Goal: Task Accomplishment & Management: Manage account settings

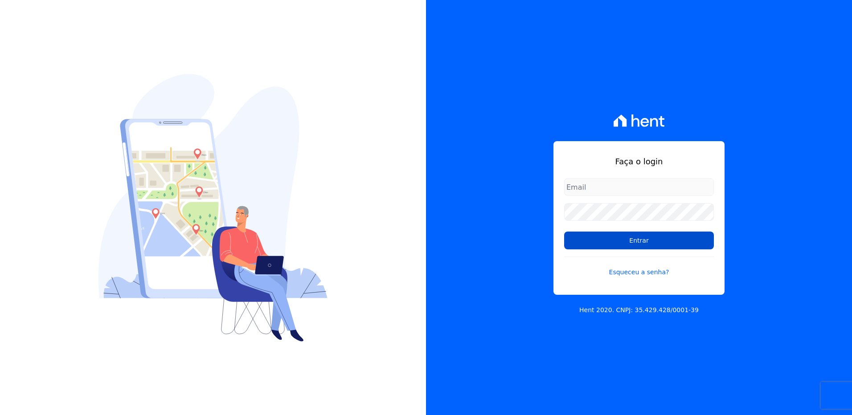
type input "[EMAIL_ADDRESS][PERSON_NAME][DOMAIN_NAME]"
click at [631, 246] on input "Entrar" at bounding box center [639, 241] width 150 height 18
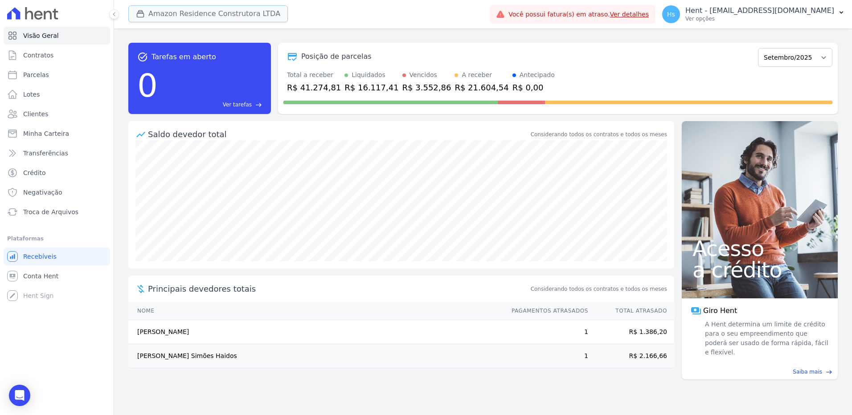
click at [255, 17] on button "Amazon Residence Construtora LTDA" at bounding box center [208, 13] width 160 height 17
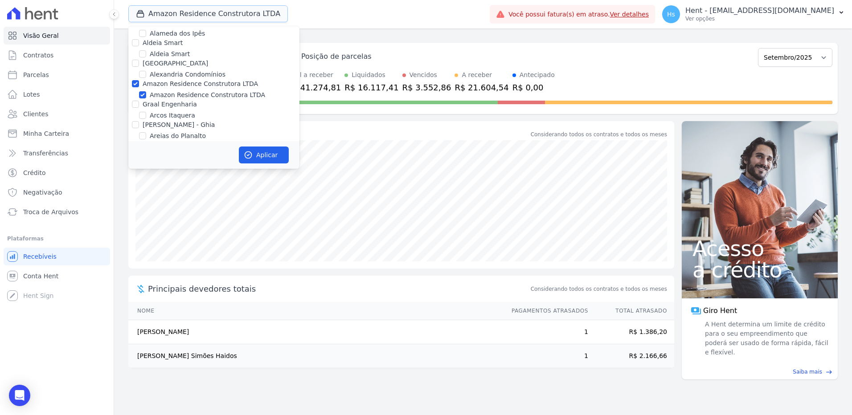
scroll to position [401, 0]
click at [143, 76] on input "Amazon Residence Construtora LTDA" at bounding box center [142, 79] width 7 height 7
checkbox input "false"
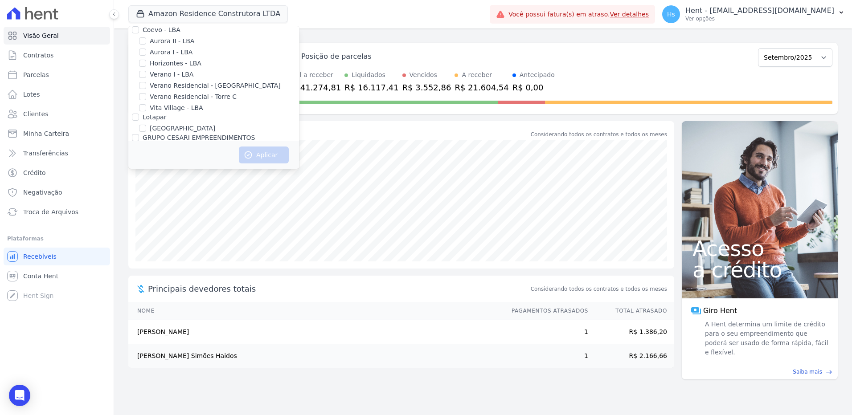
scroll to position [2189, 0]
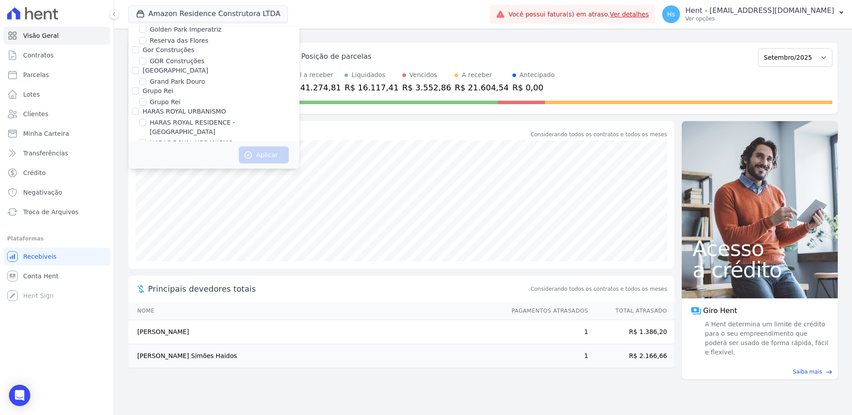
click at [140, 107] on div "HARAS ROYAL URBANISMO" at bounding box center [213, 111] width 171 height 9
click at [133, 108] on input "HARAS ROYAL URBANISMO" at bounding box center [135, 111] width 7 height 7
checkbox input "true"
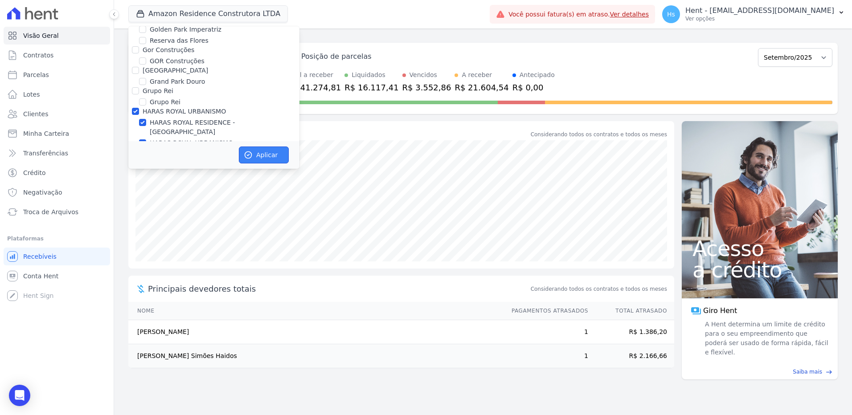
click at [266, 154] on button "Aplicar" at bounding box center [264, 155] width 50 height 17
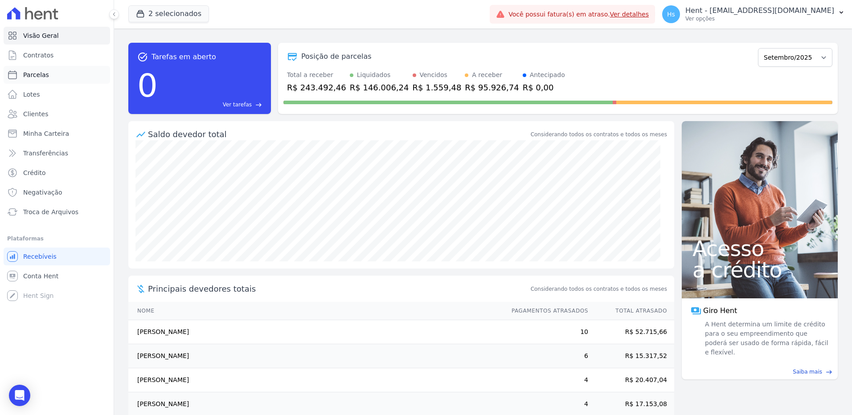
click at [57, 72] on link "Parcelas" at bounding box center [57, 75] width 107 height 18
select select
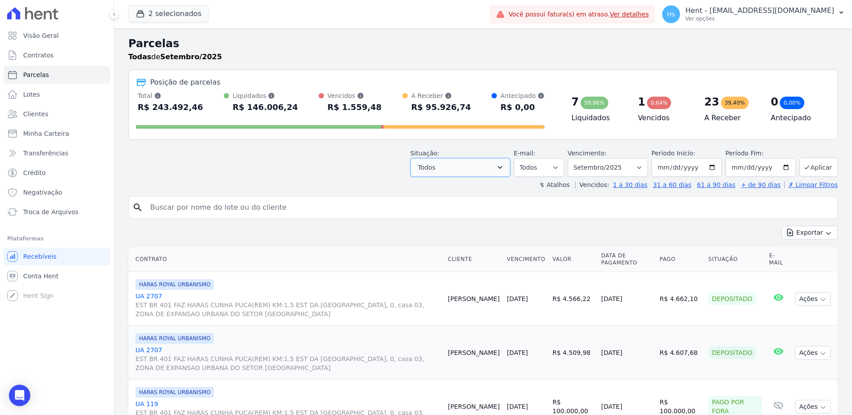
click at [492, 172] on button "Todos" at bounding box center [460, 167] width 100 height 19
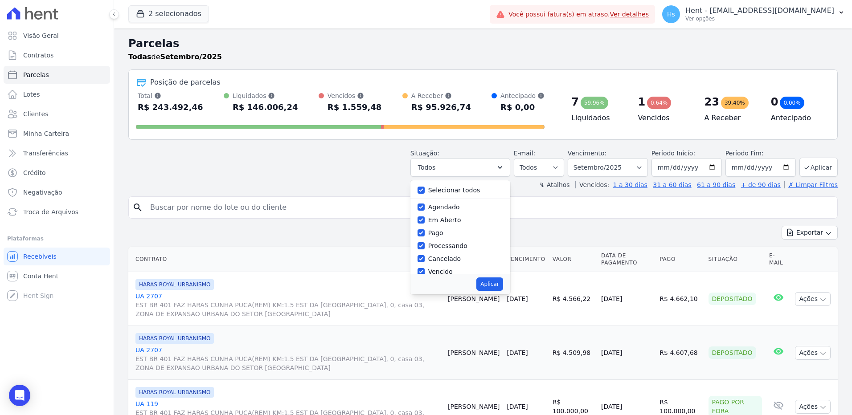
click at [488, 189] on div "Selecionar todos" at bounding box center [461, 190] width 86 height 13
click at [439, 190] on label "Selecionar todos" at bounding box center [454, 190] width 52 height 7
click at [425, 190] on input "Selecionar todos" at bounding box center [421, 190] width 7 height 7
checkbox input "false"
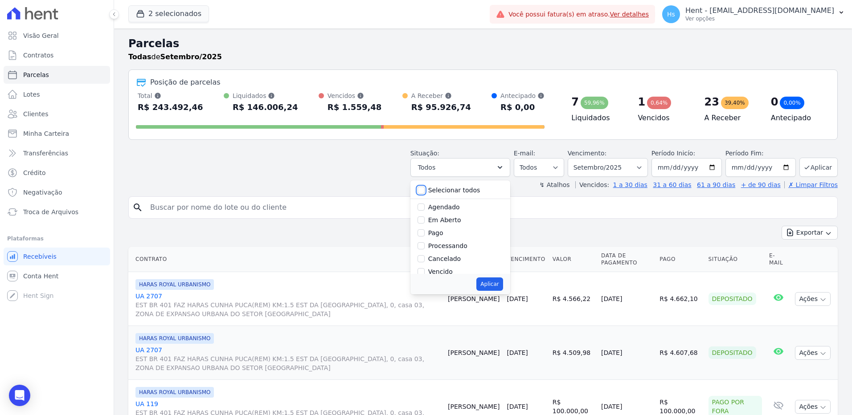
checkbox input "false"
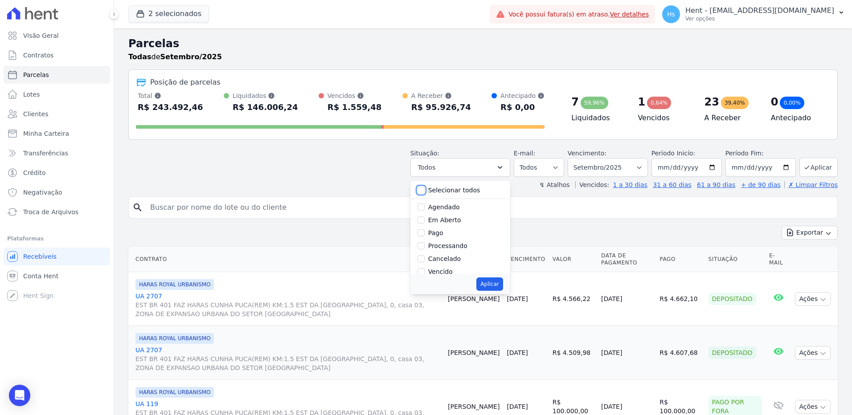
checkbox input "false"
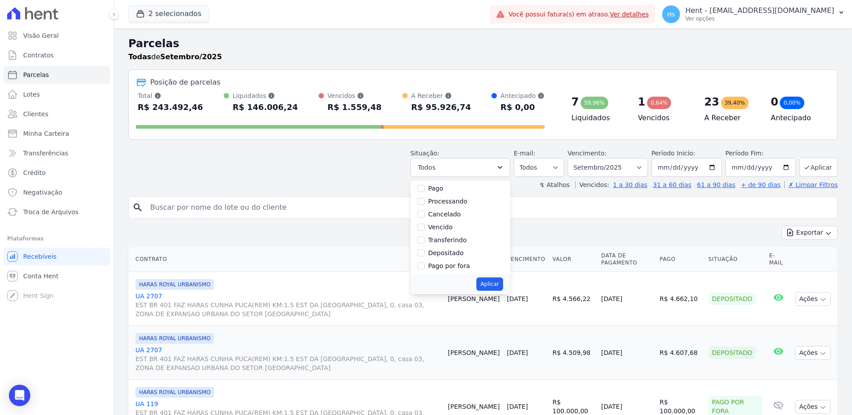
click at [447, 226] on label "Vencido" at bounding box center [440, 227] width 25 height 7
click at [425, 226] on input "Vencido" at bounding box center [421, 227] width 7 height 7
checkbox input "true"
click at [495, 291] on div "Aplicar" at bounding box center [460, 284] width 100 height 21
click at [495, 286] on button "Aplicar" at bounding box center [489, 284] width 26 height 13
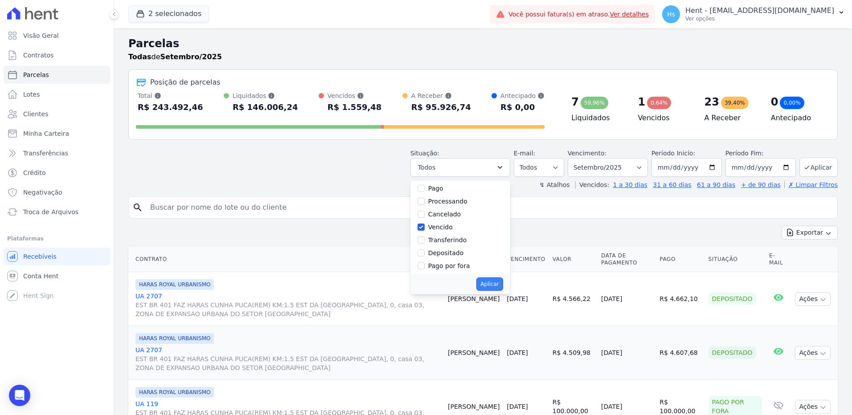
select select "overdue"
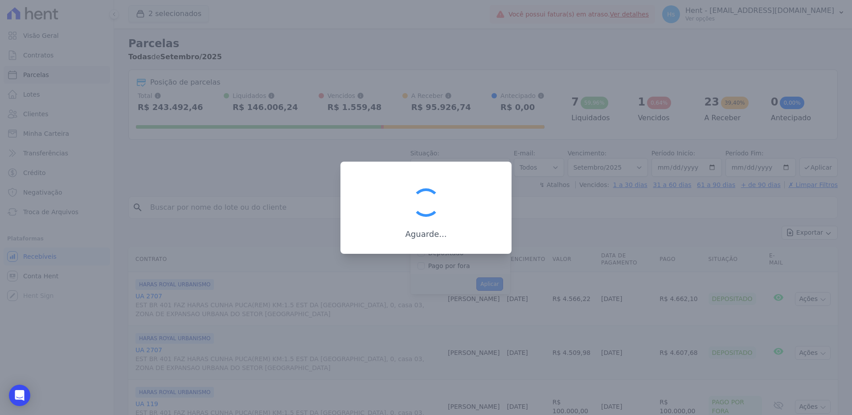
scroll to position [16, 0]
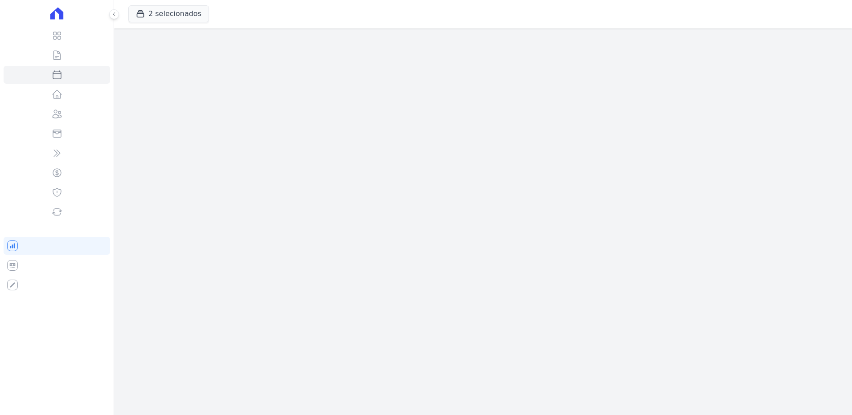
select select
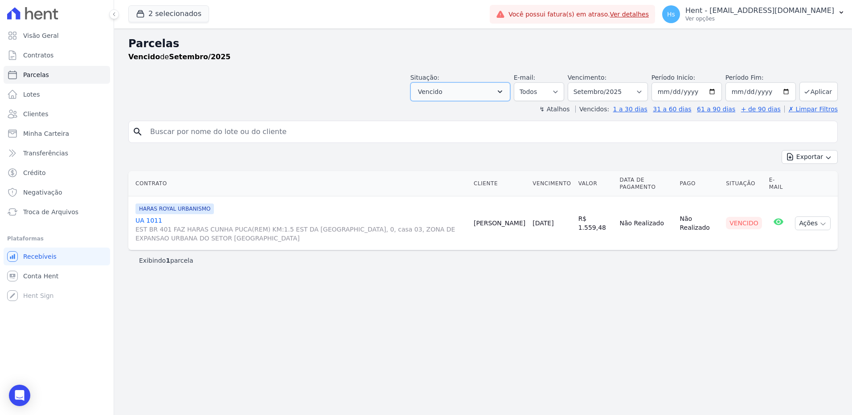
click at [505, 94] on icon "button" at bounding box center [500, 91] width 9 height 9
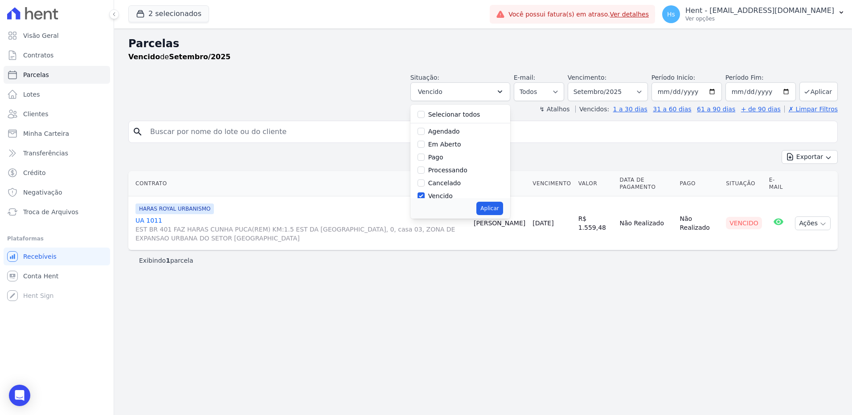
click at [452, 146] on label "Em Aberto" at bounding box center [444, 144] width 33 height 7
click at [425, 146] on input "Em Aberto" at bounding box center [421, 144] width 7 height 7
checkbox input "true"
click at [499, 209] on button "Aplicar" at bounding box center [489, 208] width 26 height 13
select select "pending"
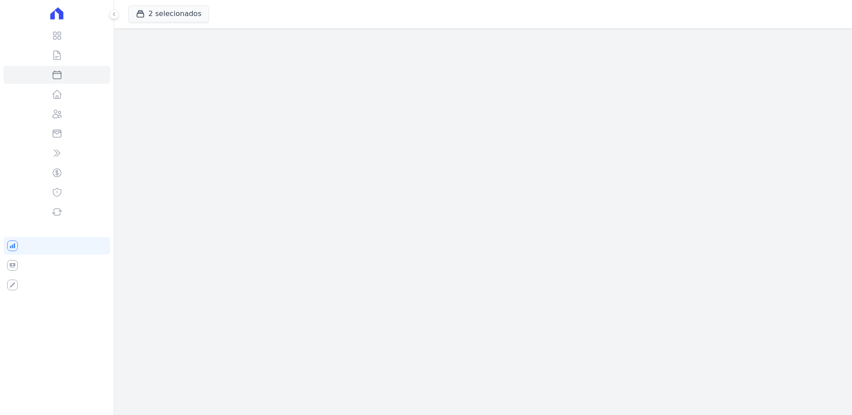
select select
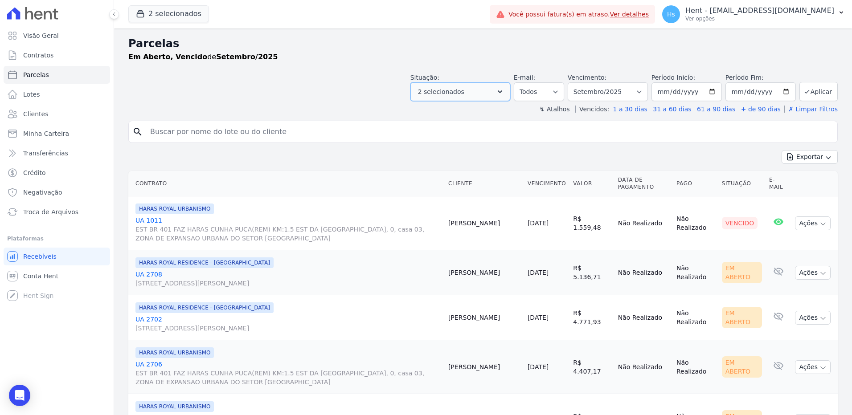
click at [505, 96] on icon "button" at bounding box center [500, 91] width 9 height 9
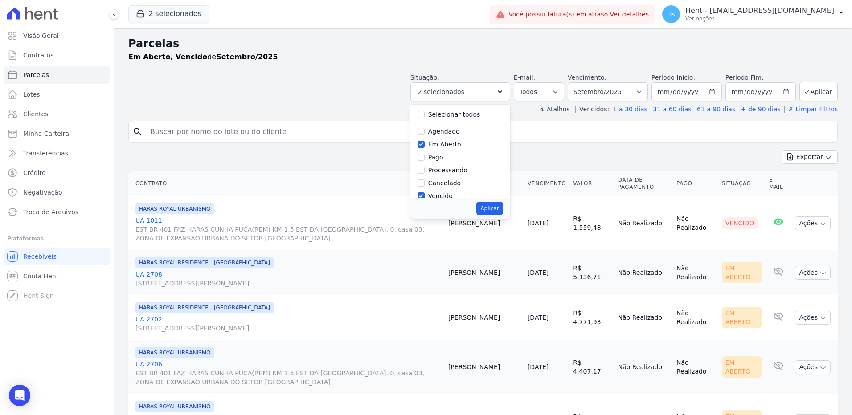
click at [445, 149] on div "Em Aberto" at bounding box center [444, 144] width 33 height 9
click at [425, 144] on input "Em Aberto" at bounding box center [421, 144] width 7 height 7
checkbox input "false"
click at [495, 209] on button "Aplicar" at bounding box center [489, 208] width 26 height 13
select select "overdue"
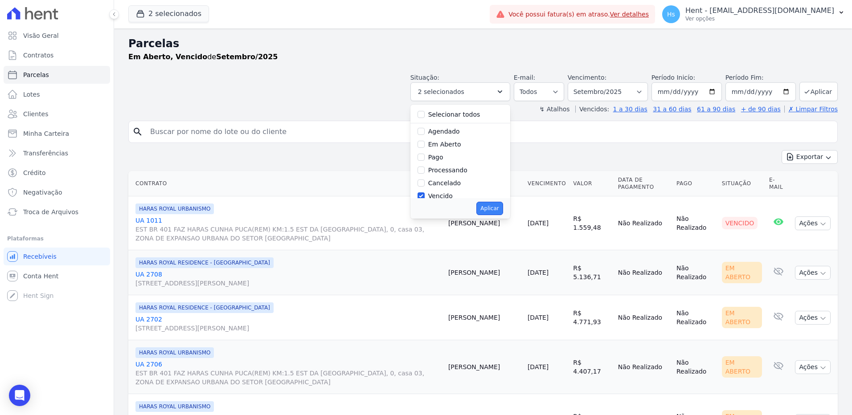
scroll to position [16, 0]
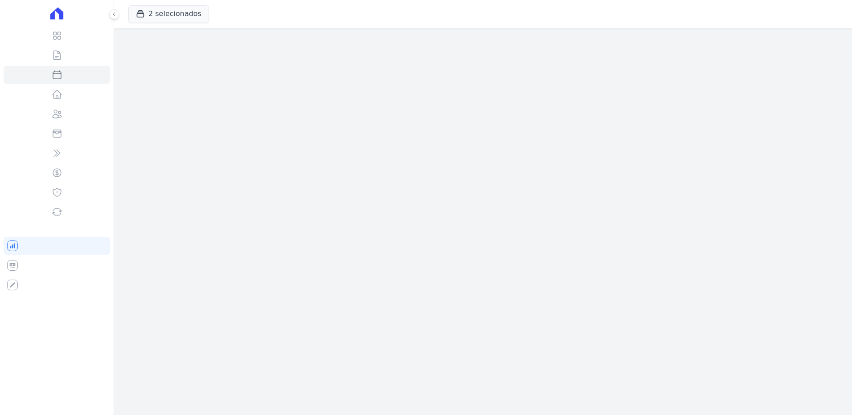
select select
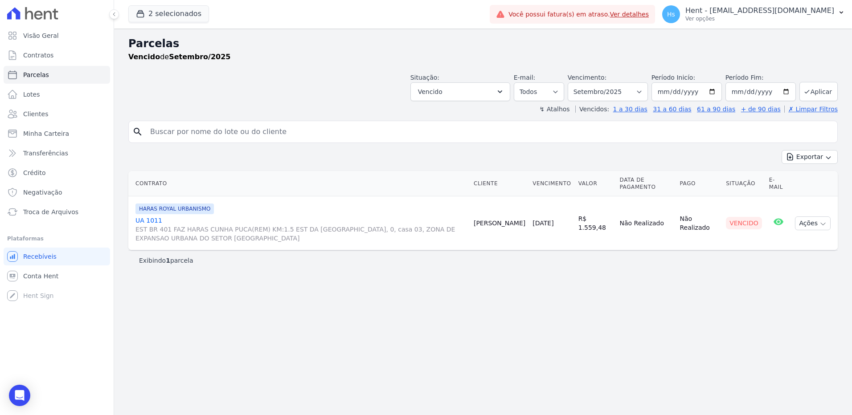
click at [149, 223] on link "UA 1011 EST BR 401 FAZ HARAS CUNHA PUCA(REM) KM:1.5 EST DA SERRA GRANDE, 0, cas…" at bounding box center [300, 229] width 331 height 27
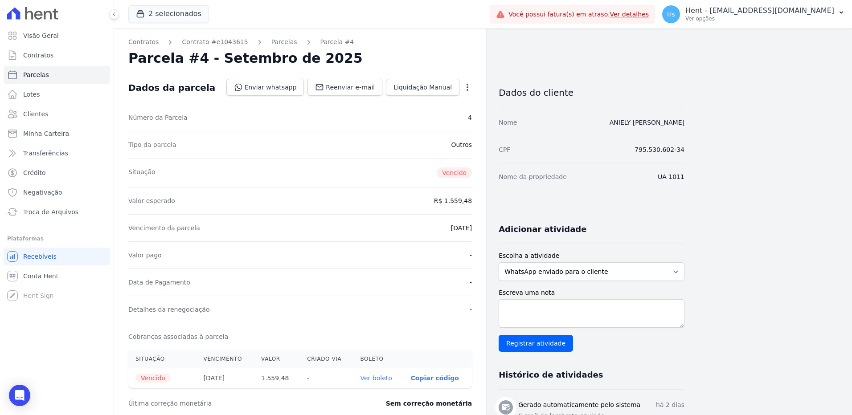
select select
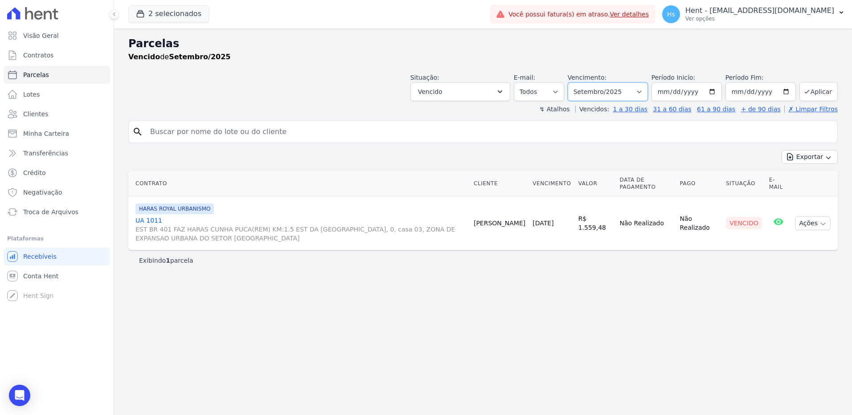
click at [648, 94] on select "Filtrar por período ──────── Todos os meses Julho/2024 Agosto/2024 Setembro/202…" at bounding box center [608, 91] width 80 height 19
click at [248, 109] on div "↯ Atalhos Vencidos: 1 a 30 dias 31 a 60 dias 61 a 90 dias + de 90 dias ✗ Limpar…" at bounding box center [483, 109] width 710 height 9
click at [648, 89] on select "Filtrar por período ──────── Todos os meses Julho/2024 Agosto/2024 Setembro/202…" at bounding box center [608, 91] width 80 height 19
select select "date_range_filter"
click at [580, 82] on select "Filtrar por período ──────── Todos os meses Julho/2024 Agosto/2024 Setembro/202…" at bounding box center [608, 91] width 80 height 19
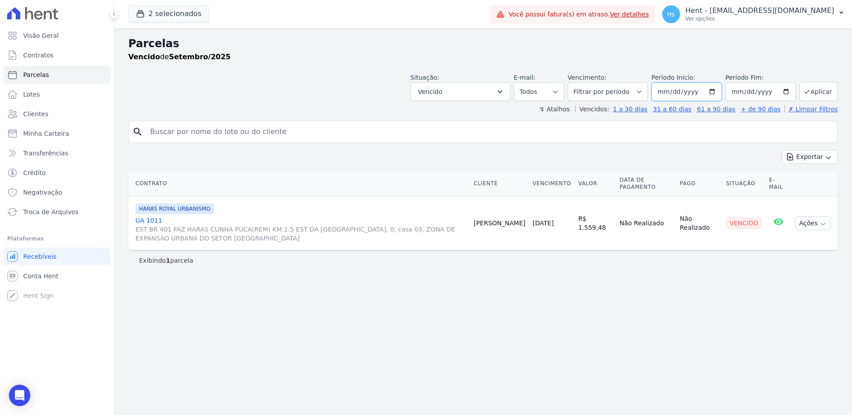
click at [720, 91] on input "2025-09-01" at bounding box center [687, 91] width 70 height 19
type input "2024-07-01"
click at [787, 92] on input "2025-09-30" at bounding box center [761, 91] width 70 height 19
type input "[DATE]"
click at [818, 85] on button "Aplicar" at bounding box center [819, 91] width 38 height 19
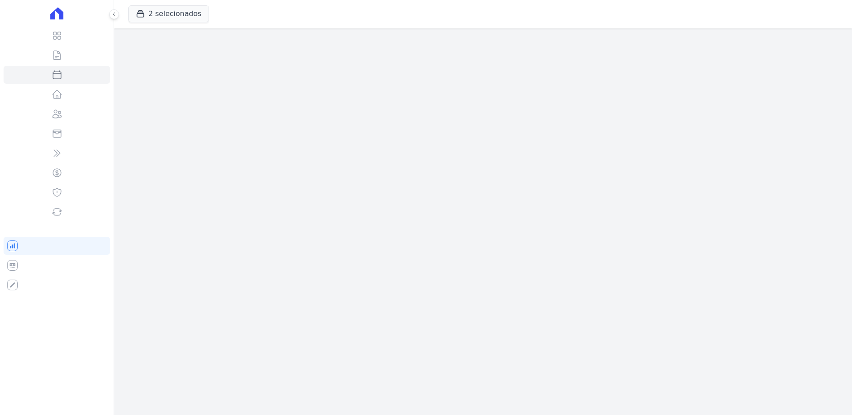
select select
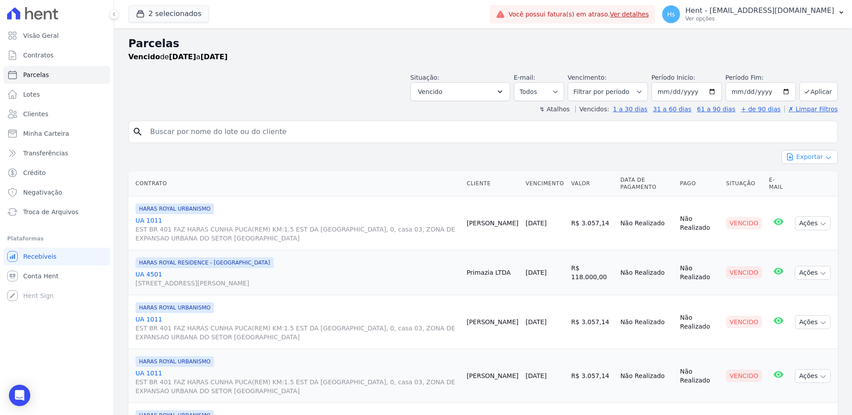
click at [813, 156] on button "Exportar" at bounding box center [810, 157] width 56 height 14
click at [816, 195] on span "Exportar CSV" at bounding box center [808, 193] width 47 height 9
click at [54, 115] on link "Clientes" at bounding box center [57, 114] width 107 height 18
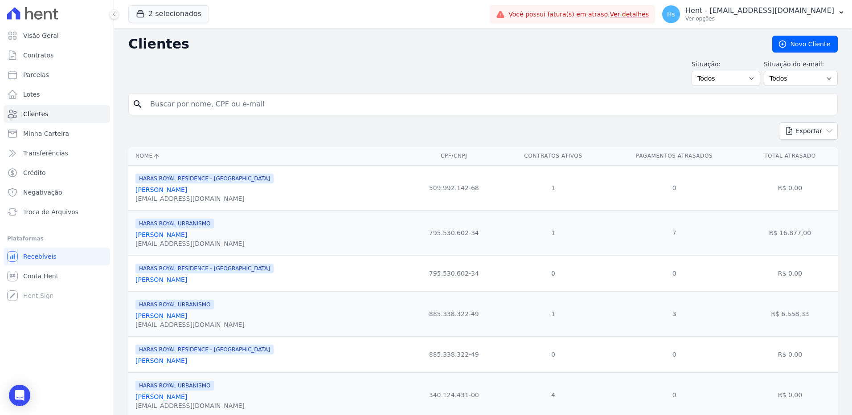
click at [153, 109] on input "search" at bounding box center [489, 104] width 689 height 18
paste input "[PERSON_NAME]"
type input "[PERSON_NAME]"
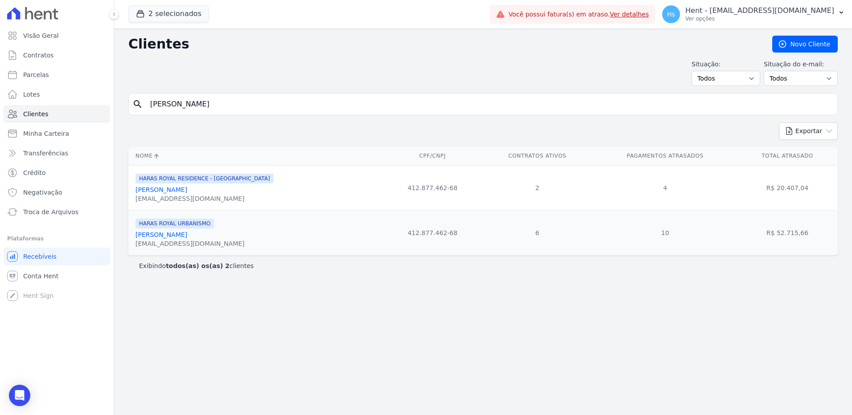
click at [169, 234] on link "[PERSON_NAME]" at bounding box center [161, 234] width 52 height 7
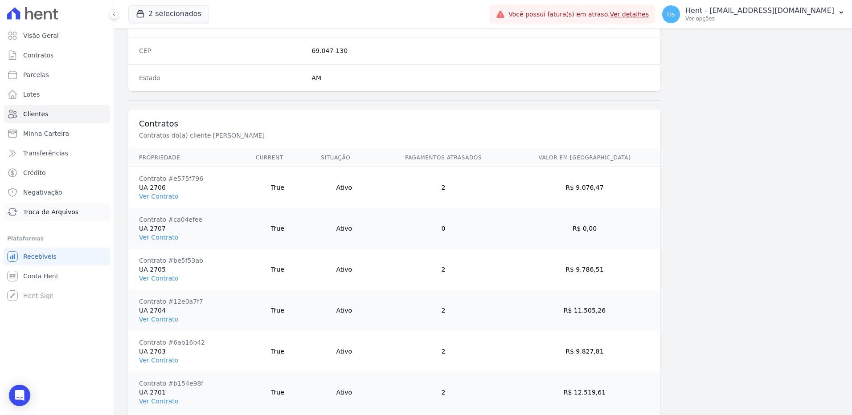
scroll to position [579, 0]
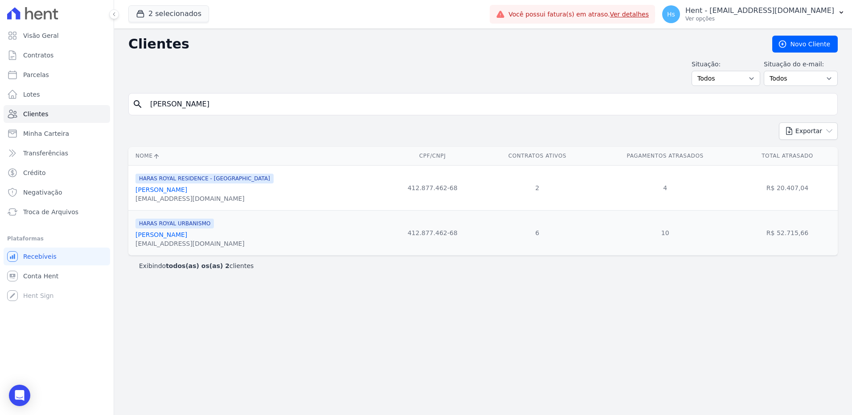
click at [185, 234] on link "[PERSON_NAME]" at bounding box center [161, 234] width 52 height 7
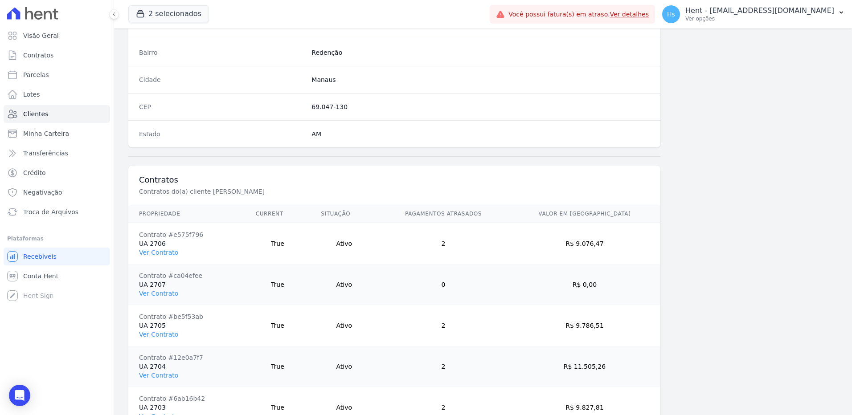
scroll to position [624, 0]
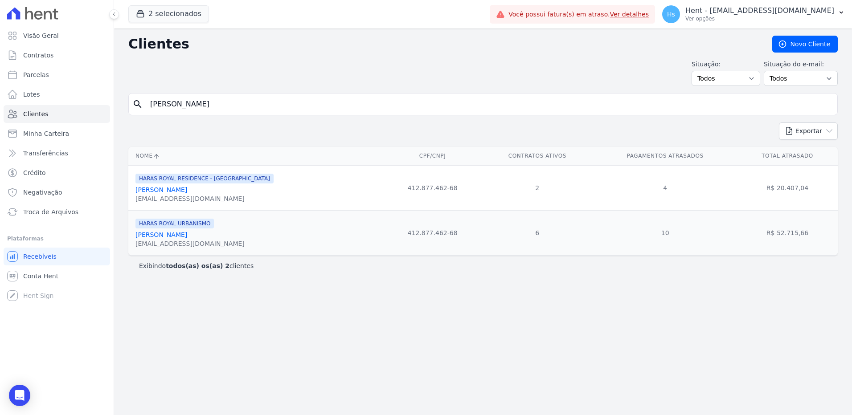
click at [192, 180] on span "HARAS ROYAL RESIDENCE - [GEOGRAPHIC_DATA]" at bounding box center [204, 179] width 138 height 10
click at [163, 191] on link "[PERSON_NAME]" at bounding box center [161, 189] width 52 height 7
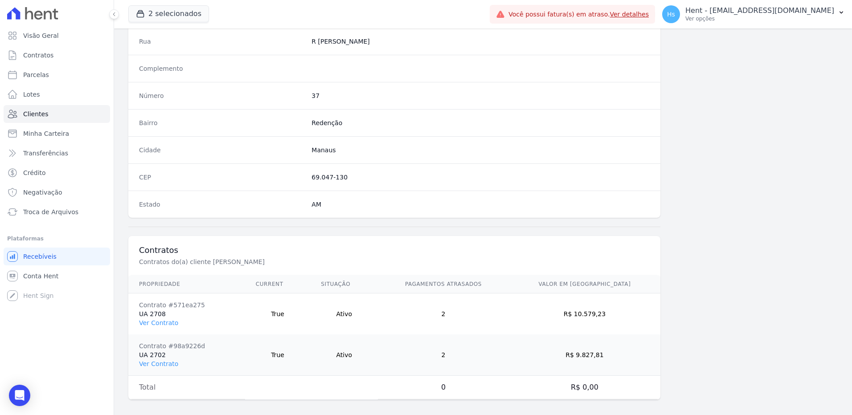
scroll to position [460, 0]
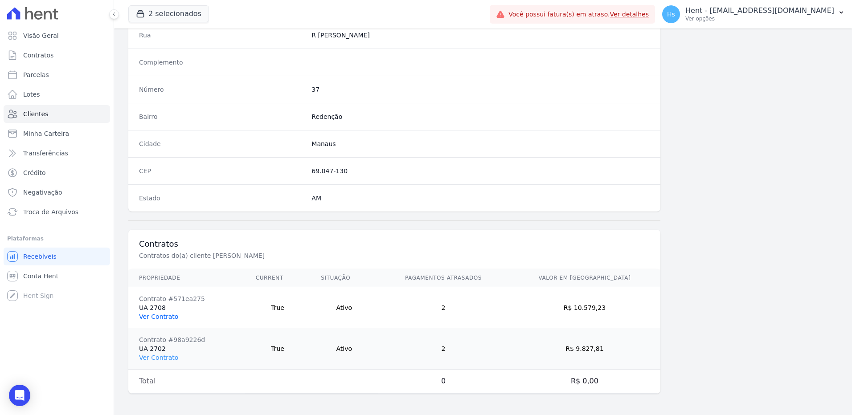
click at [160, 319] on link "Ver Contrato" at bounding box center [158, 316] width 39 height 7
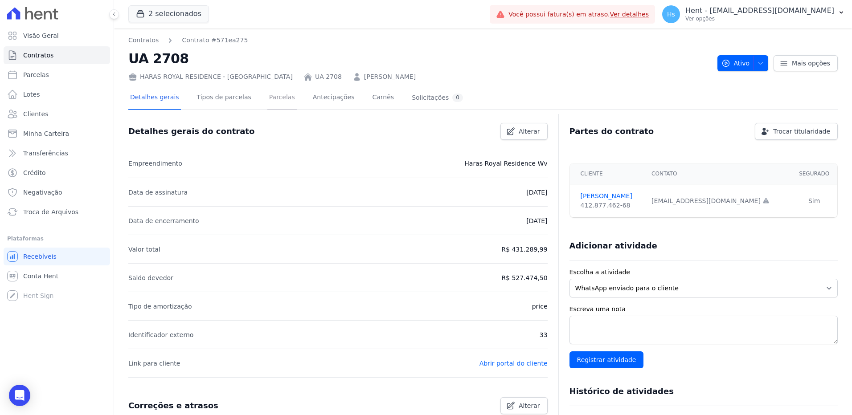
click at [271, 103] on link "Parcelas" at bounding box center [281, 98] width 29 height 24
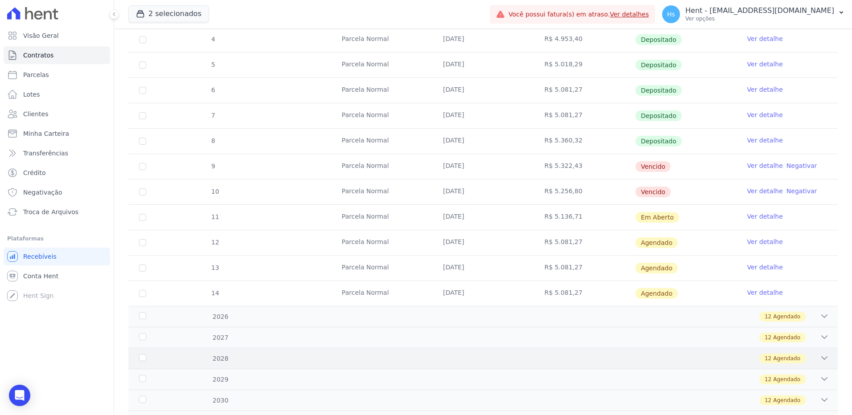
scroll to position [223, 0]
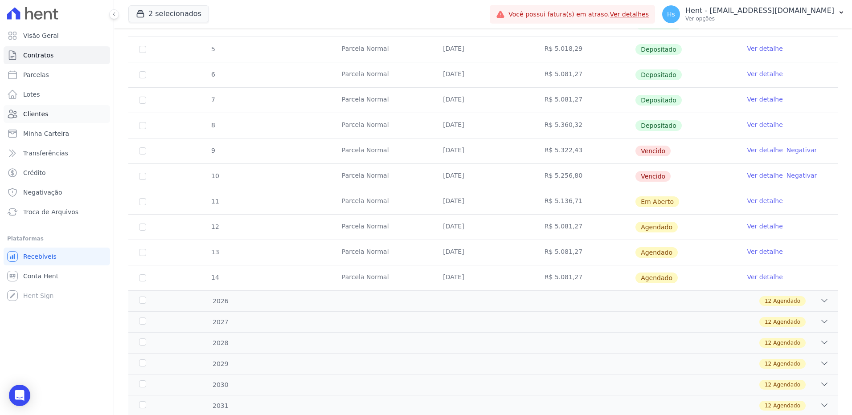
click at [35, 120] on link "Clientes" at bounding box center [57, 114] width 107 height 18
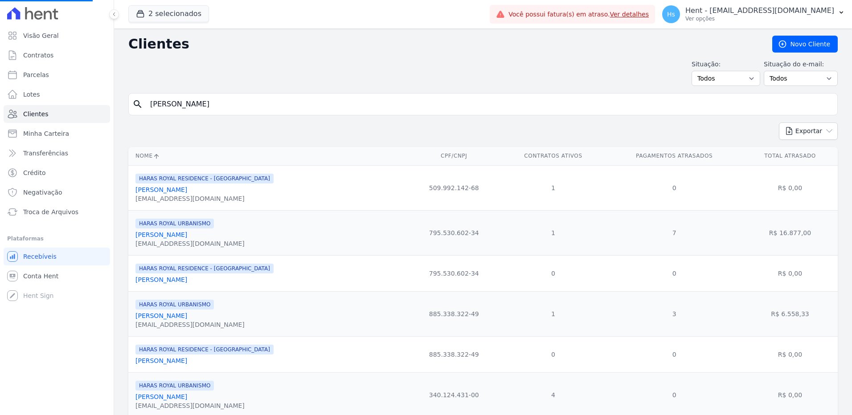
click at [197, 99] on input "[PERSON_NAME]" at bounding box center [489, 104] width 689 height 18
click at [197, 99] on input "search" at bounding box center [489, 104] width 689 height 18
type input "[PERSON_NAME] Das Neves"
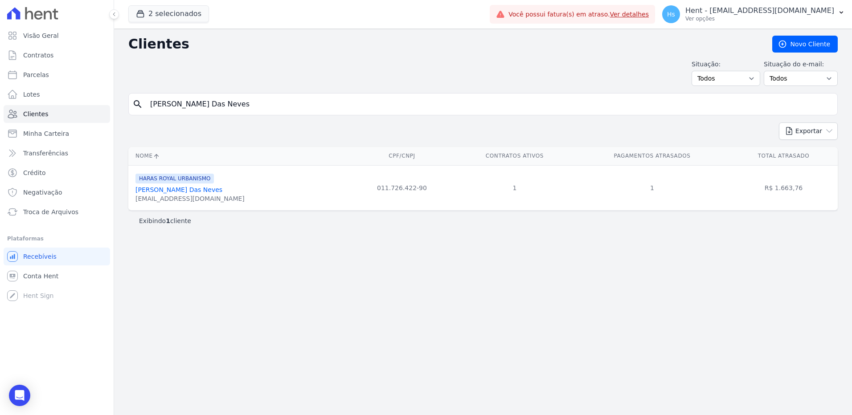
click at [178, 190] on link "[PERSON_NAME] Das Neves" at bounding box center [178, 189] width 87 height 7
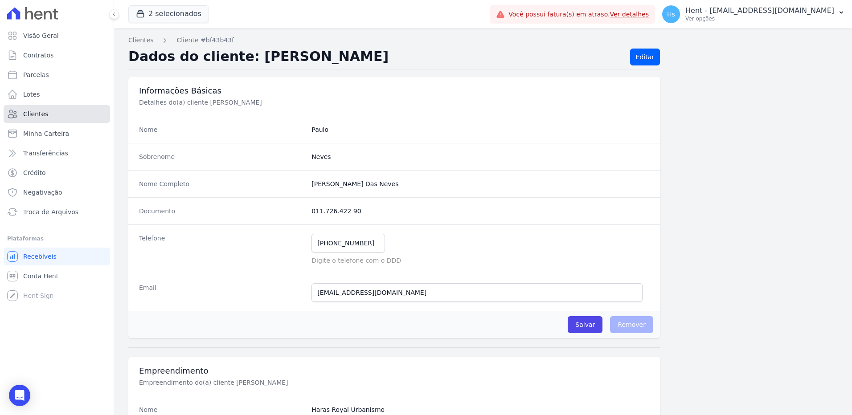
click at [37, 116] on span "Clientes" at bounding box center [35, 114] width 25 height 9
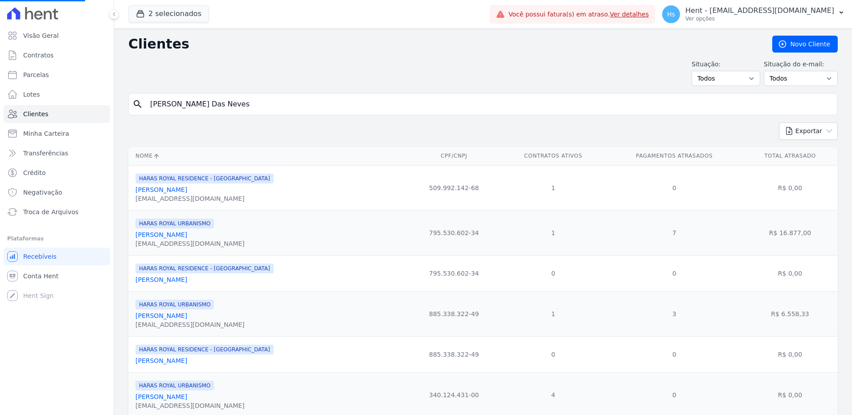
click at [278, 104] on input "[PERSON_NAME] Das Neves" at bounding box center [489, 104] width 689 height 18
paste input "[PERSON_NAME]"
type input "[PERSON_NAME]"
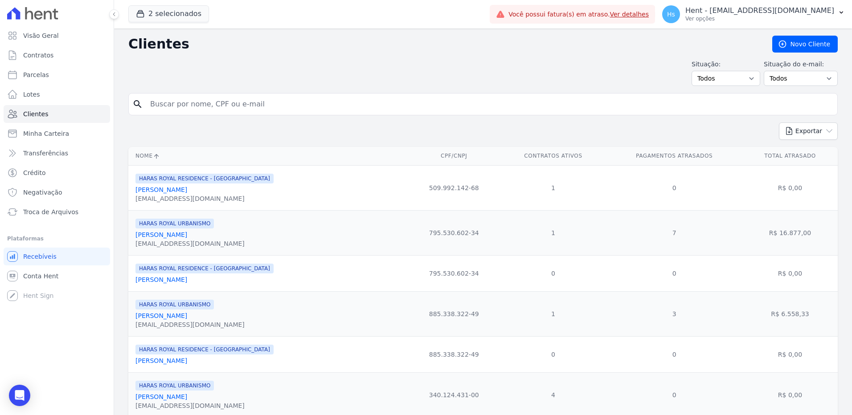
click at [223, 107] on input "search" at bounding box center [489, 104] width 689 height 18
paste input "[PERSON_NAME]"
type input "[PERSON_NAME]"
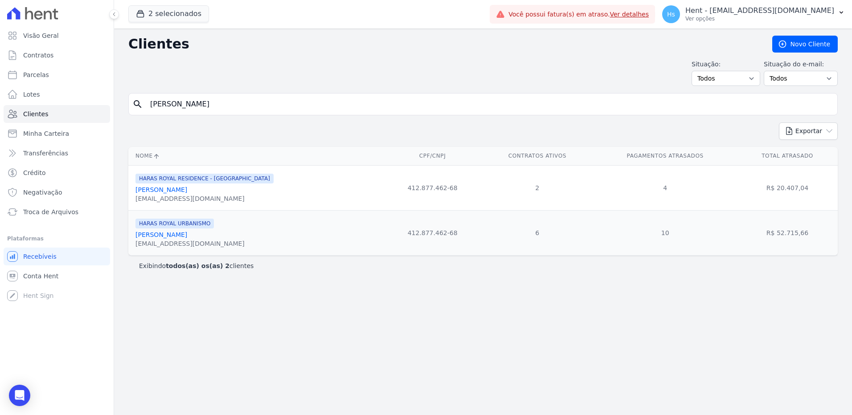
click at [187, 236] on link "[PERSON_NAME]" at bounding box center [161, 234] width 52 height 7
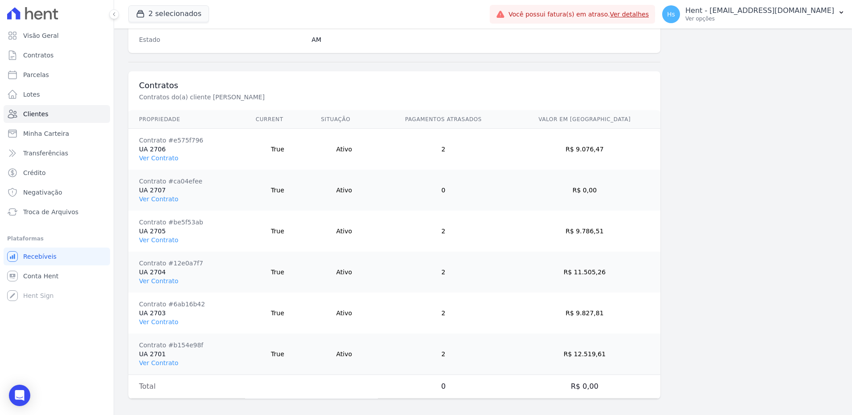
scroll to position [624, 0]
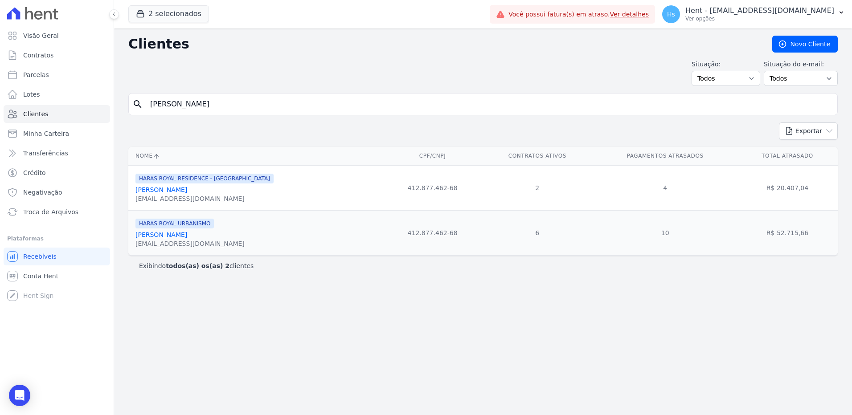
click at [181, 193] on link "[PERSON_NAME]" at bounding box center [161, 189] width 52 height 7
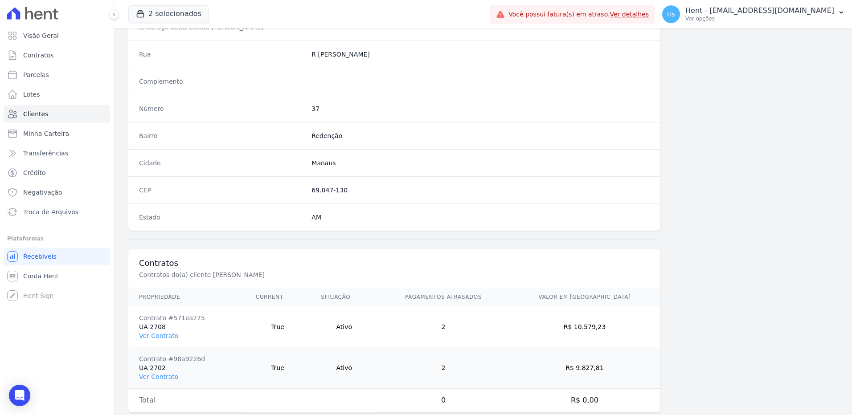
scroll to position [460, 0]
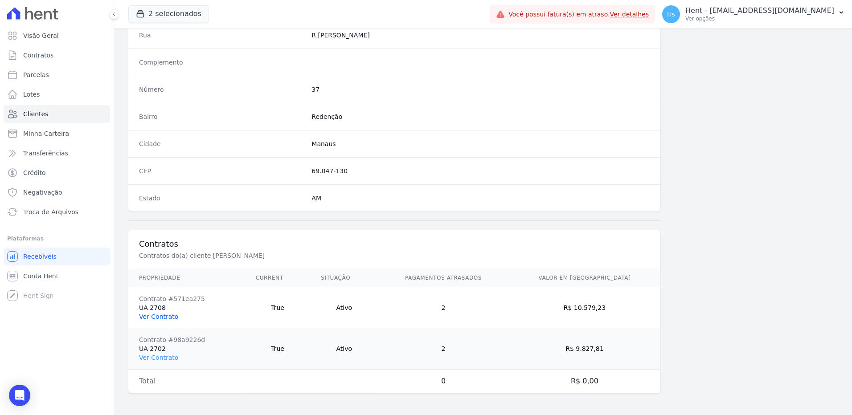
click at [163, 320] on link "Ver Contrato" at bounding box center [158, 316] width 39 height 7
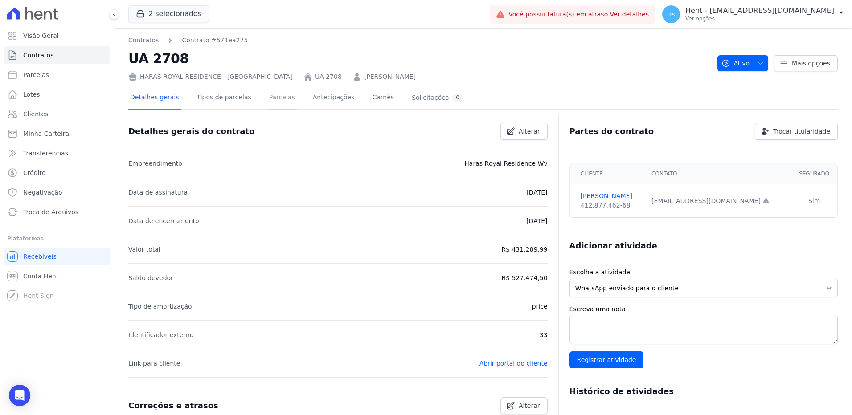
click at [277, 100] on link "Parcelas" at bounding box center [281, 98] width 29 height 24
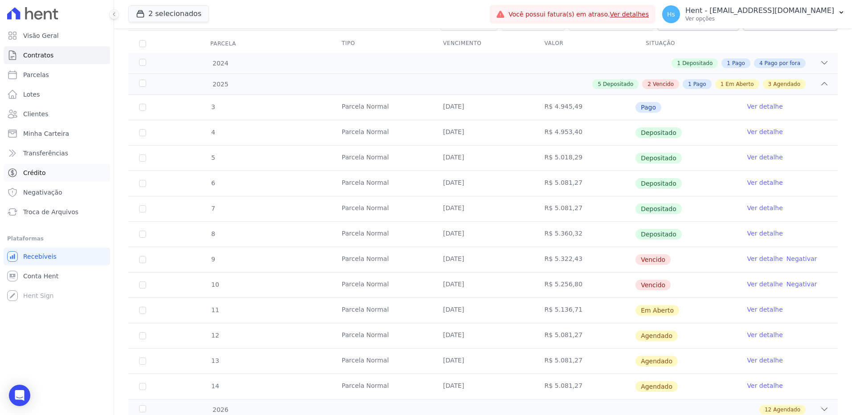
scroll to position [89, 0]
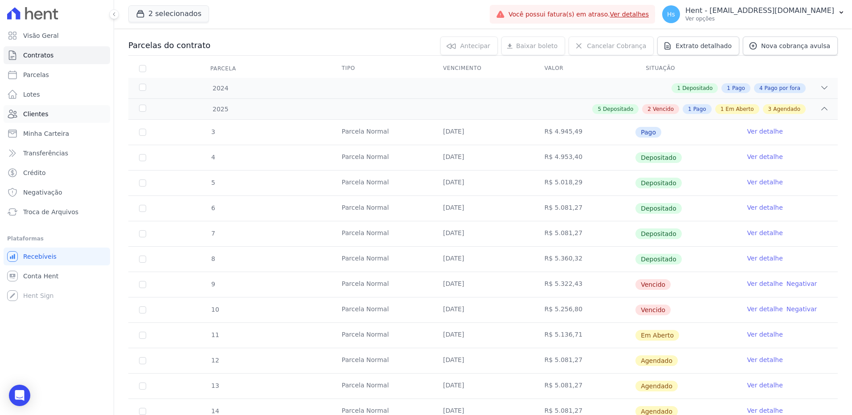
click at [48, 118] on link "Clientes" at bounding box center [57, 114] width 107 height 18
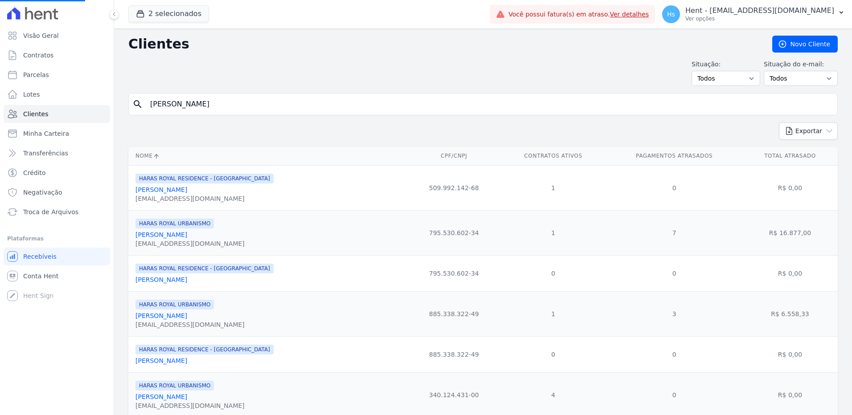
click at [205, 104] on input "[PERSON_NAME]" at bounding box center [489, 104] width 689 height 18
type input "ANIELY [PERSON_NAME]"
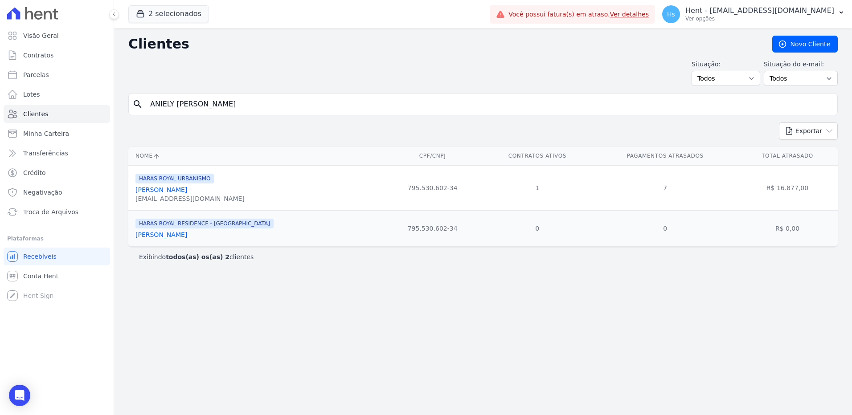
click at [172, 191] on link "[PERSON_NAME]" at bounding box center [161, 189] width 52 height 7
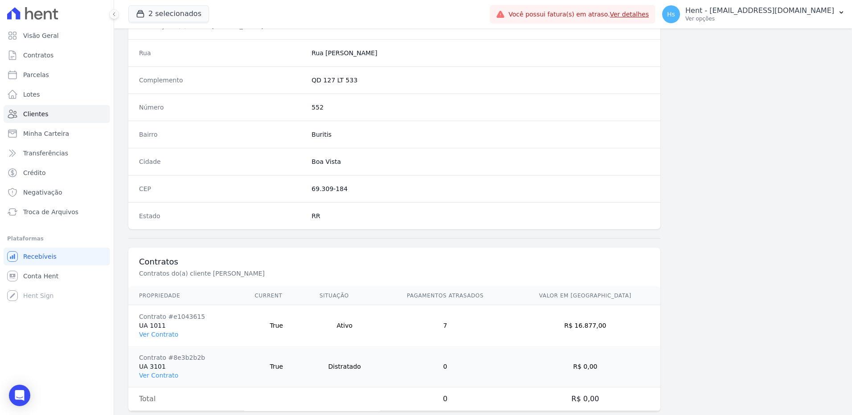
scroll to position [460, 0]
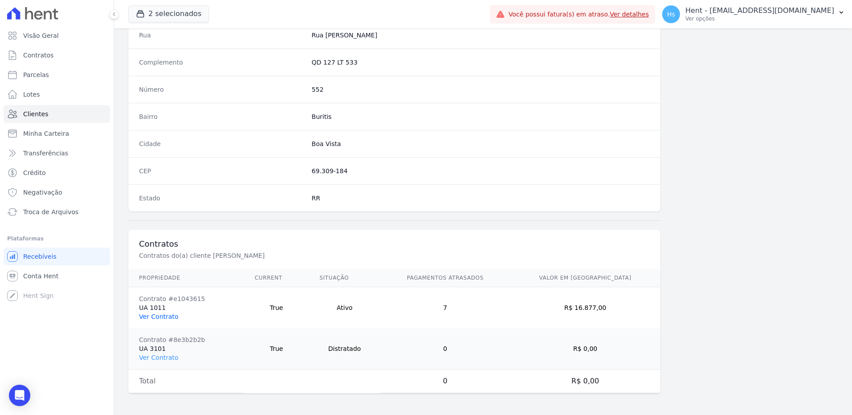
click at [173, 317] on link "Ver Contrato" at bounding box center [158, 316] width 39 height 7
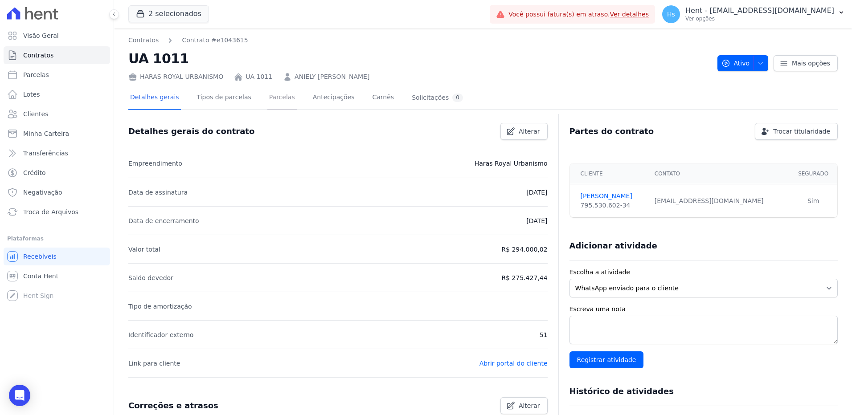
click at [267, 103] on link "Parcelas" at bounding box center [281, 98] width 29 height 24
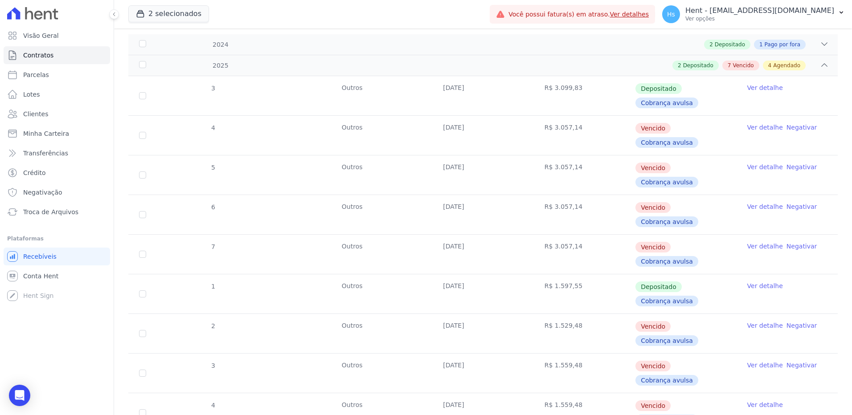
scroll to position [134, 0]
click at [45, 115] on span "Clientes" at bounding box center [35, 114] width 25 height 9
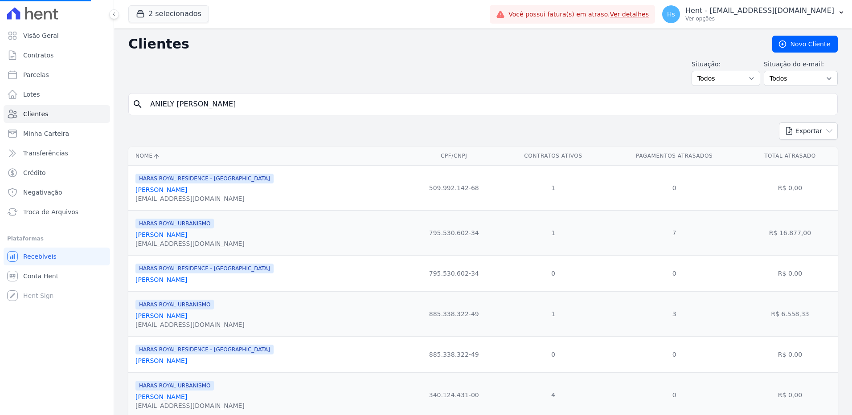
click at [198, 101] on input "ANIELY [PERSON_NAME]" at bounding box center [489, 104] width 689 height 18
click at [198, 101] on input "search" at bounding box center [489, 104] width 689 height 18
type input "[PERSON_NAME]"
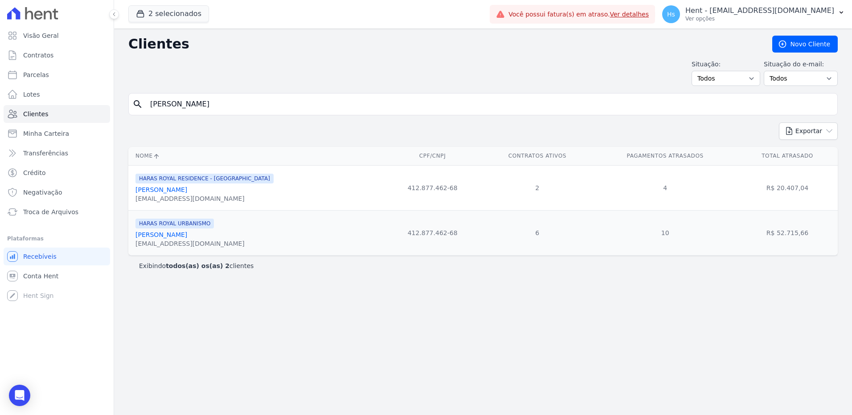
click at [180, 189] on link "[PERSON_NAME]" at bounding box center [161, 189] width 52 height 7
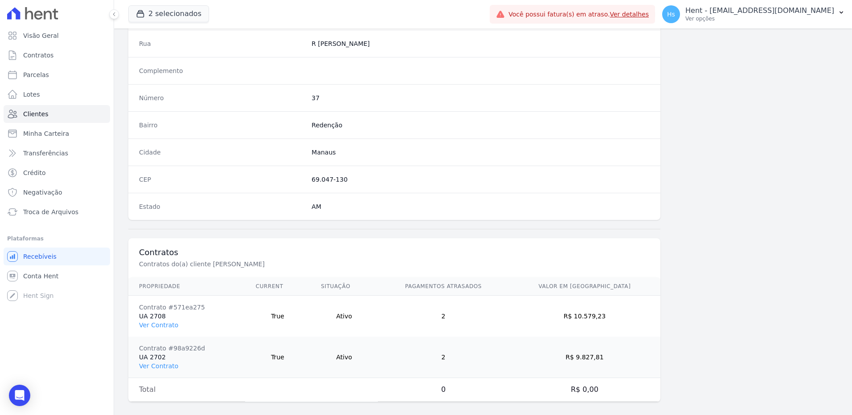
scroll to position [460, 0]
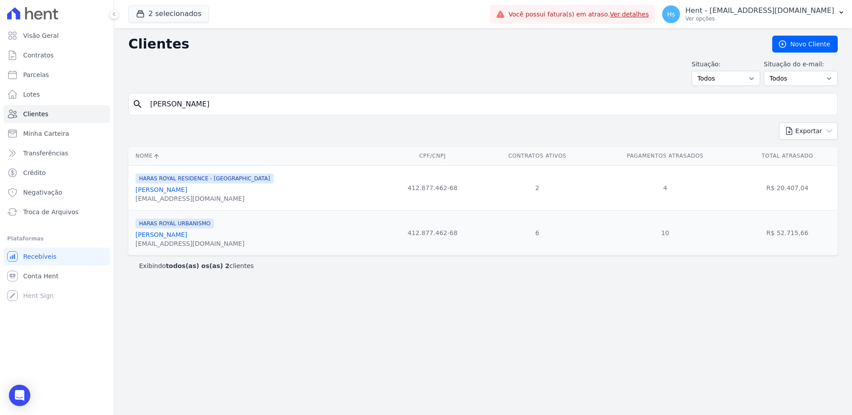
click at [187, 237] on link "[PERSON_NAME]" at bounding box center [161, 234] width 52 height 7
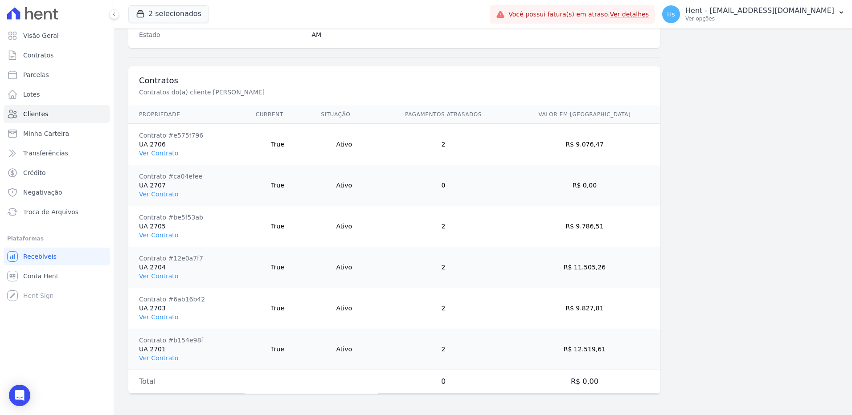
scroll to position [624, 0]
click at [47, 113] on link "Clientes" at bounding box center [57, 114] width 107 height 18
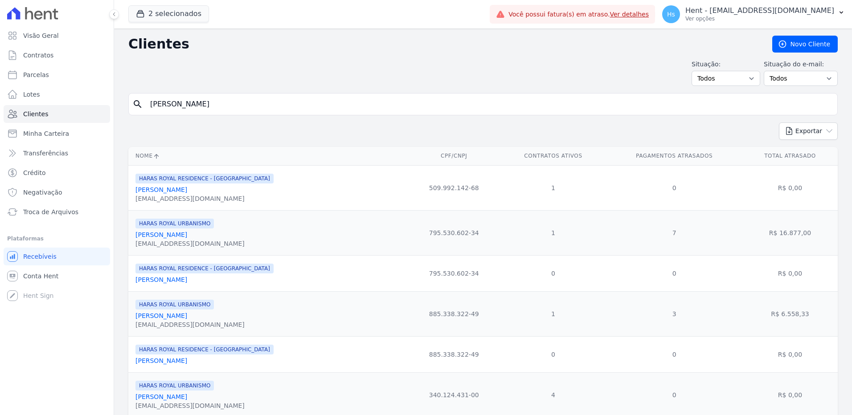
click at [184, 105] on input "[PERSON_NAME]" at bounding box center [489, 104] width 689 height 18
click at [184, 105] on input "search" at bounding box center [489, 104] width 689 height 18
paste input "[PERSON_NAME]"
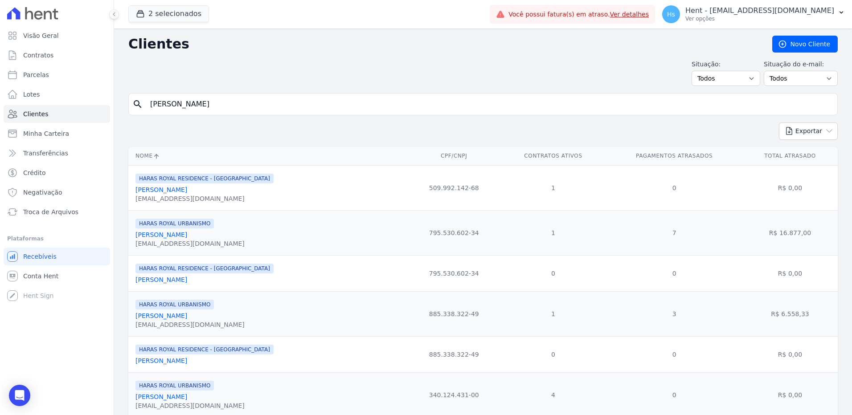
type input "[PERSON_NAME]"
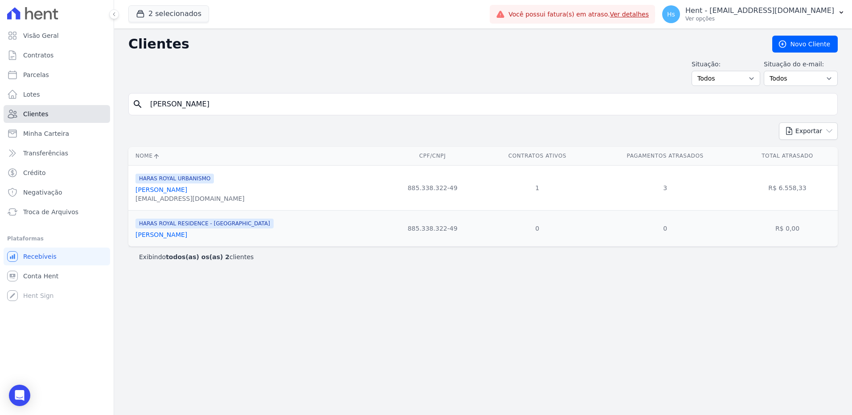
click at [45, 121] on link "Clientes" at bounding box center [57, 114] width 107 height 18
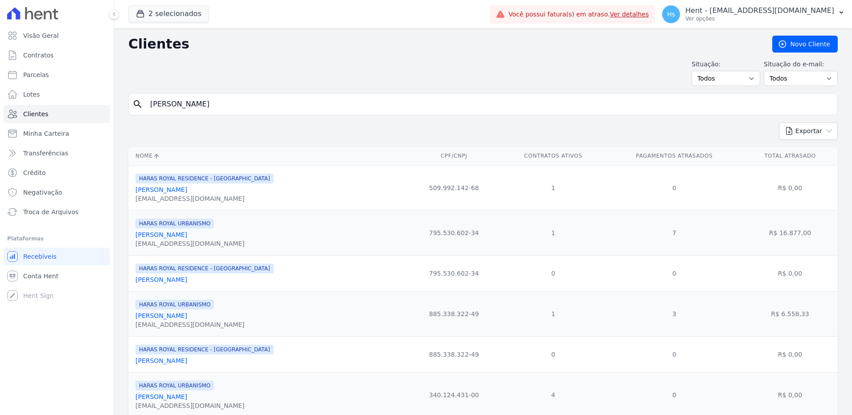
click at [205, 105] on input "[PERSON_NAME]" at bounding box center [489, 104] width 689 height 18
click at [205, 105] on input "search" at bounding box center [489, 104] width 689 height 18
paste input "Primazia Negocios Imobiliários LTDA"
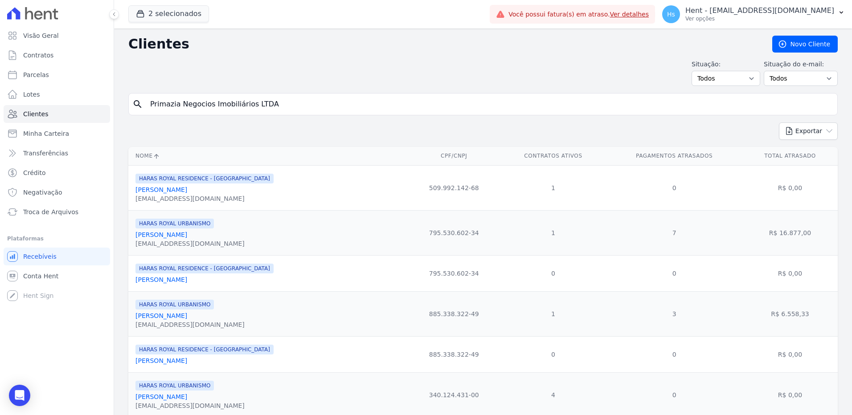
type input "Primazia Negocios Imobiliários LTDA"
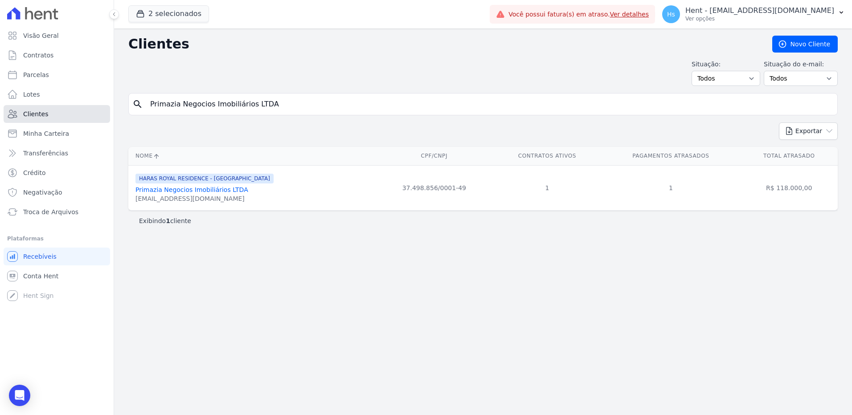
click at [39, 114] on span "Clientes" at bounding box center [35, 114] width 25 height 9
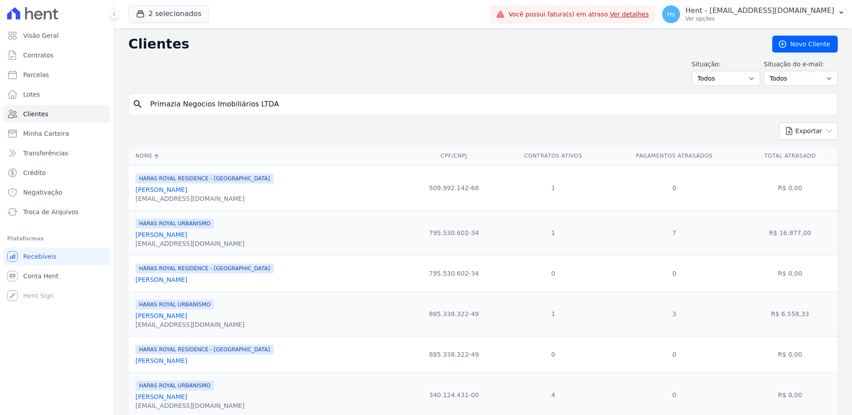
click at [204, 108] on input "Primazia Negocios Imobiliários LTDA" at bounding box center [489, 104] width 689 height 18
paste input "[PERSON_NAME]"
type input "[PERSON_NAME]"
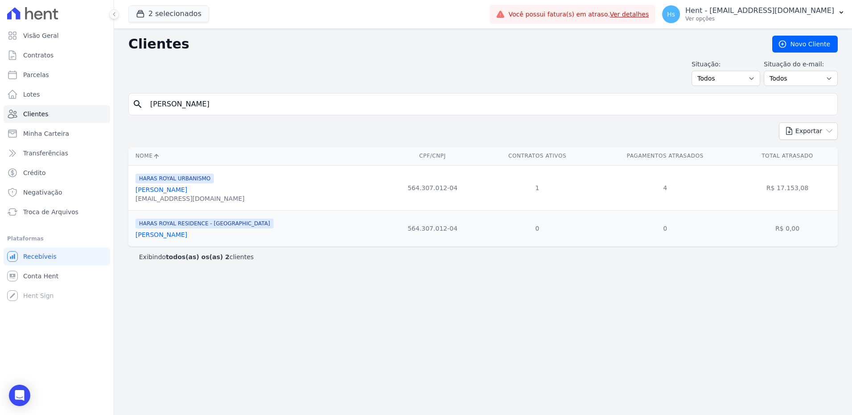
click at [192, 194] on div "[PERSON_NAME]" at bounding box center [189, 189] width 109 height 9
click at [187, 190] on link "[PERSON_NAME]" at bounding box center [161, 189] width 52 height 7
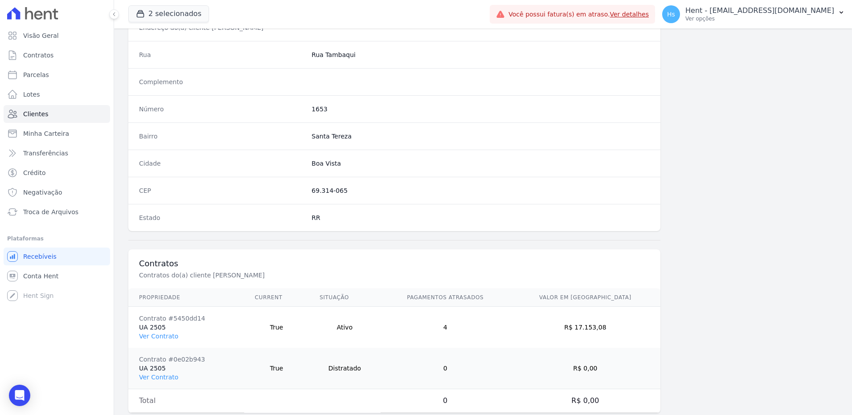
scroll to position [460, 0]
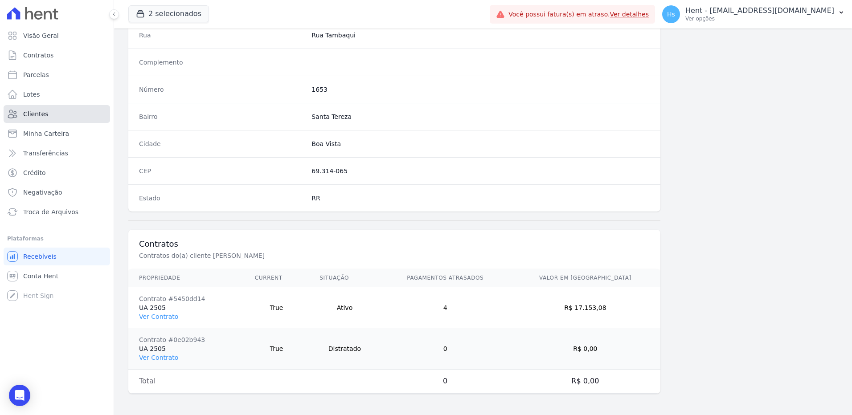
click at [36, 113] on span "Clientes" at bounding box center [35, 114] width 25 height 9
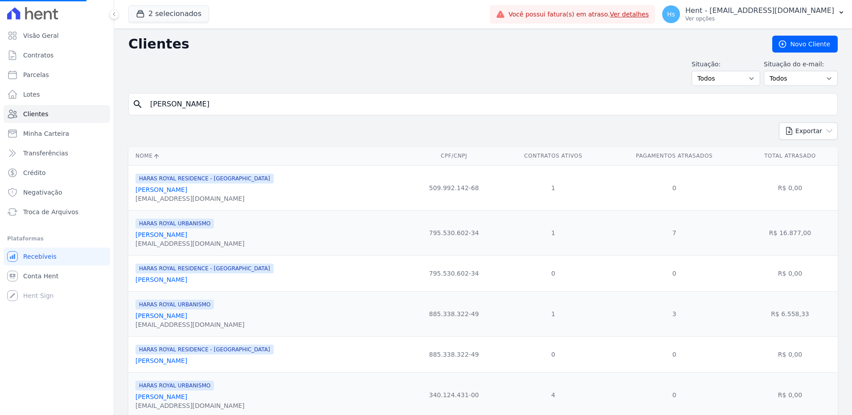
click at [204, 103] on input "[PERSON_NAME]" at bounding box center [489, 104] width 689 height 18
paste input "[PERSON_NAME] Das Neves"
type input "[PERSON_NAME] Das Neves"
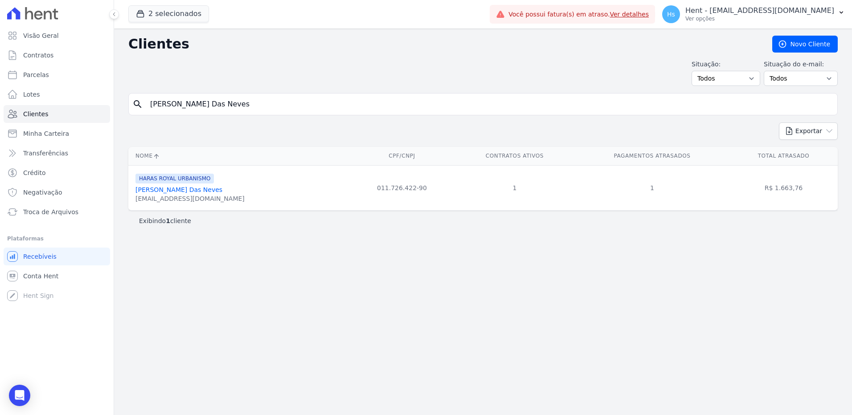
click at [209, 103] on input "[PERSON_NAME] Das Neves" at bounding box center [489, 104] width 689 height 18
paste input "[PERSON_NAME]"
type input "[PERSON_NAME]"
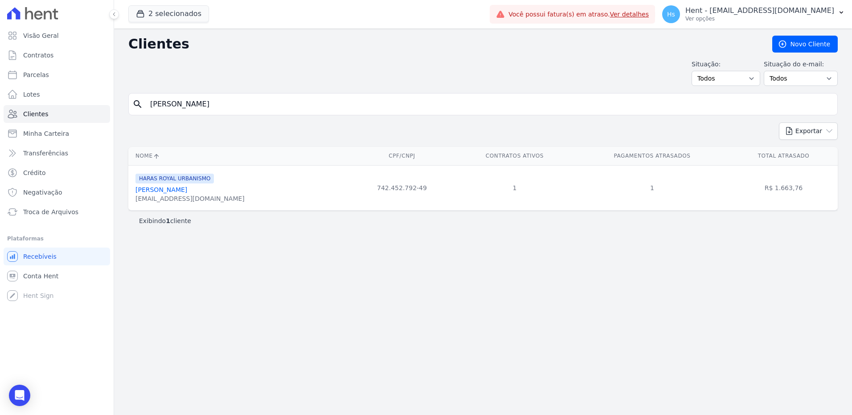
click at [174, 193] on link "[PERSON_NAME]" at bounding box center [161, 189] width 52 height 7
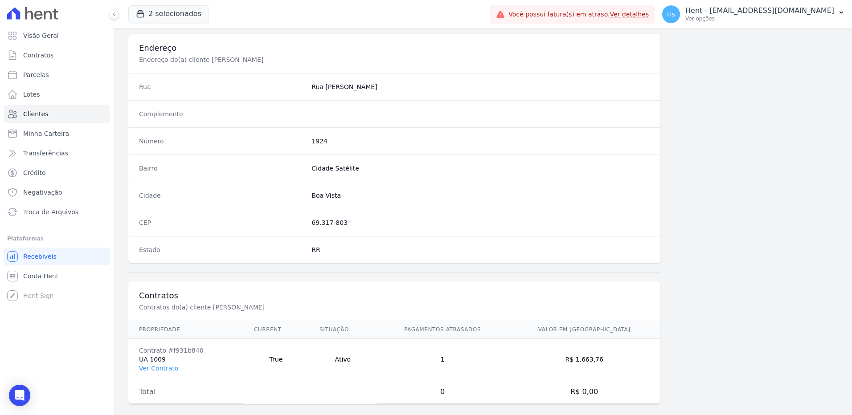
scroll to position [419, 0]
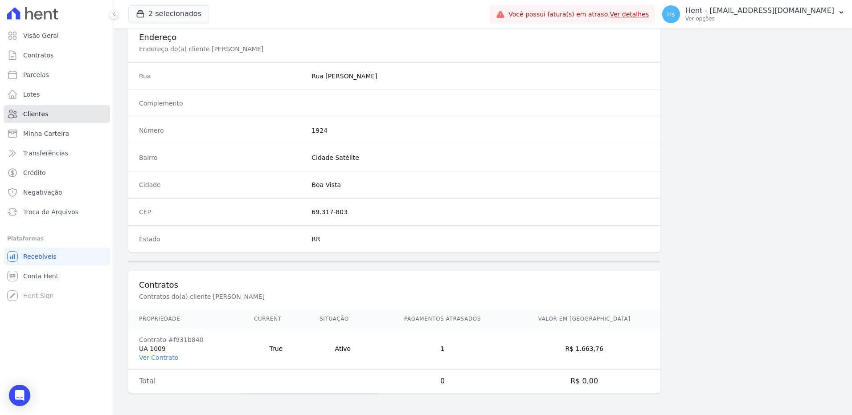
click at [41, 114] on span "Clientes" at bounding box center [35, 114] width 25 height 9
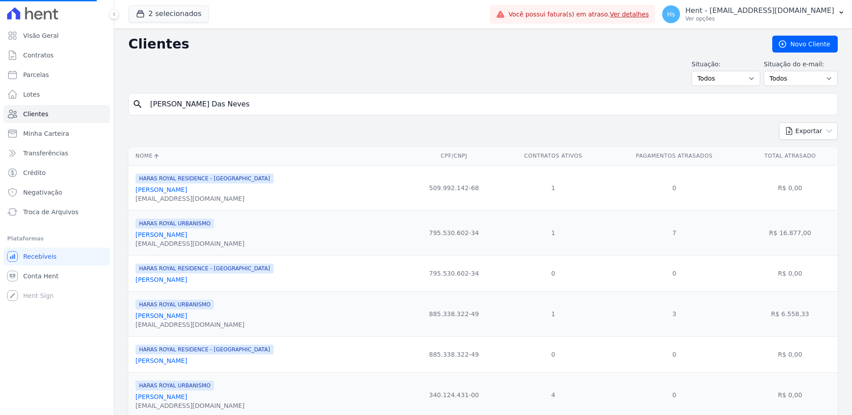
click at [211, 109] on input "[PERSON_NAME] Das Neves" at bounding box center [489, 104] width 689 height 18
drag, startPoint x: 211, startPoint y: 109, endPoint x: 170, endPoint y: 105, distance: 41.2
click at [170, 105] on input "search" at bounding box center [489, 104] width 689 height 18
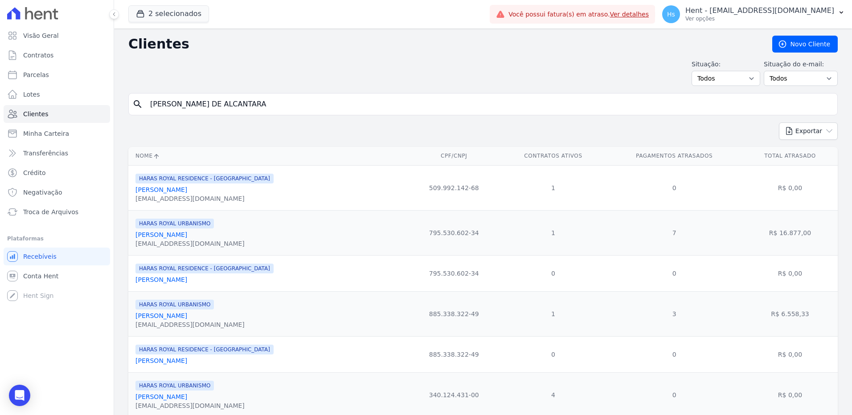
type input "[PERSON_NAME] DE ALCANTARA"
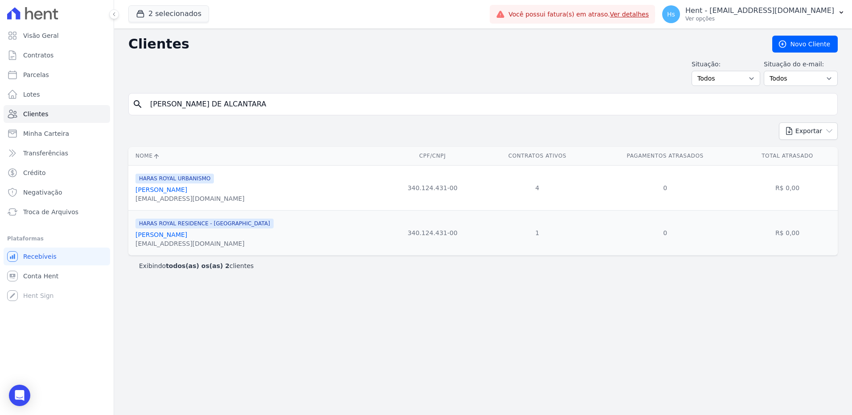
click at [172, 101] on input "[PERSON_NAME] DE ALCANTARA" at bounding box center [489, 104] width 689 height 18
click at [201, 110] on input "CELSO ALVES DE ALCANTARA" at bounding box center [489, 104] width 689 height 18
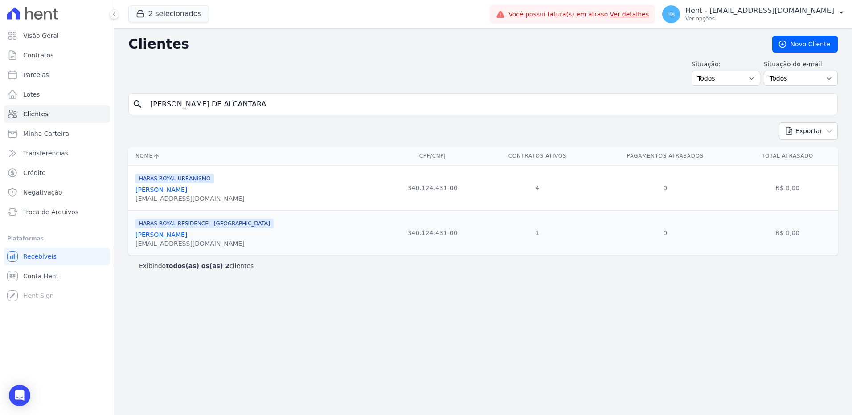
paste input "JESSICA WERNER VIEI"
type input "JESSICA WERNER VIEIRA"
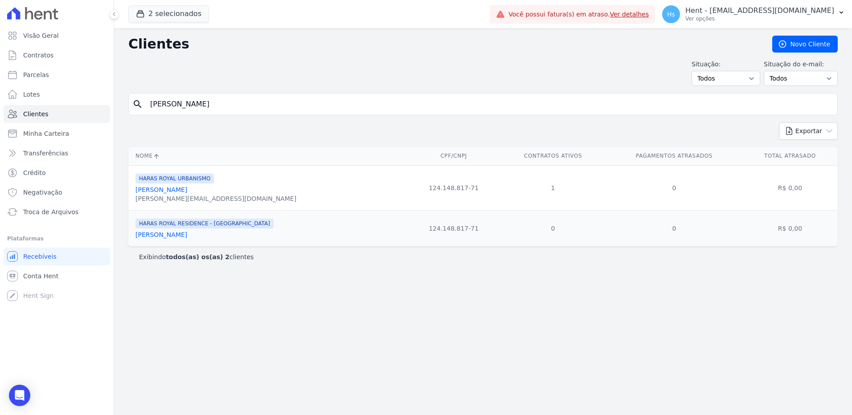
click at [179, 101] on input "JESSICA WERNER VIEIRA" at bounding box center [489, 104] width 689 height 18
paste input "CAMILA LIMA PER"
type input "CAMILA LIMA PEREIRA"
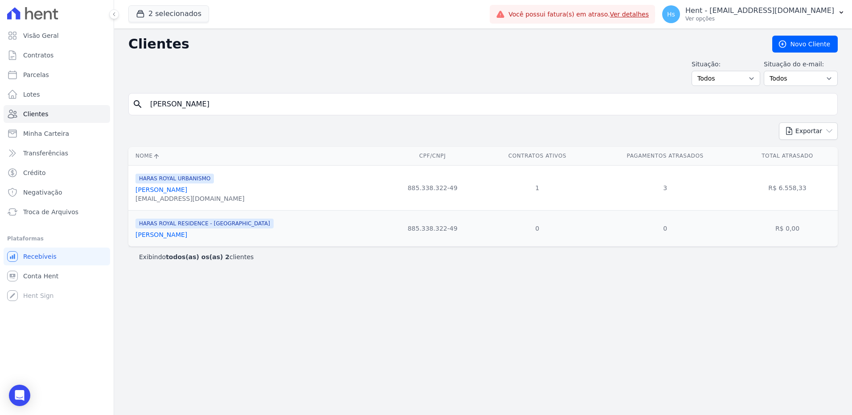
click at [232, 109] on input "CAMILA LIMA PEREIRA" at bounding box center [489, 104] width 689 height 18
paste input "ERICO VERISSIMO ASSUNÇÃO DE CARVALHO"
type input "ERICO VERISSIMO ASSUNÇÃO DE CARVALHO"
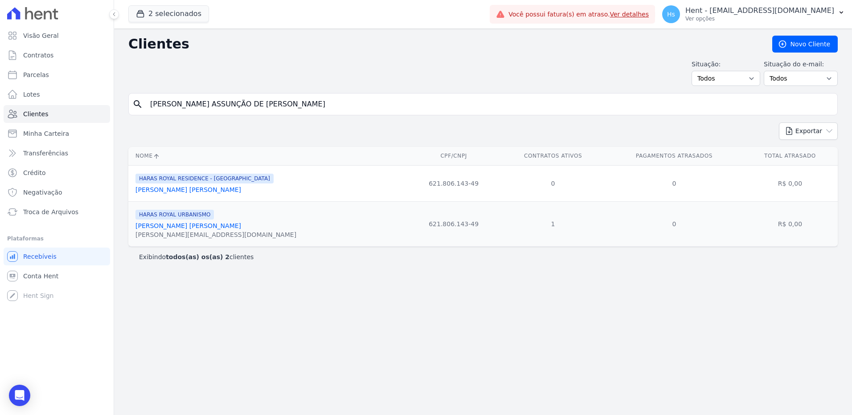
click at [222, 107] on input "ERICO VERISSIMO ASSUNÇÃO DE CARVALHO" at bounding box center [489, 104] width 689 height 18
paste input "MARCIO DORNELES PEIXOTO DE SOUZA"
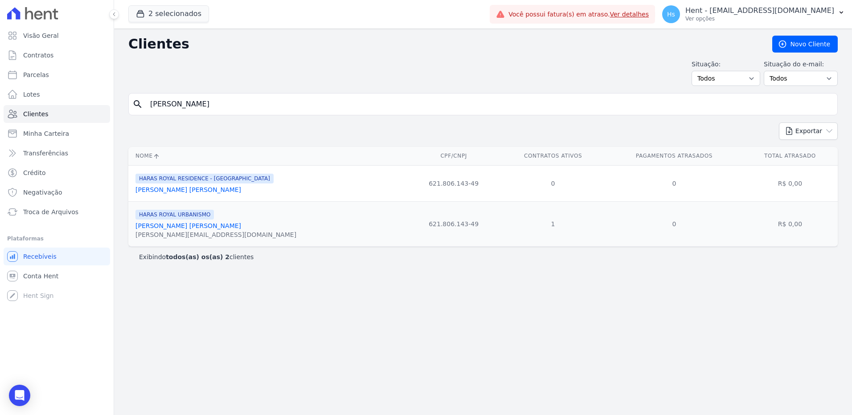
type input "MARCIO DORNELES PEIXOTO DE SOUZA"
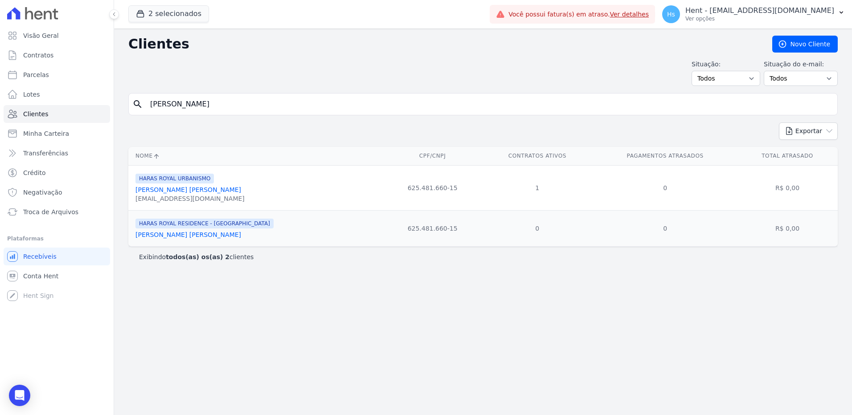
click at [197, 103] on input "MARCIO DORNELES PEIXOTO DE SOUZA" at bounding box center [489, 104] width 689 height 18
paste input "EDEIROS, DOMENICO E LIMA LTD"
type input "MEDEIROS, DOMENICO E LIMA LTDA"
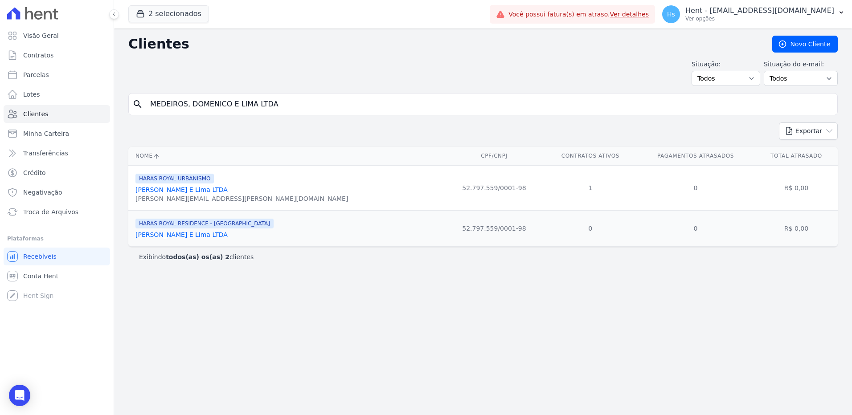
click at [193, 119] on form "search MEDEIROS, DOMENICO E LIMA LTDA" at bounding box center [483, 107] width 710 height 29
click at [195, 105] on input "MEDEIROS, DOMENICO E LIMA LTDA" at bounding box center [489, 104] width 689 height 18
paste input "PAULO FERNANDO CERESOLI"
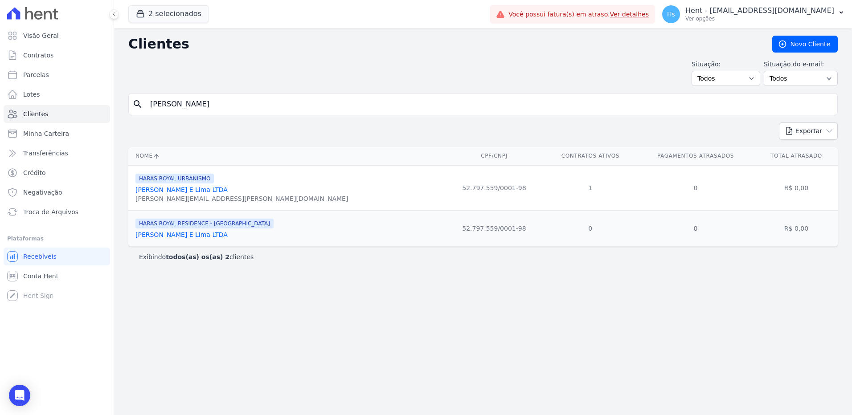
type input "PAULO FERNANDO CERESOLI"
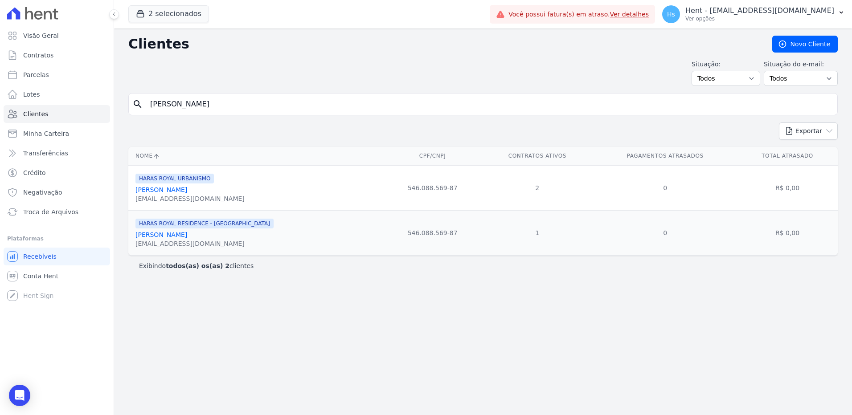
click at [179, 113] on div "search PAULO FERNANDO CERESOLI" at bounding box center [483, 104] width 710 height 22
click at [177, 106] on input "PAULO FERNANDO CERESOLI" at bounding box center [489, 104] width 689 height 18
paste input "DIORGES NOGUEIRA FIGUEIRA"
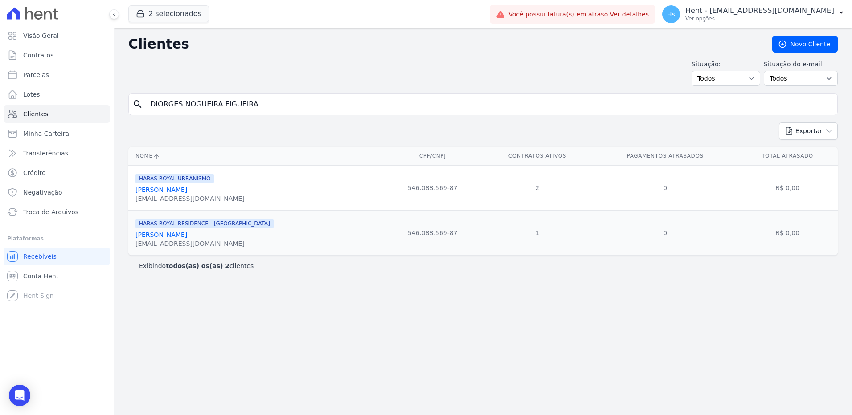
type input "DIORGES NOGUEIRA FIGUEIRA"
click at [201, 114] on div "search DIORGES NOGUEIRA FIGUEIRA" at bounding box center [483, 104] width 710 height 22
click at [201, 111] on input "DIORGES NOGUEIRA FIGUEIRA" at bounding box center [489, 104] width 689 height 18
click at [205, 110] on input "DIORGES NOGUEIRA FIGUEIRA" at bounding box center [489, 104] width 689 height 18
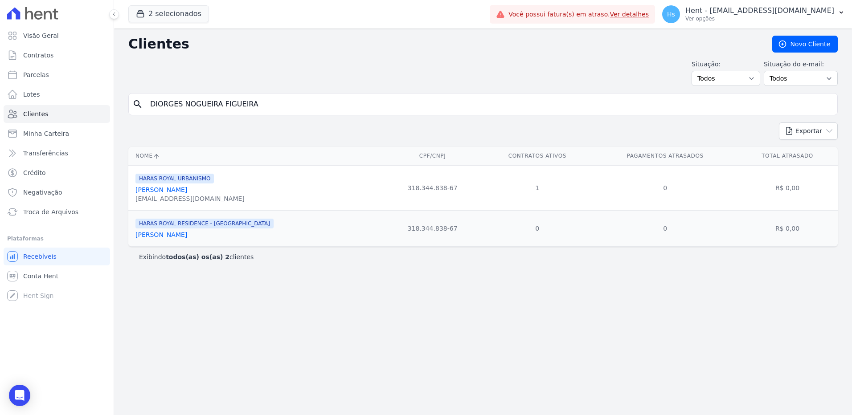
click at [205, 110] on input "DIORGES NOGUEIRA FIGUEIRA" at bounding box center [489, 104] width 689 height 18
paste input "Primazia Negocios Imobiliários LTD"
type input "Primazia Negocios Imobiliários LTDA"
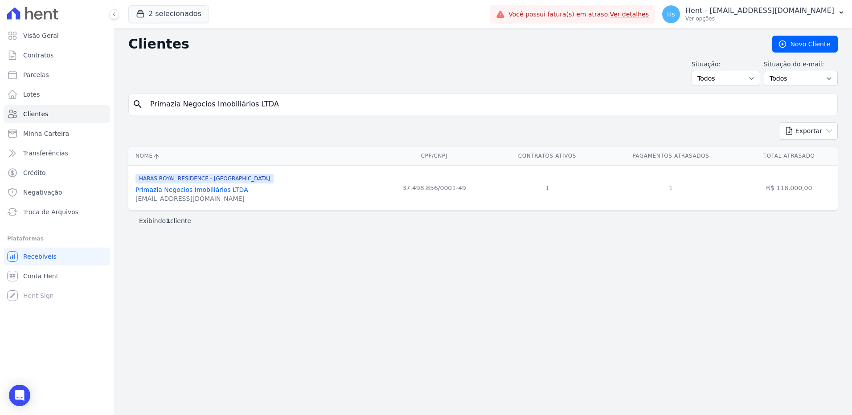
click at [188, 192] on link "Primazia Negocios Imobiliários LTDA" at bounding box center [191, 189] width 113 height 7
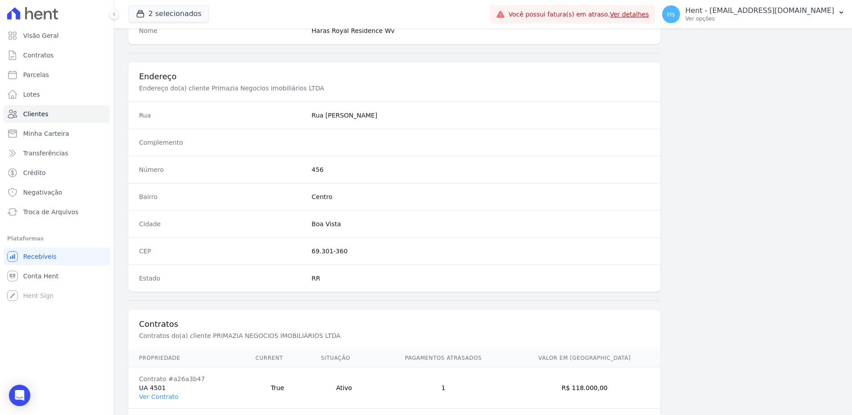
scroll to position [419, 0]
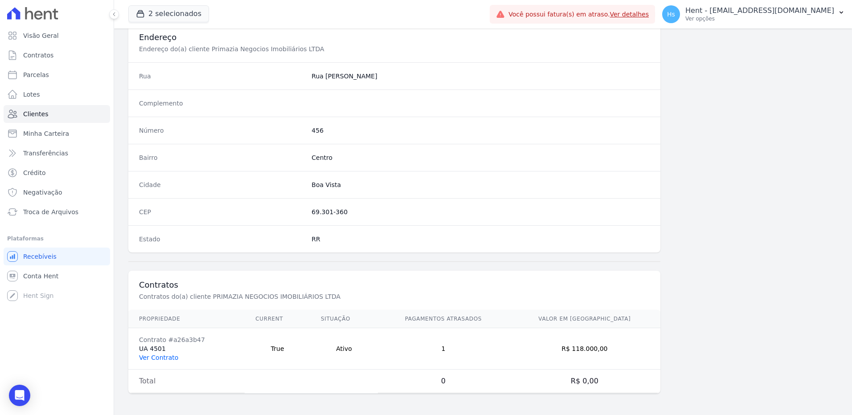
click at [172, 360] on link "Ver Contrato" at bounding box center [158, 357] width 39 height 7
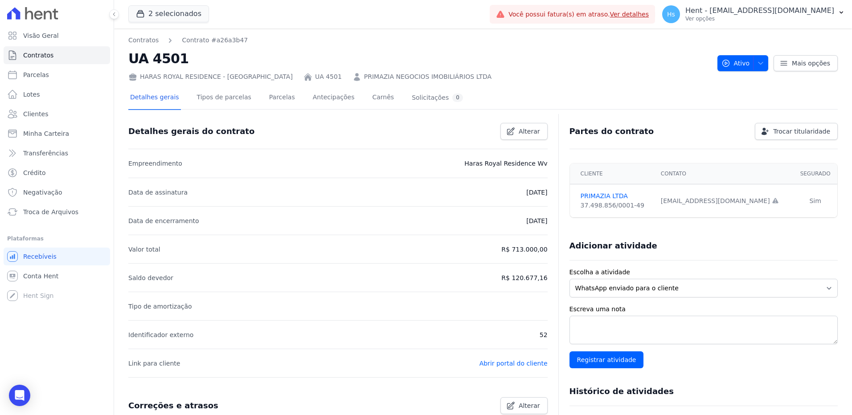
click at [29, 104] on ul "Visão Geral Contratos [GEOGRAPHIC_DATA] Lotes Clientes Minha Carteira Transferê…" at bounding box center [57, 124] width 107 height 194
click at [33, 116] on span "Clientes" at bounding box center [35, 114] width 25 height 9
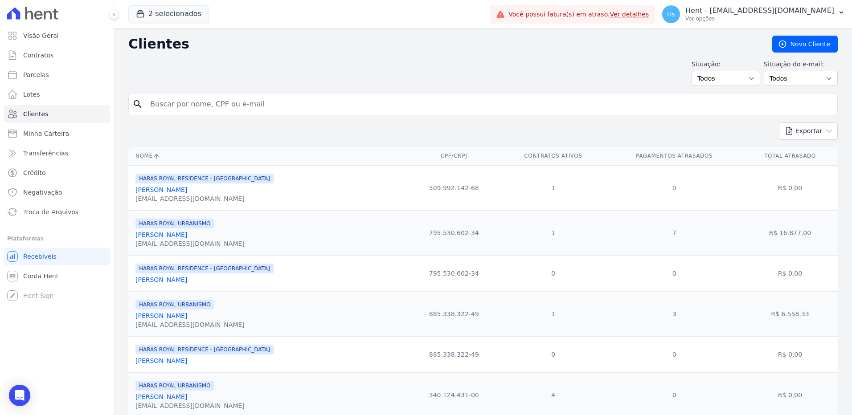
click at [242, 107] on input "search" at bounding box center [489, 104] width 689 height 18
paste input "ANA PAULA THOMÉ SILVA SANTIAGO"
type input "ANA PAULA THOMÉ SILVA SANTIAGO"
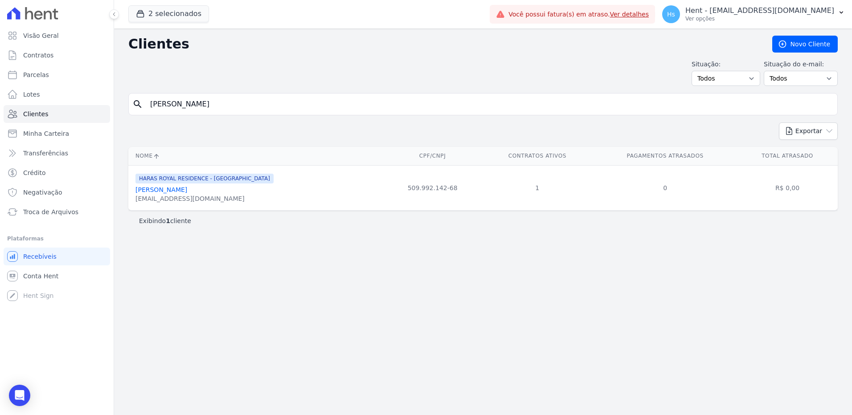
click at [181, 105] on input "ANA PAULA THOMÉ SILVA SANTIAGO" at bounding box center [489, 104] width 689 height 18
paste input "CELSO ALVES DE ALCANTARA"
type input "CELSO ALVES DE ALCANTARA"
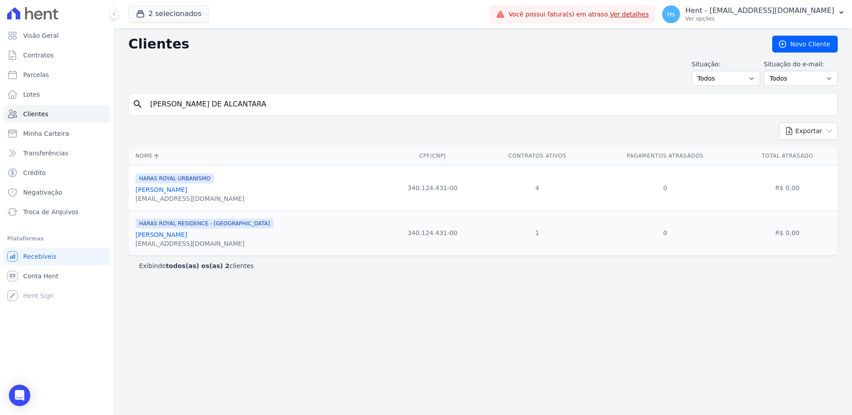
click at [180, 99] on input "CELSO ALVES DE ALCANTARA" at bounding box center [489, 104] width 689 height 18
paste input "PAULO FERNANDO CERESOLI"
type input "PAULO FERNANDO CERESOLI"
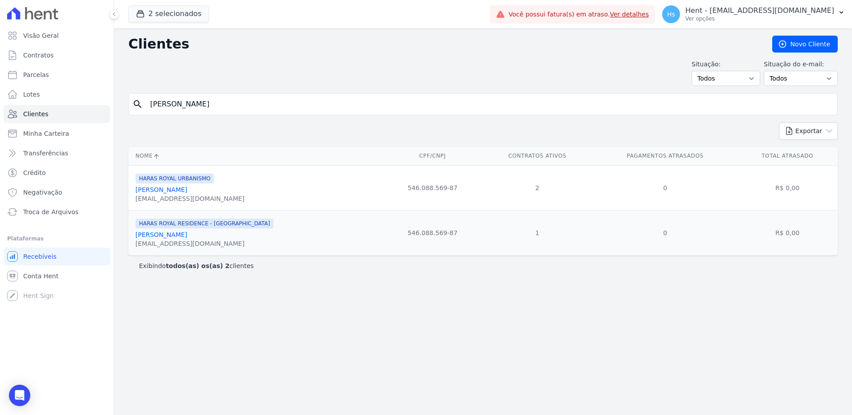
click at [212, 111] on input "PAULO FERNANDO CERESOLI" at bounding box center [489, 104] width 689 height 18
paste input "rimazia Negocios Imobiliários LTDA"
type input "Primazia Negocios Imobiliários LTDA"
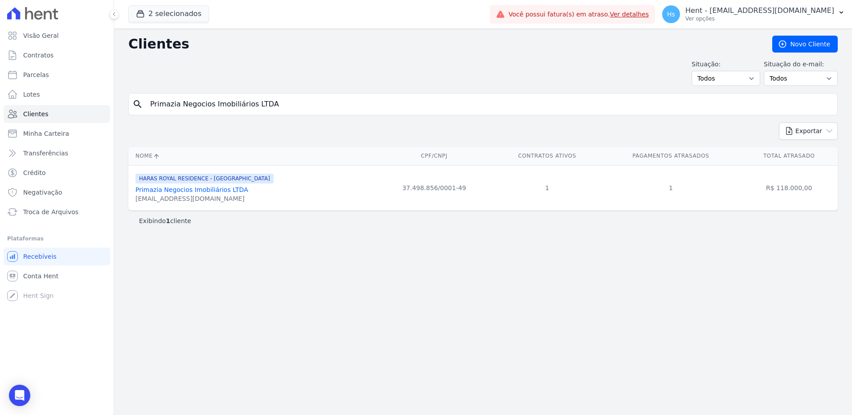
click at [216, 189] on link "Primazia Negocios Imobiliários LTDA" at bounding box center [191, 189] width 113 height 7
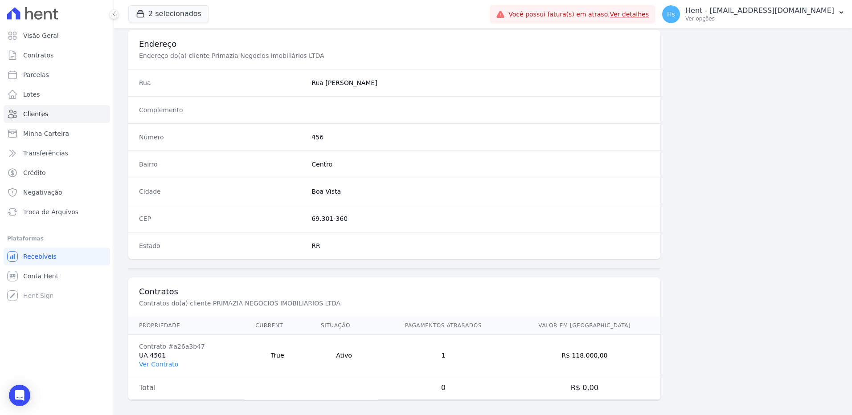
scroll to position [419, 0]
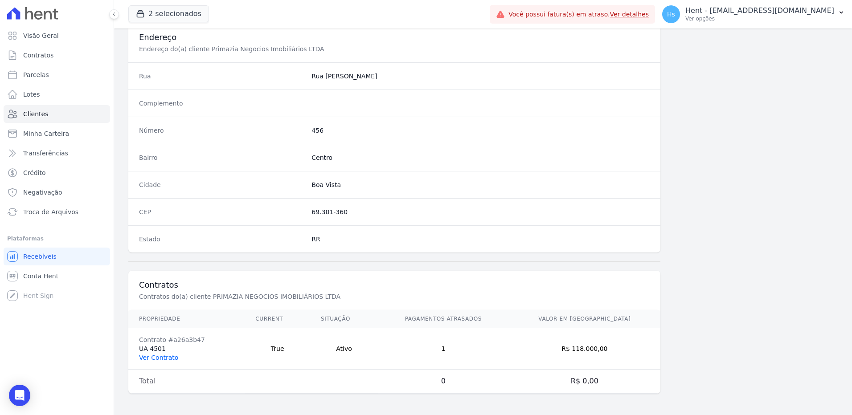
click at [169, 357] on link "Ver Contrato" at bounding box center [158, 357] width 39 height 7
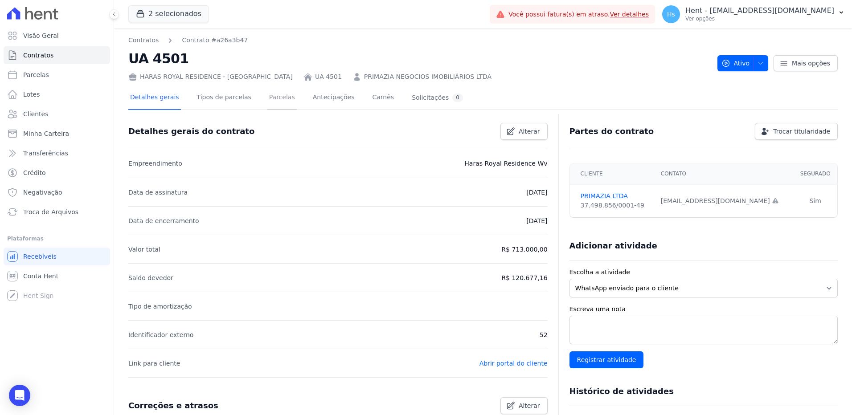
click at [272, 93] on link "Parcelas" at bounding box center [281, 98] width 29 height 24
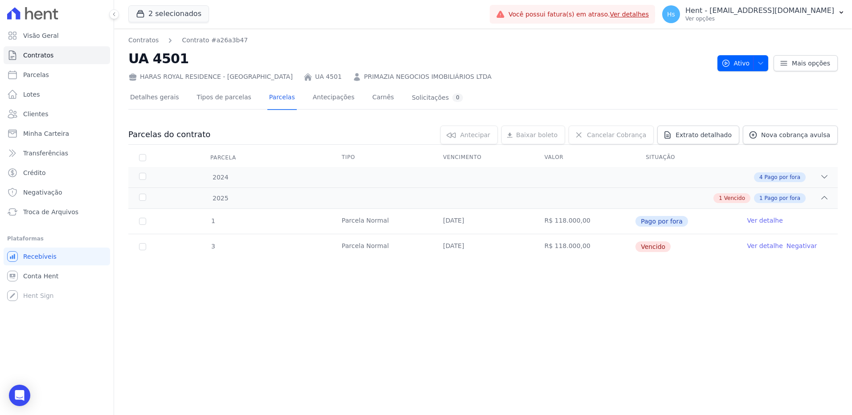
click at [764, 246] on link "Ver detalhe" at bounding box center [765, 246] width 36 height 9
click at [765, 249] on link "Ver detalhe" at bounding box center [765, 246] width 36 height 9
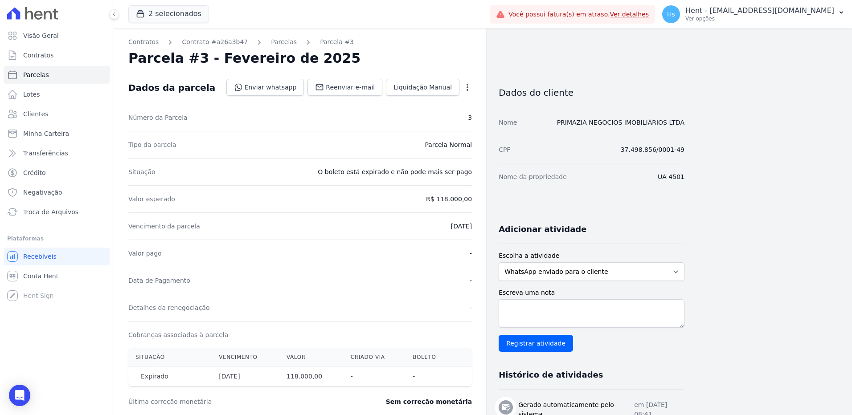
click at [301, 260] on div "Valor pago -" at bounding box center [300, 253] width 344 height 27
click at [51, 80] on link "Parcelas" at bounding box center [57, 75] width 107 height 18
select select
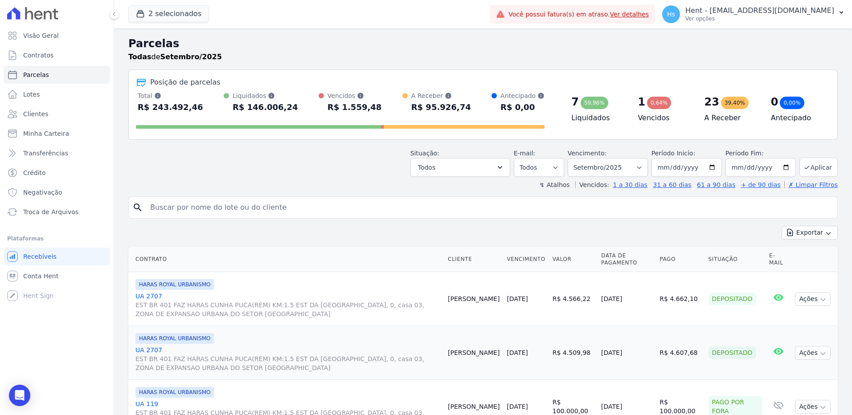
click at [198, 211] on input "search" at bounding box center [489, 208] width 689 height 18
paste input "Primazia Negocios Imobiliários LTDA"
type input "Primazia Negocios Imobiliários LTDA"
select select
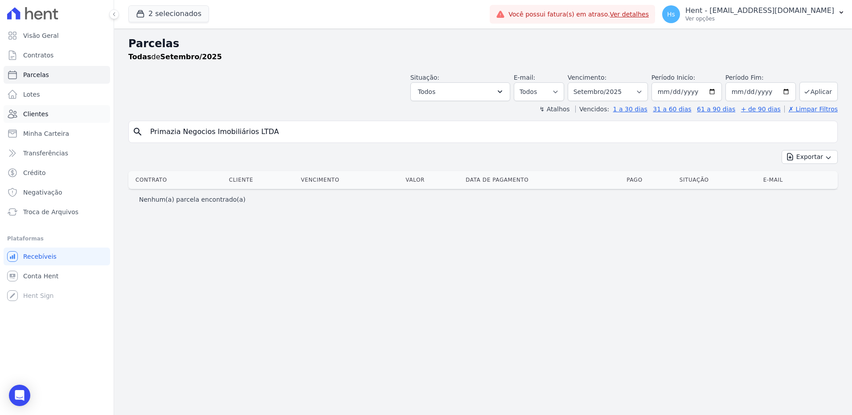
click at [38, 115] on span "Clientes" at bounding box center [35, 114] width 25 height 9
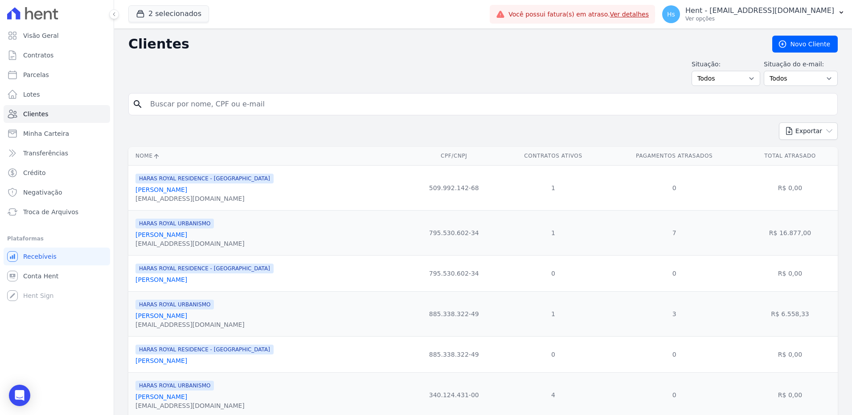
drag, startPoint x: 239, startPoint y: 95, endPoint x: 191, endPoint y: 103, distance: 48.4
click at [191, 103] on input "search" at bounding box center [489, 104] width 689 height 18
paste input "Primazia Negocios Imobiliários LTDA"
type input "Primazia Negocios Imobiliários LTDA"
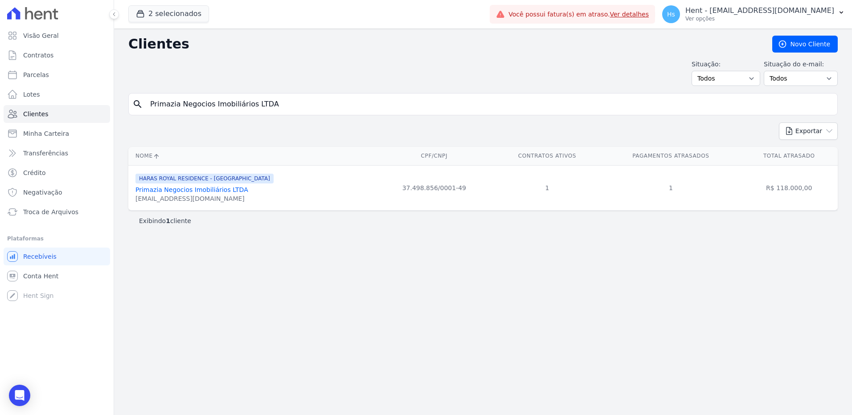
click at [189, 190] on link "Primazia Negocios Imobiliários LTDA" at bounding box center [191, 189] width 113 height 7
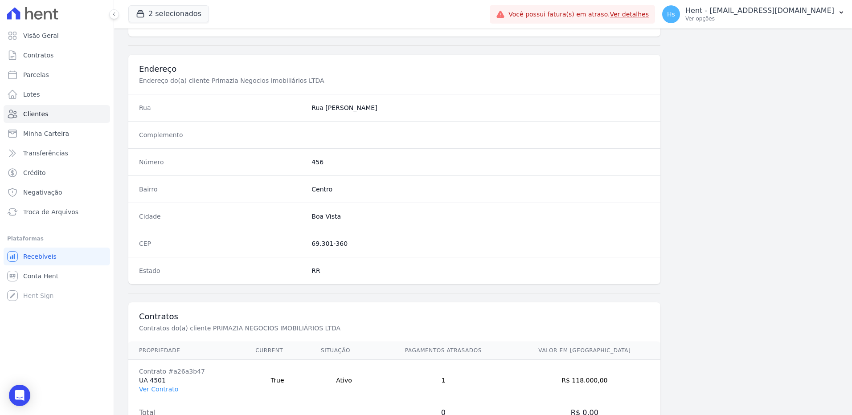
scroll to position [419, 0]
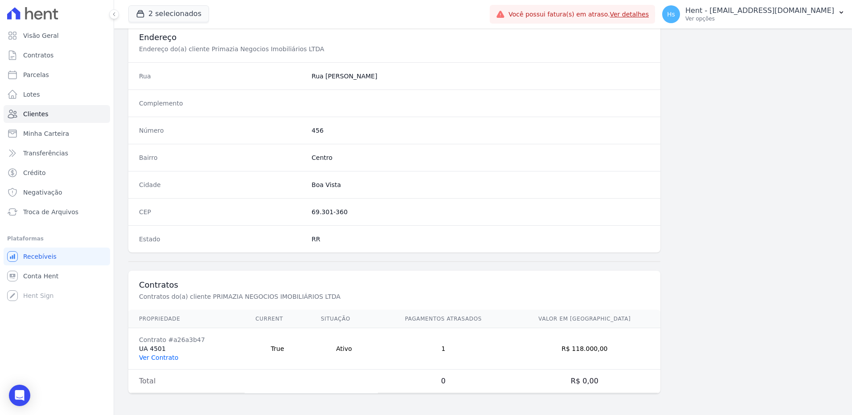
click at [148, 360] on link "Ver Contrato" at bounding box center [158, 357] width 39 height 7
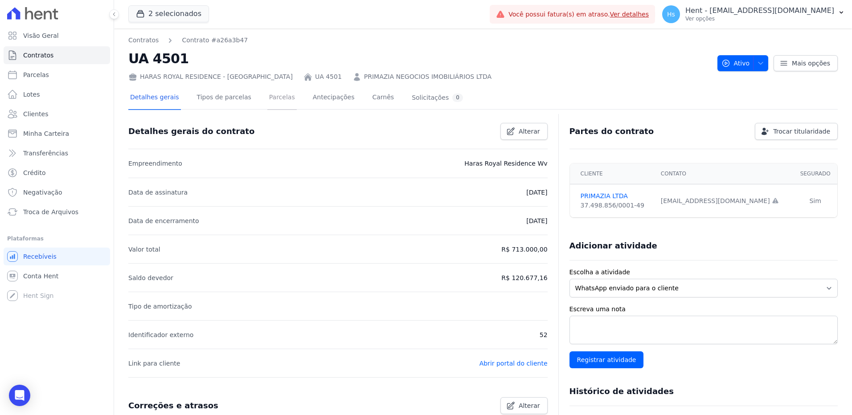
click at [281, 100] on link "Parcelas" at bounding box center [281, 98] width 29 height 24
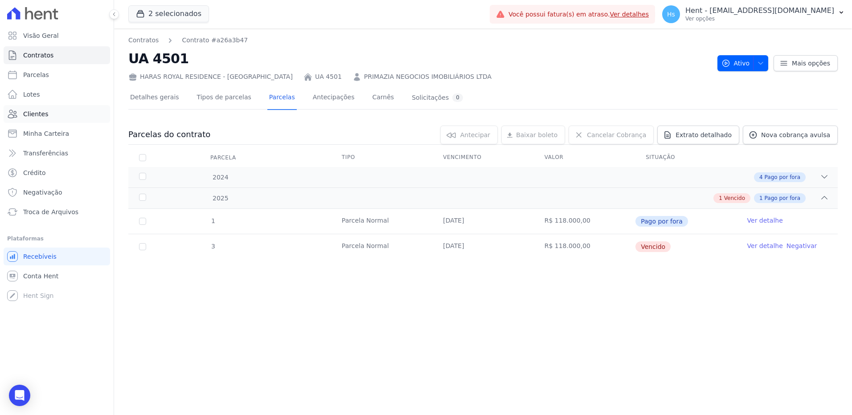
click at [30, 112] on span "Clientes" at bounding box center [35, 114] width 25 height 9
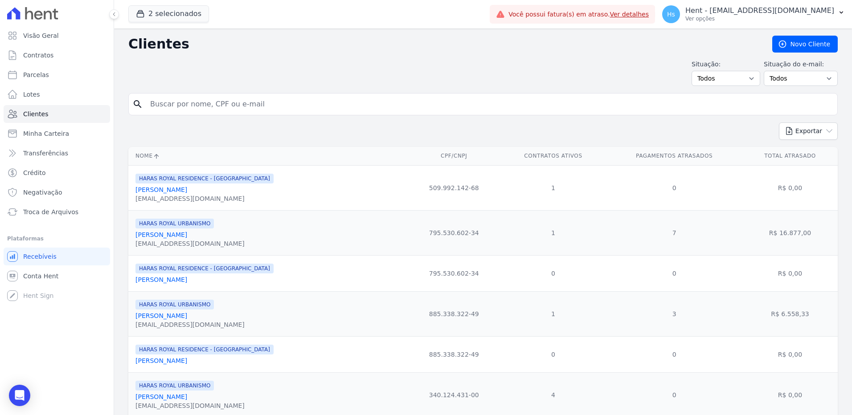
click at [168, 110] on input "search" at bounding box center [489, 104] width 689 height 18
paste input "Eliomar Azevedo Dos Santos"
type input "Eliomar Azevedo Dos Santos"
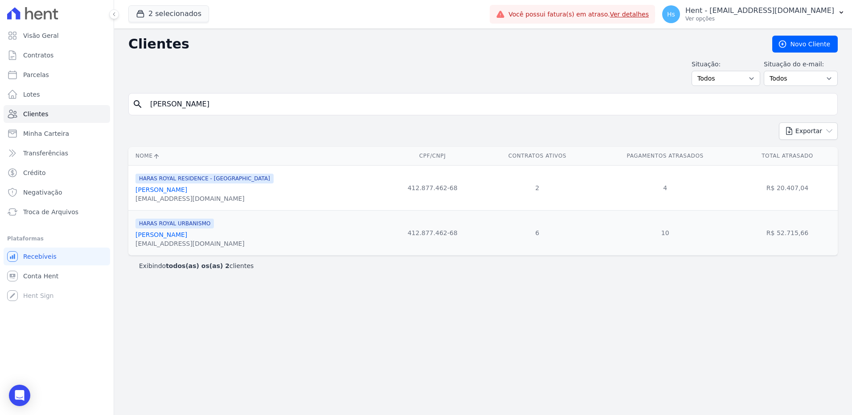
click at [175, 190] on link "Eliomar Azevedo Dos Santos" at bounding box center [161, 189] width 52 height 7
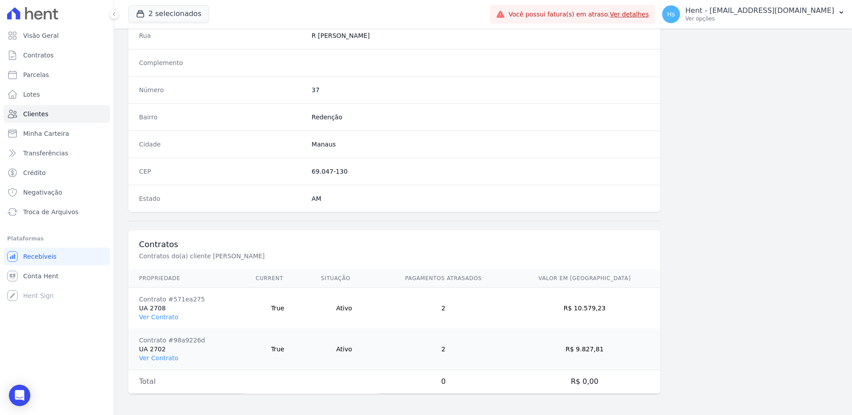
scroll to position [460, 0]
click at [163, 316] on link "Ver Contrato" at bounding box center [158, 316] width 39 height 7
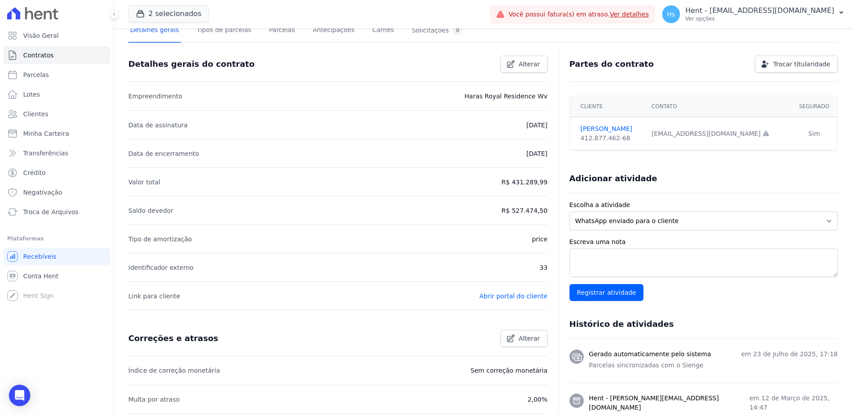
scroll to position [45, 0]
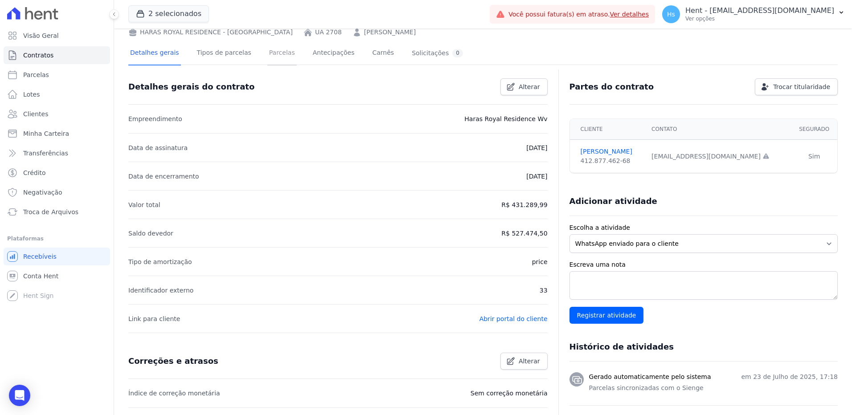
click at [267, 57] on link "Parcelas" at bounding box center [281, 54] width 29 height 24
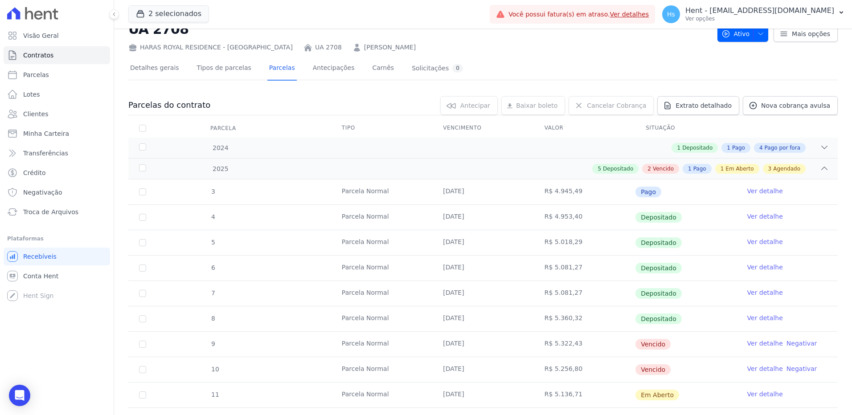
scroll to position [89, 0]
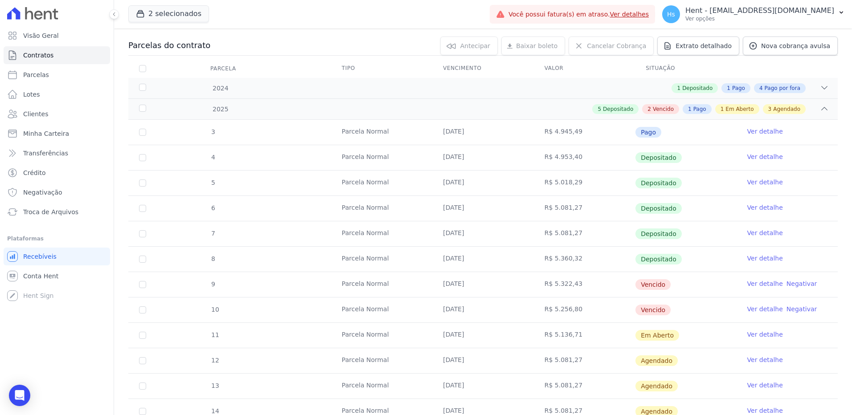
click at [755, 286] on link "Ver detalhe" at bounding box center [765, 283] width 36 height 9
click at [759, 308] on link "Ver detalhe" at bounding box center [765, 309] width 36 height 9
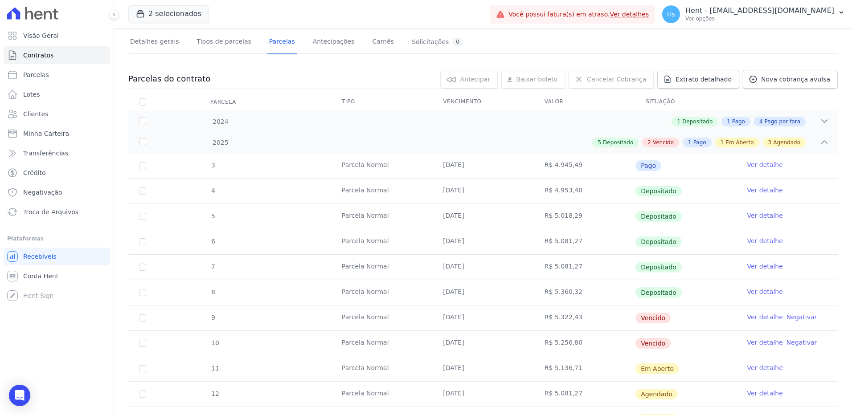
scroll to position [0, 0]
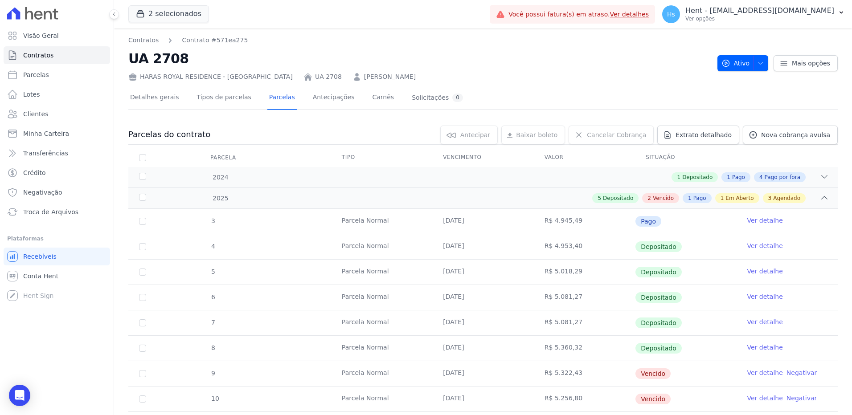
click at [364, 75] on link "[PERSON_NAME]" at bounding box center [390, 76] width 52 height 9
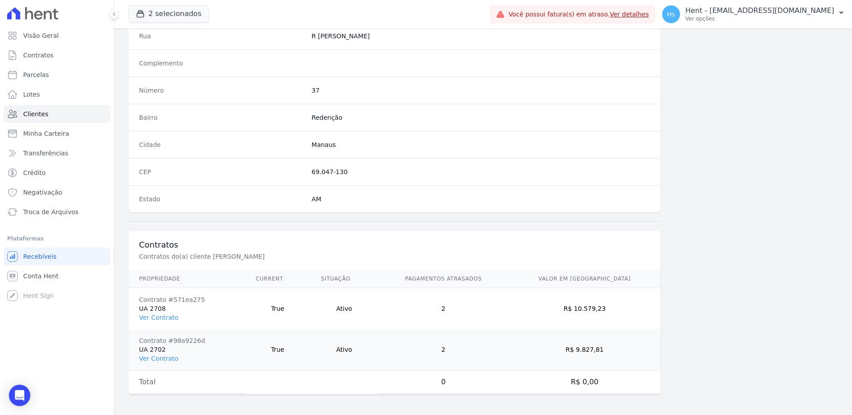
scroll to position [460, 0]
click at [161, 318] on link "Ver Contrato" at bounding box center [158, 316] width 39 height 7
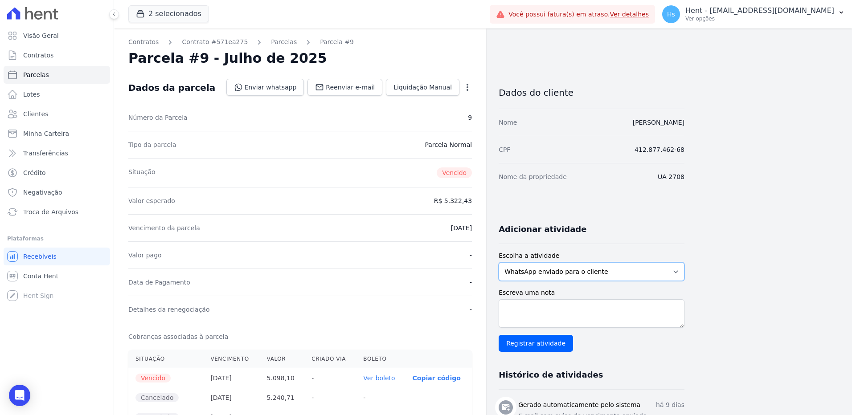
click at [584, 275] on select "WhatsApp enviado para o cliente Adicionar um comentário Ligação feita para o cl…" at bounding box center [592, 272] width 186 height 19
click at [365, 92] on link "Reenviar e-mail" at bounding box center [345, 87] width 75 height 17
click at [614, 273] on select "WhatsApp enviado para o cliente Adicionar um comentário Ligação feita para o cl…" at bounding box center [592, 272] width 186 height 19
click at [499, 263] on select "WhatsApp enviado para o cliente Adicionar um comentário Ligação feita para o cl…" at bounding box center [592, 272] width 186 height 19
click at [521, 309] on textarea "Escreva uma nota" at bounding box center [592, 314] width 186 height 29
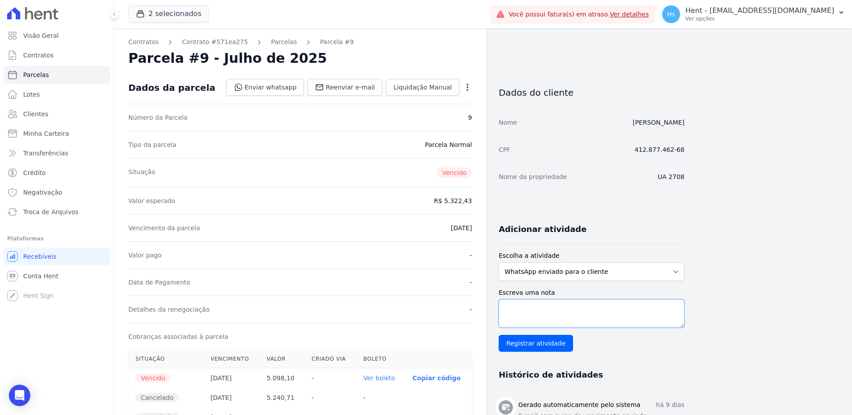
paste textarea "Enviado e-mail e WhatsApp, aguardando interação do cliente."
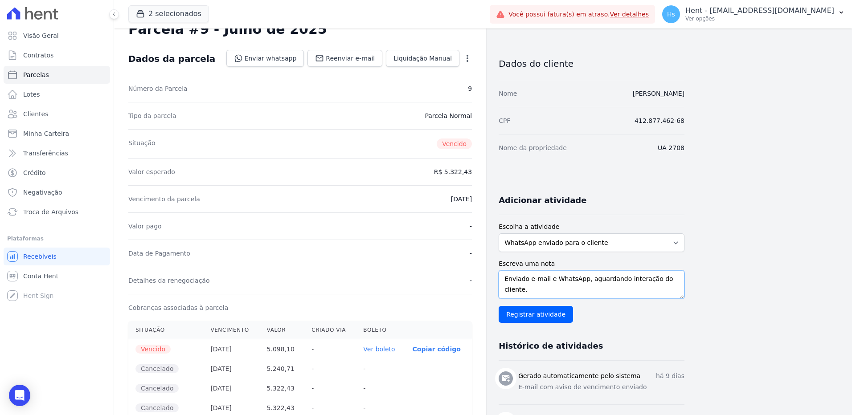
scroll to position [45, 0]
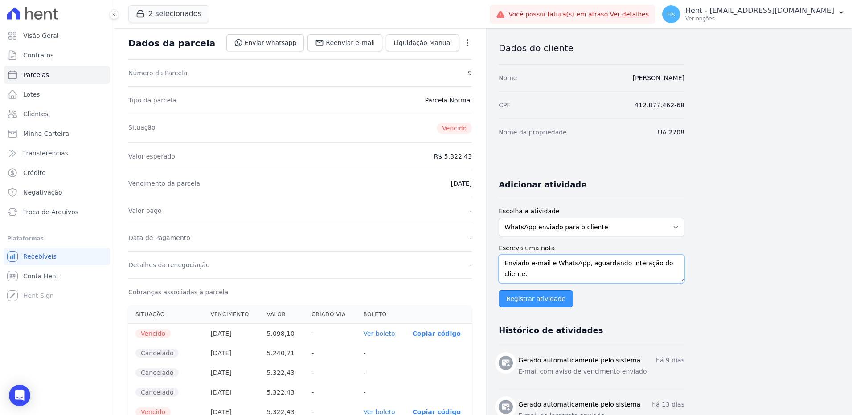
type textarea "Enviado e-mail e WhatsApp, aguardando interação do cliente."
click at [533, 299] on input "Registrar atividade" at bounding box center [536, 299] width 74 height 17
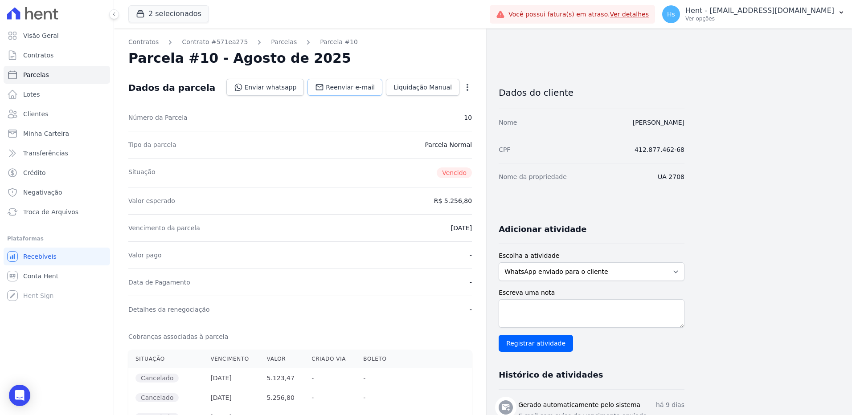
click at [345, 90] on span "Reenviar e-mail" at bounding box center [350, 87] width 49 height 9
click at [525, 305] on textarea "Escreva uma nota" at bounding box center [592, 314] width 186 height 29
paste textarea "Enviado e-mail e WhatsApp, aguardando interação do cliente."
type textarea "Enviado e-mail e WhatsApp, aguardando interação do cliente."
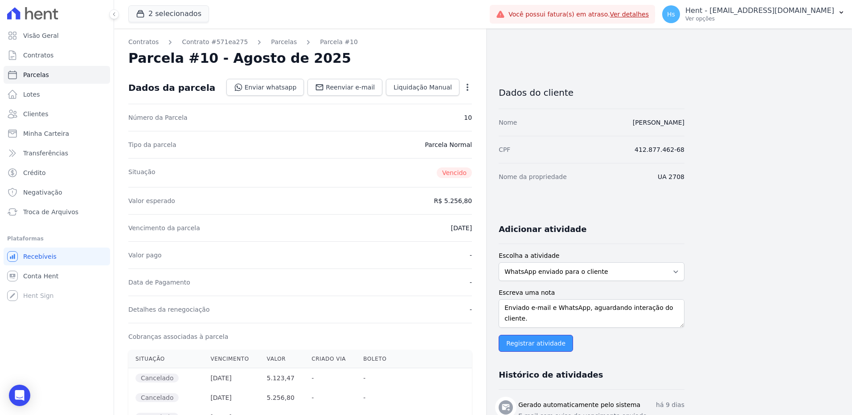
click at [523, 344] on input "Registrar atividade" at bounding box center [536, 343] width 74 height 17
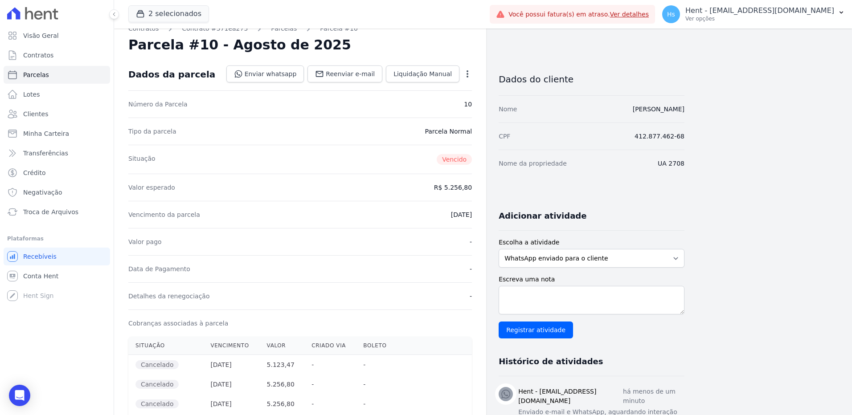
scroll to position [0, 0]
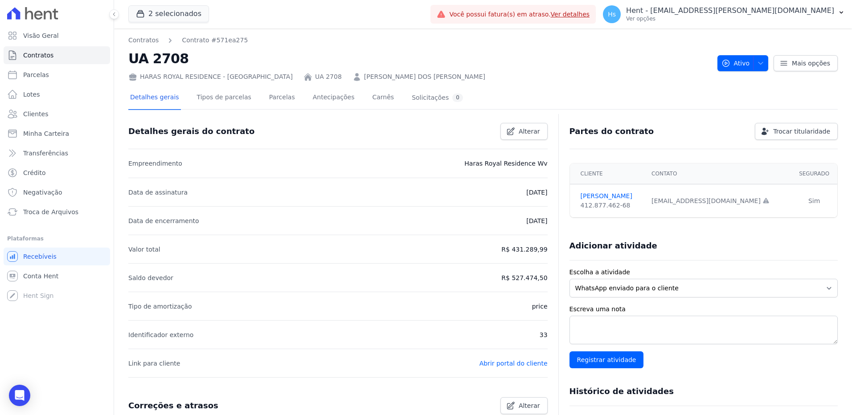
click at [364, 78] on link "[PERSON_NAME] DOS [PERSON_NAME]" at bounding box center [424, 76] width 121 height 9
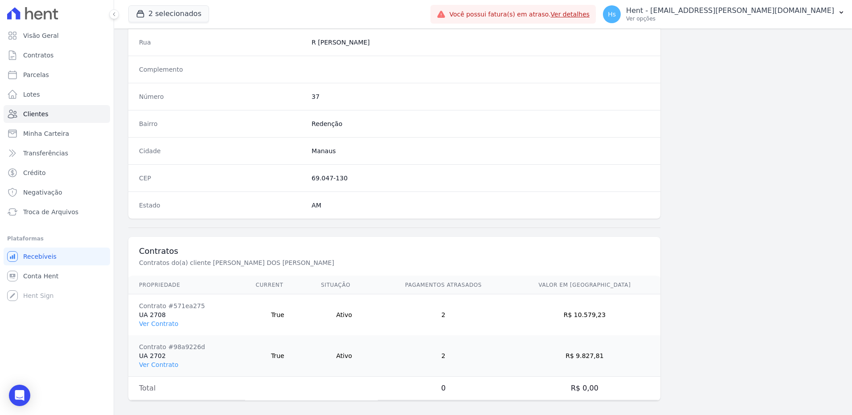
scroll to position [460, 0]
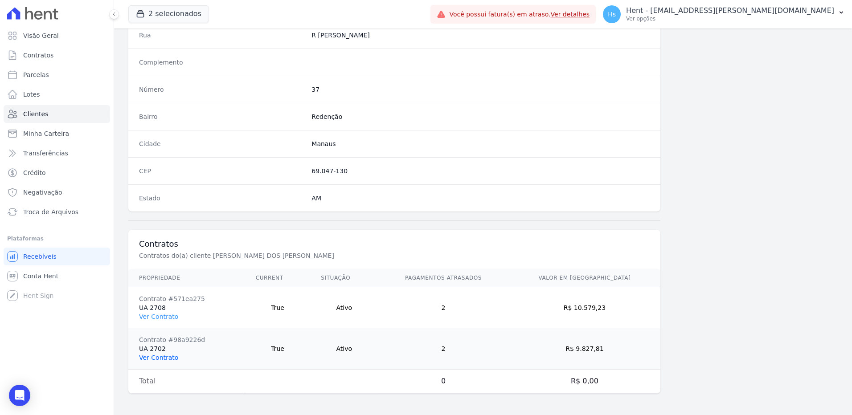
click at [153, 359] on link "Ver Contrato" at bounding box center [158, 357] width 39 height 7
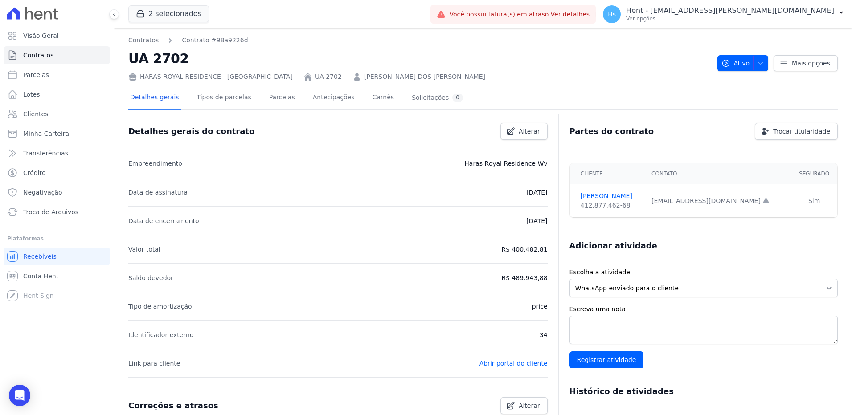
click at [364, 76] on link "[PERSON_NAME] DOS [PERSON_NAME]" at bounding box center [424, 76] width 121 height 9
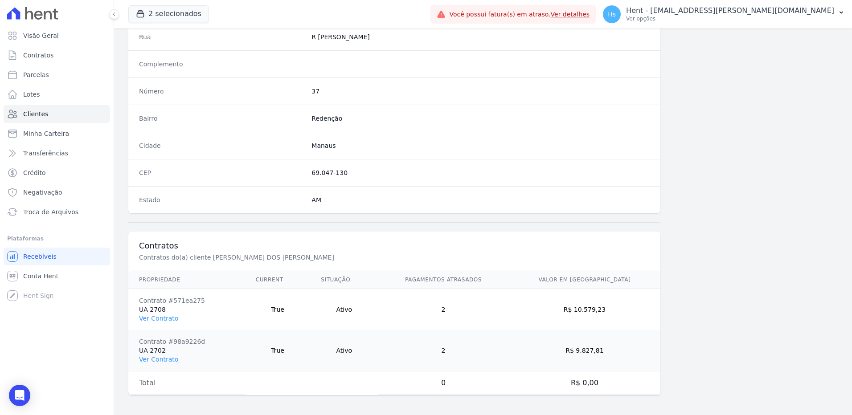
scroll to position [460, 0]
click at [150, 358] on link "Ver Contrato" at bounding box center [158, 357] width 39 height 7
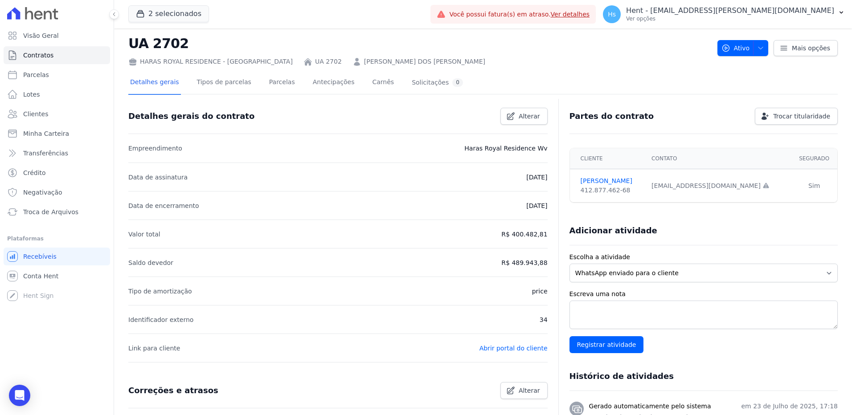
scroll to position [8, 0]
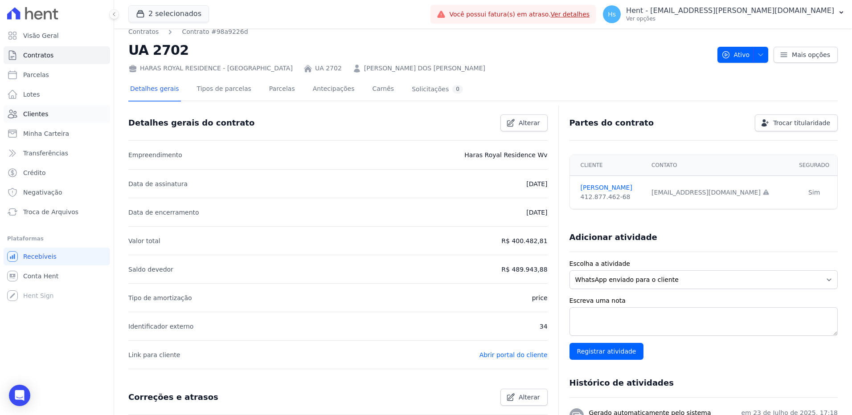
click at [40, 114] on span "Clientes" at bounding box center [35, 114] width 25 height 9
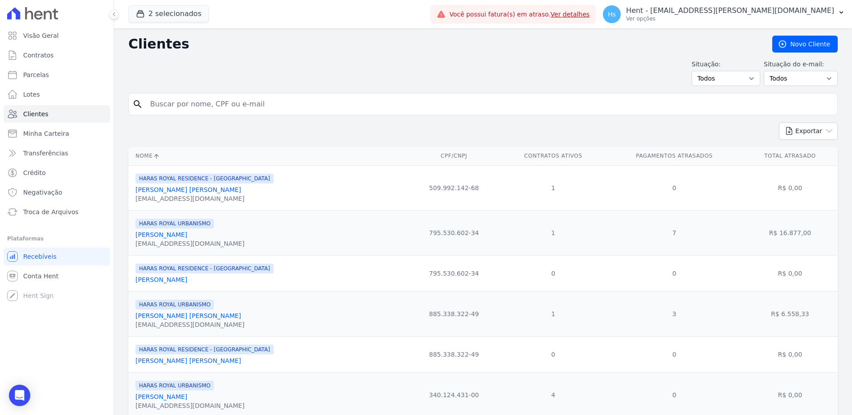
click at [170, 109] on input "search" at bounding box center [489, 104] width 689 height 18
paste input "Eliomar Azevedo Dos Santos"
type input "Eliomar Azevedo Dos Santos"
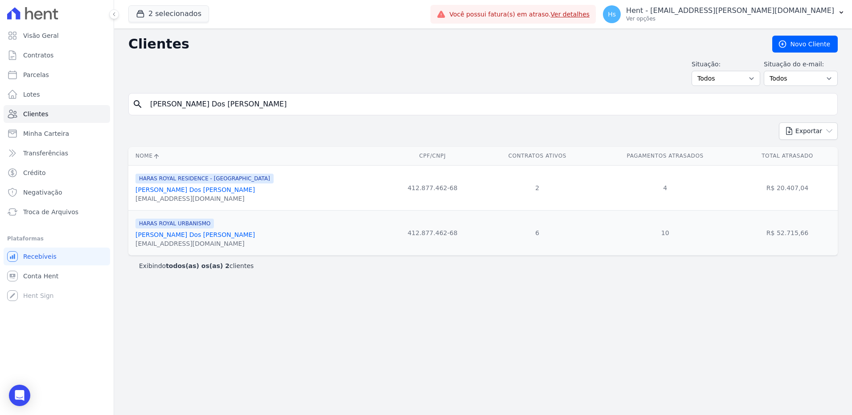
click at [176, 189] on link "Eliomar Azevedo Dos Santos" at bounding box center [194, 189] width 119 height 7
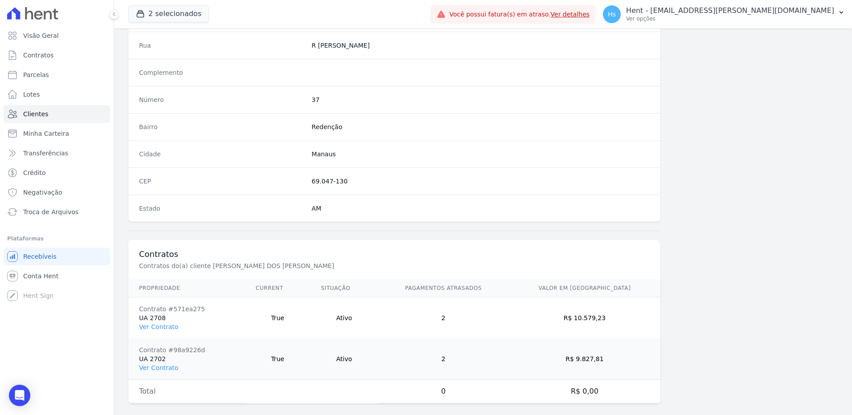
scroll to position [460, 0]
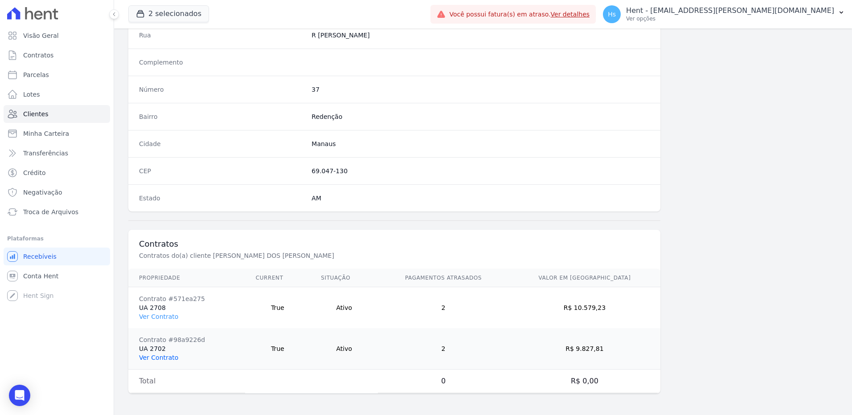
click at [157, 357] on link "Ver Contrato" at bounding box center [158, 357] width 39 height 7
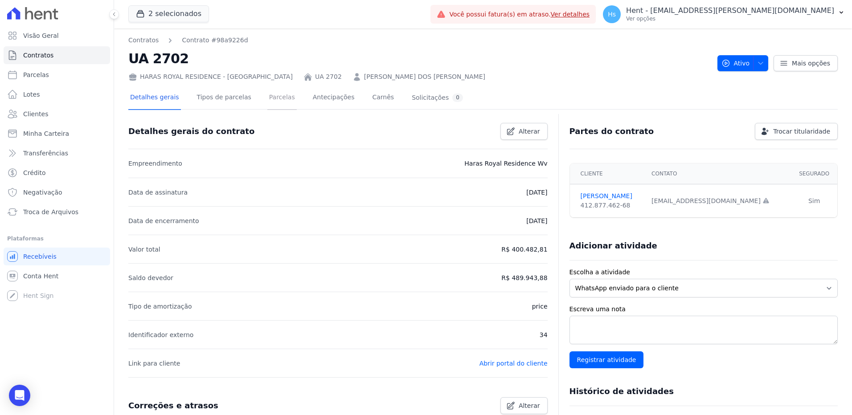
click at [271, 98] on link "Parcelas" at bounding box center [281, 98] width 29 height 24
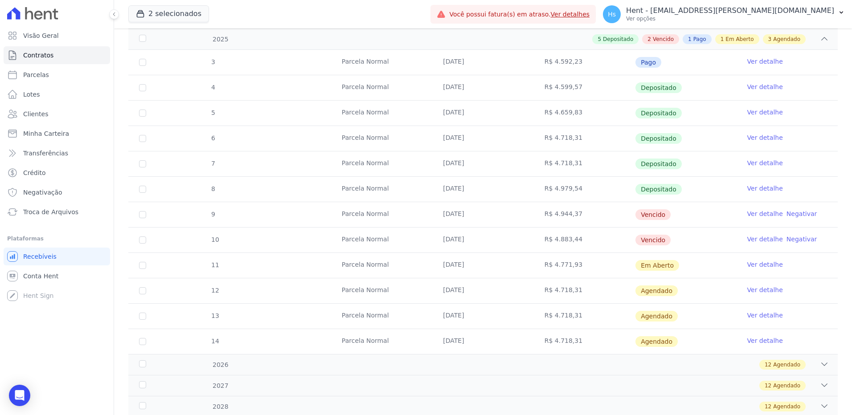
scroll to position [178, 0]
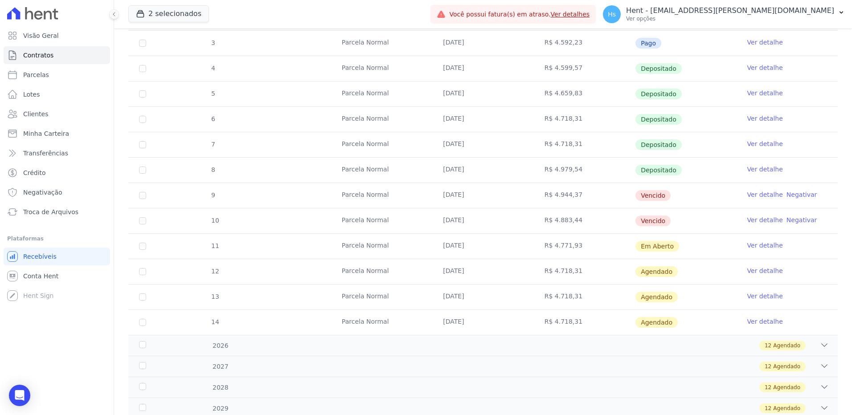
click at [763, 196] on link "Ver detalhe" at bounding box center [765, 194] width 36 height 9
click at [760, 220] on link "Ver detalhe" at bounding box center [765, 220] width 36 height 9
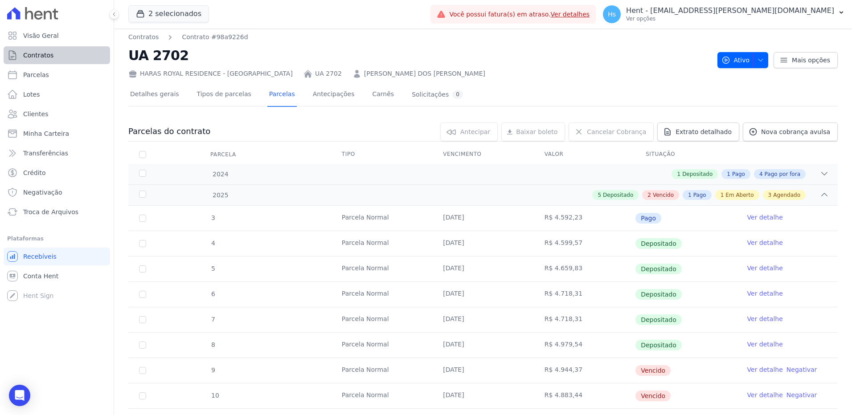
scroll to position [0, 0]
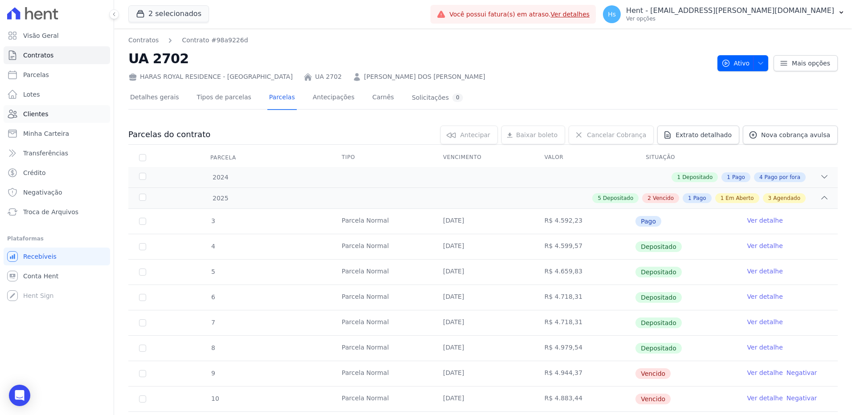
click at [51, 115] on link "Clientes" at bounding box center [57, 114] width 107 height 18
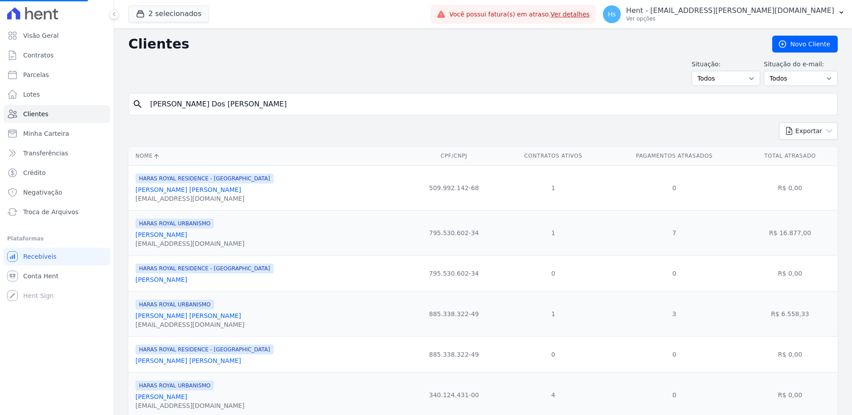
click at [213, 107] on input "Eliomar Azevedo Dos Santos" at bounding box center [489, 104] width 689 height 18
click at [314, 111] on input "search" at bounding box center [489, 104] width 689 height 18
paste input "Enviado e-mail e WhatsApp, aguardando interação do cliente."
click at [314, 111] on input "Enviado e-mail e WhatsApp, aguardando interação do cliente." at bounding box center [489, 104] width 689 height 18
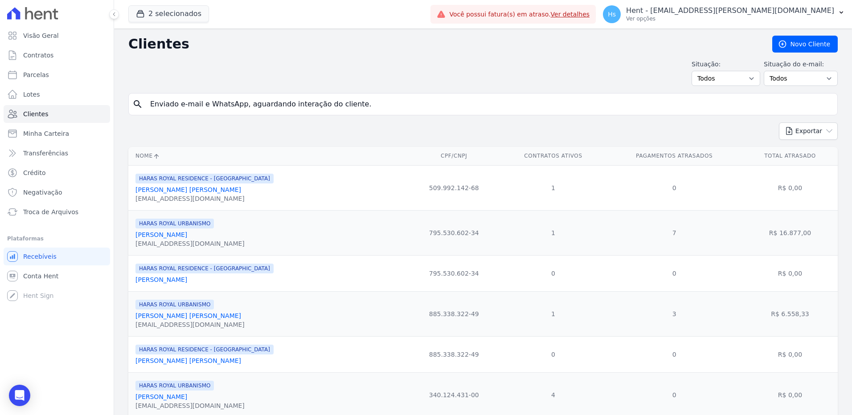
click at [217, 94] on div "search Enviado e-mail e WhatsApp, aguardando interação do cliente." at bounding box center [483, 104] width 710 height 22
click at [211, 99] on input "Enviado e-mail e WhatsApp, aguardando interação do cliente." at bounding box center [489, 104] width 689 height 18
click at [202, 104] on input "Enviado e-mail e WhatsApp, aguardando interação do cliente." at bounding box center [489, 104] width 689 height 18
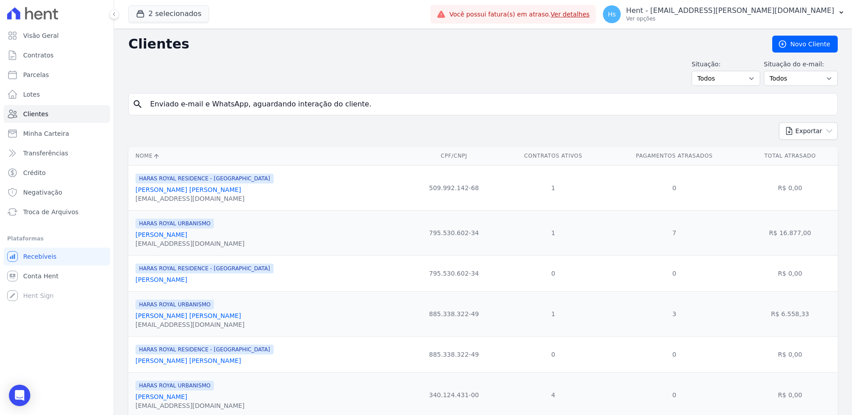
paste input "liomar Azevedo Dos Santos"
type input "Eliomar Azevedo Dos Santos"
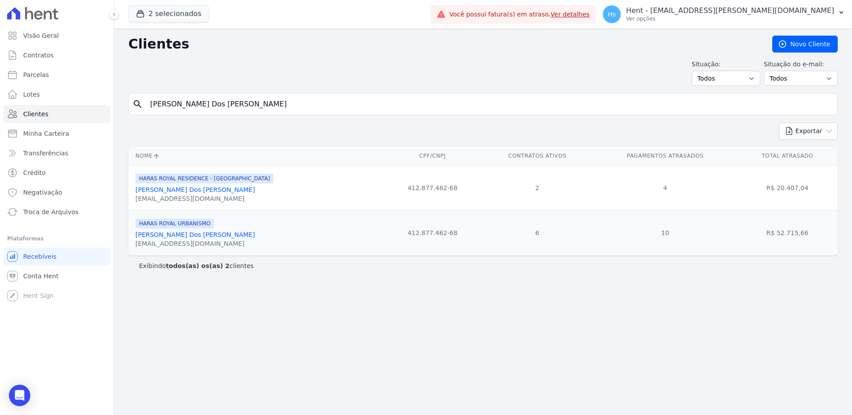
click at [167, 236] on link "Eliomar Azevedo Dos Santos" at bounding box center [194, 234] width 119 height 7
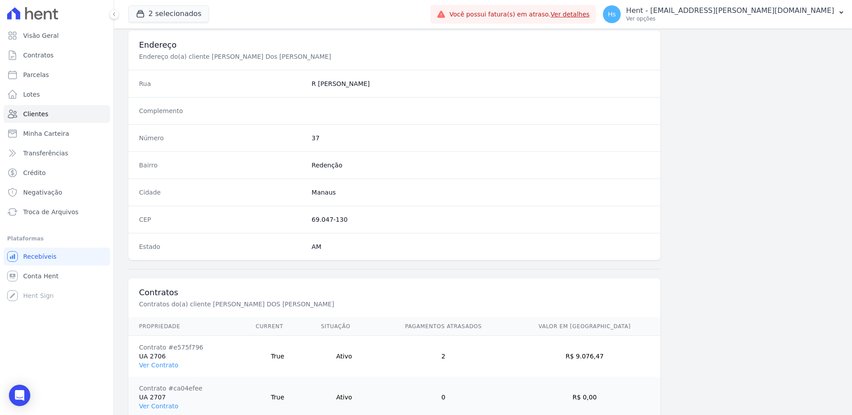
scroll to position [490, 0]
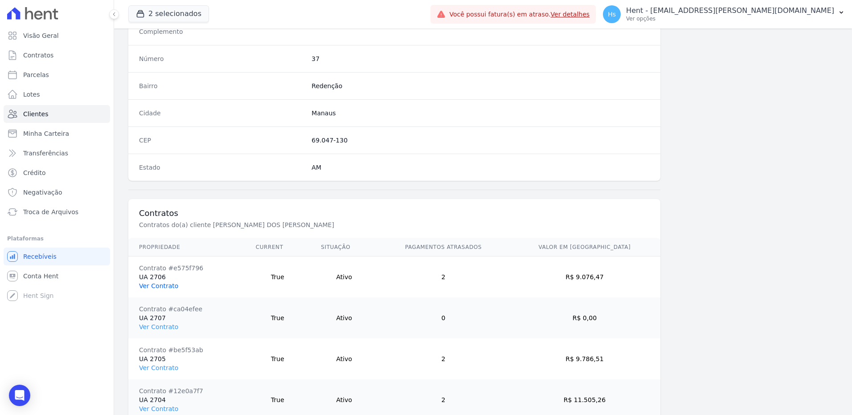
click at [159, 286] on link "Ver Contrato" at bounding box center [158, 286] width 39 height 7
click at [164, 326] on link "Ver Contrato" at bounding box center [158, 327] width 39 height 7
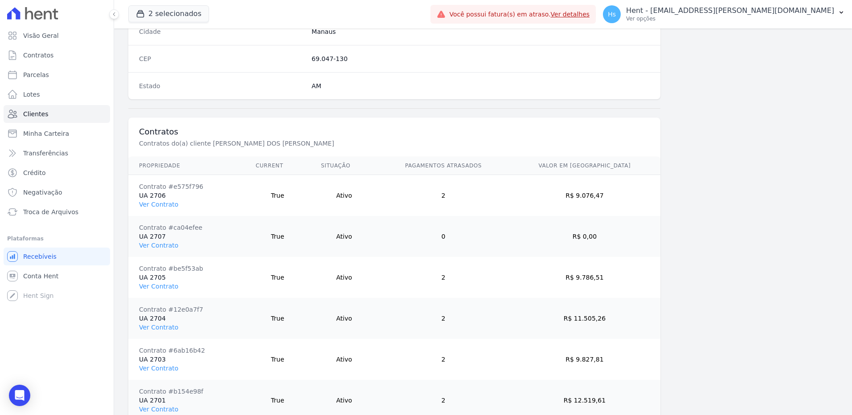
scroll to position [579, 0]
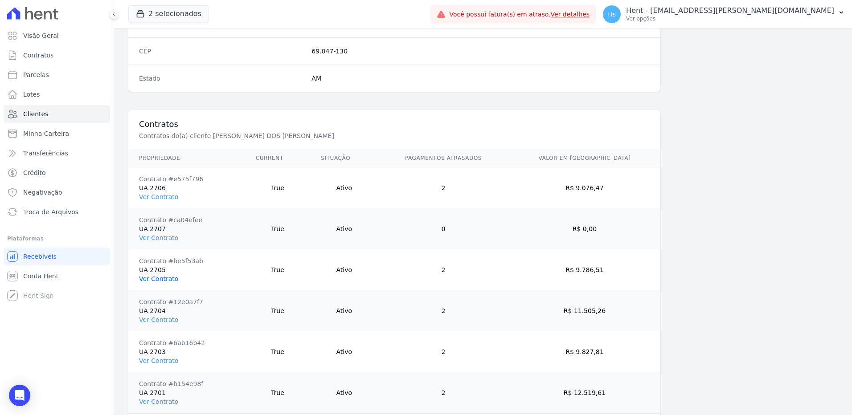
click at [165, 280] on link "Ver Contrato" at bounding box center [158, 278] width 39 height 7
click at [165, 320] on link "Ver Contrato" at bounding box center [158, 319] width 39 height 7
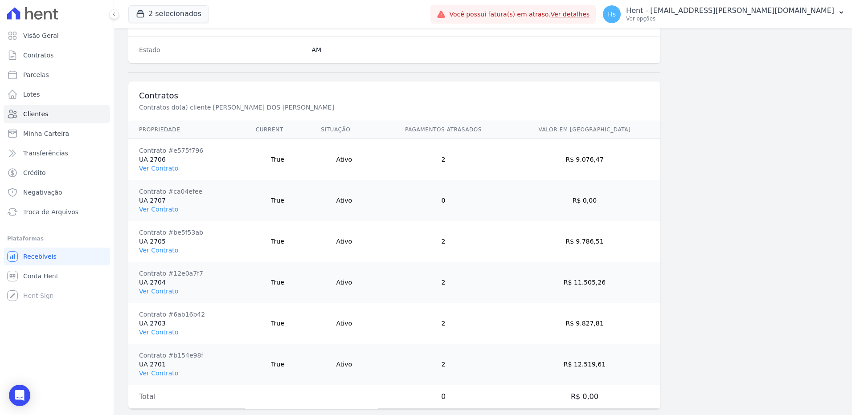
scroll to position [624, 0]
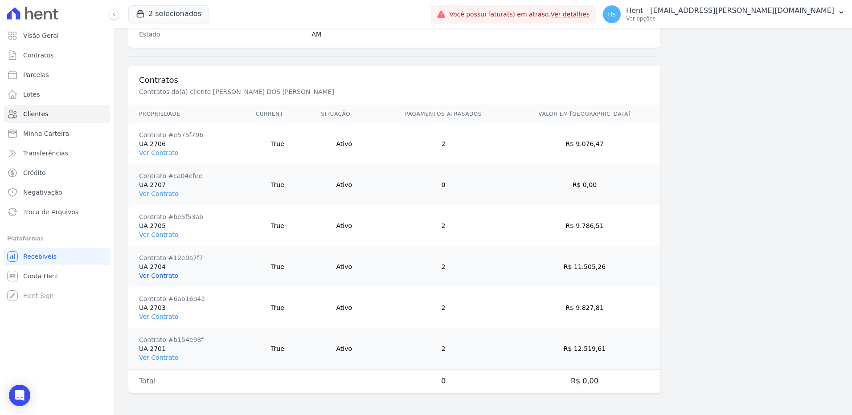
click at [163, 276] on link "Ver Contrato" at bounding box center [158, 275] width 39 height 7
click at [165, 317] on link "Ver Contrato" at bounding box center [158, 316] width 39 height 7
click at [166, 357] on link "Ver Contrato" at bounding box center [158, 357] width 39 height 7
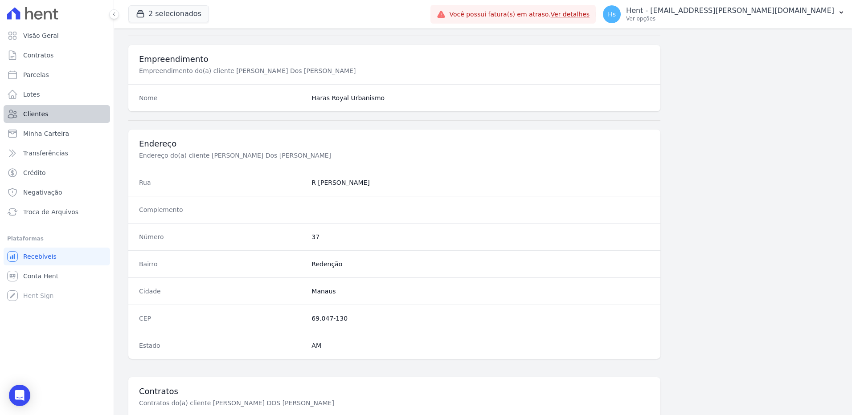
scroll to position [312, 0]
click at [32, 114] on span "Clientes" at bounding box center [35, 114] width 25 height 9
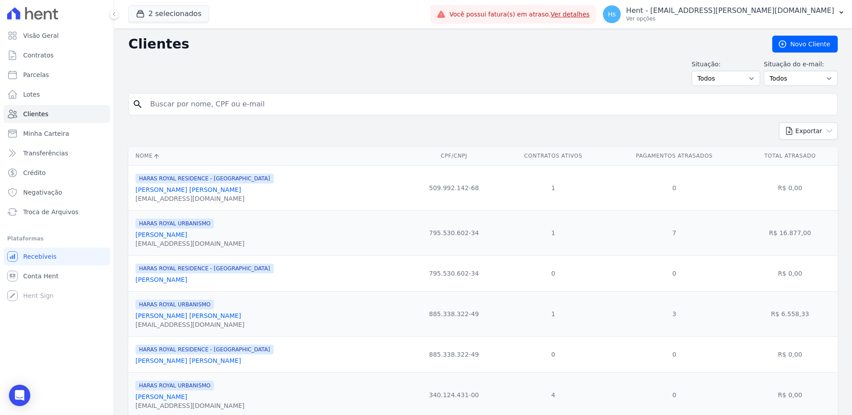
drag, startPoint x: 257, startPoint y: 100, endPoint x: 204, endPoint y: 100, distance: 53.0
click at [204, 100] on input "search" at bounding box center [489, 104] width 689 height 18
paste input "Camila Lima Pereira"
type input "Camila Lima Pereira"
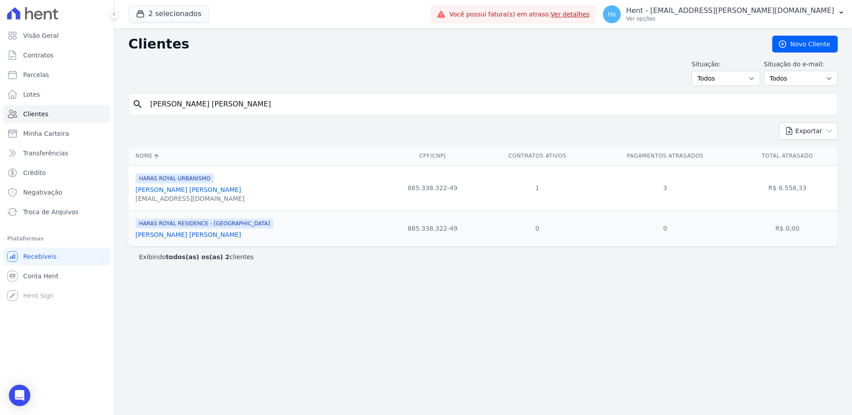
click at [167, 189] on link "Camila Lima Pereira" at bounding box center [188, 189] width 106 height 7
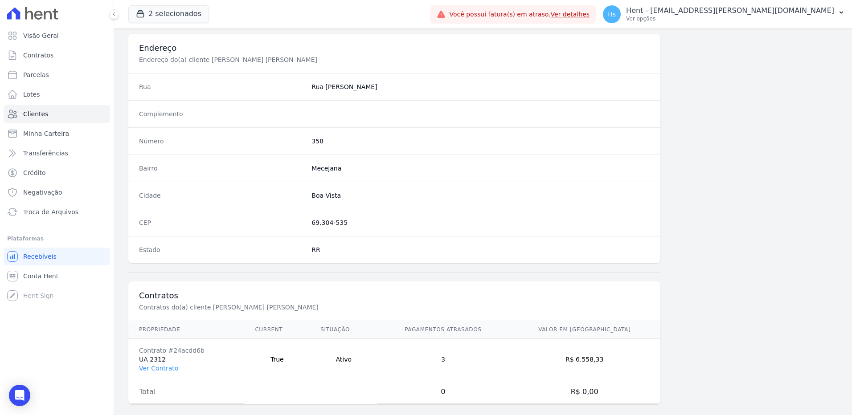
scroll to position [419, 0]
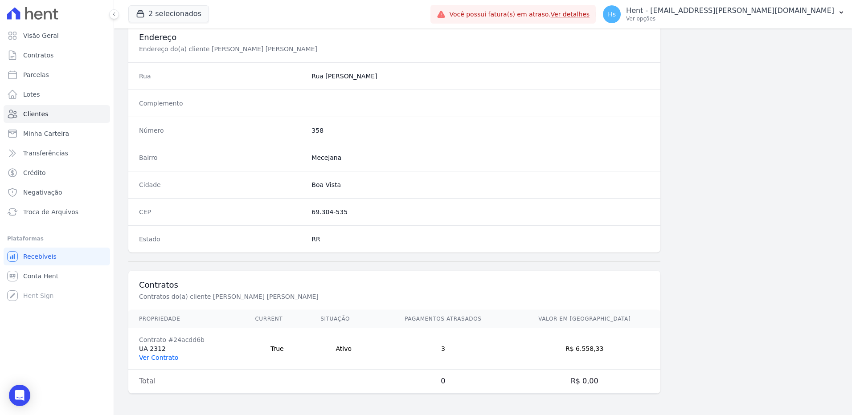
click at [170, 357] on link "Ver Contrato" at bounding box center [158, 357] width 39 height 7
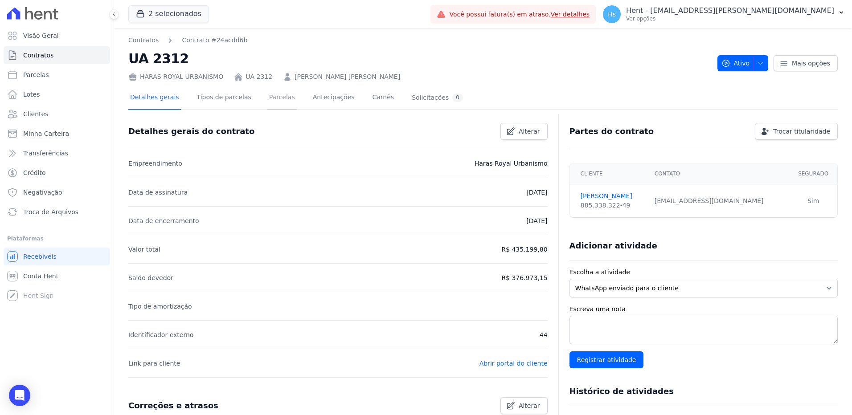
click at [267, 101] on link "Parcelas" at bounding box center [281, 98] width 29 height 24
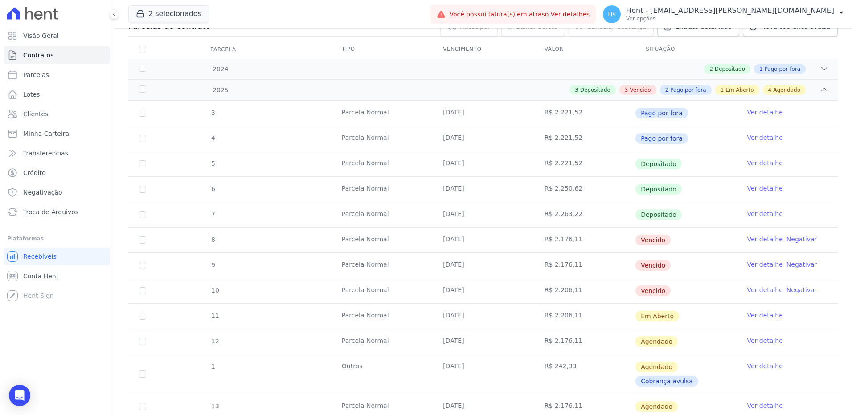
scroll to position [134, 0]
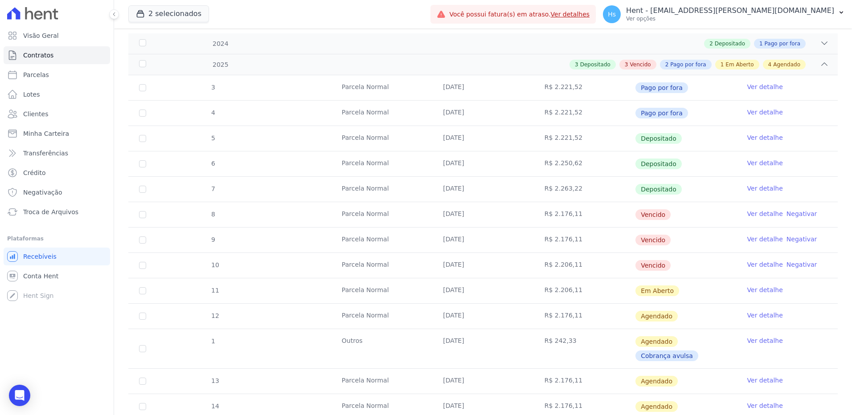
click at [753, 214] on link "Ver detalhe" at bounding box center [765, 213] width 36 height 9
click at [752, 241] on link "Ver detalhe" at bounding box center [765, 239] width 36 height 9
click at [751, 265] on link "Ver detalhe" at bounding box center [765, 264] width 36 height 9
click at [760, 215] on link "Ver detalhe" at bounding box center [765, 213] width 36 height 9
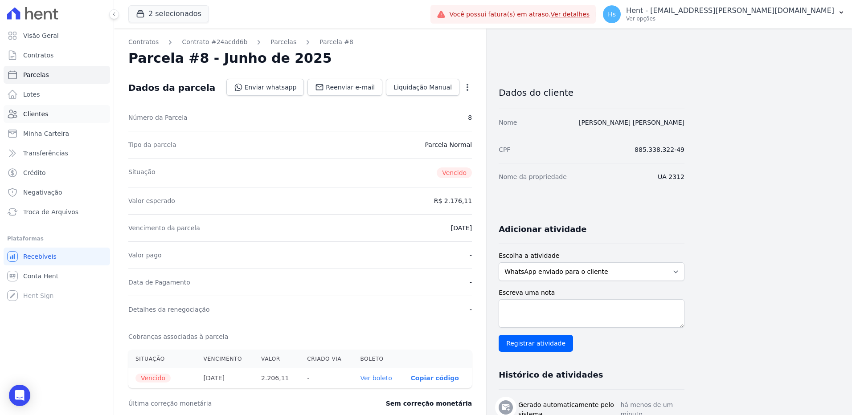
click at [33, 117] on span "Clientes" at bounding box center [35, 114] width 25 height 9
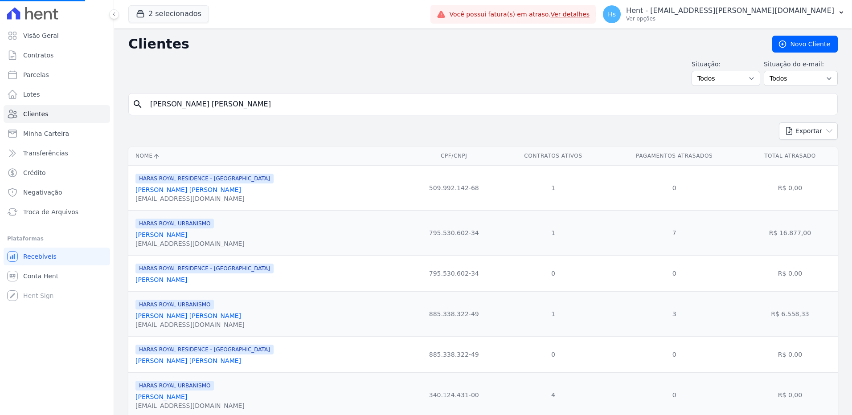
click at [235, 101] on input "Camila Lima Pereira" at bounding box center [489, 104] width 689 height 18
click at [235, 101] on input "search" at bounding box center [489, 104] width 689 height 18
paste input "Aniely Keyko Hideshima"
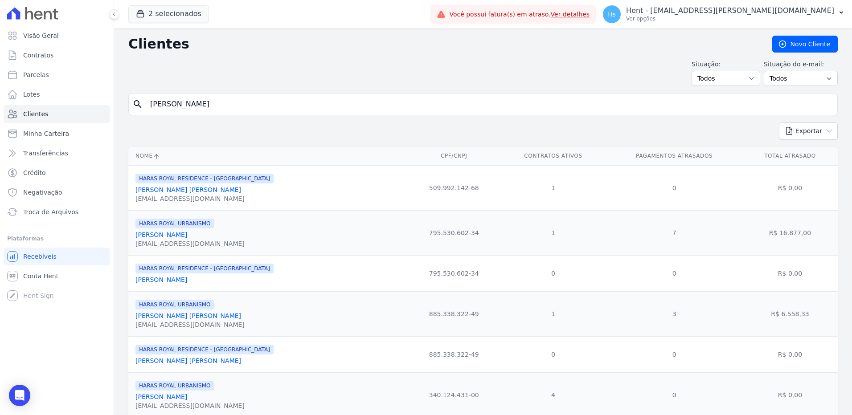
type input "Aniely Keyko Hideshima"
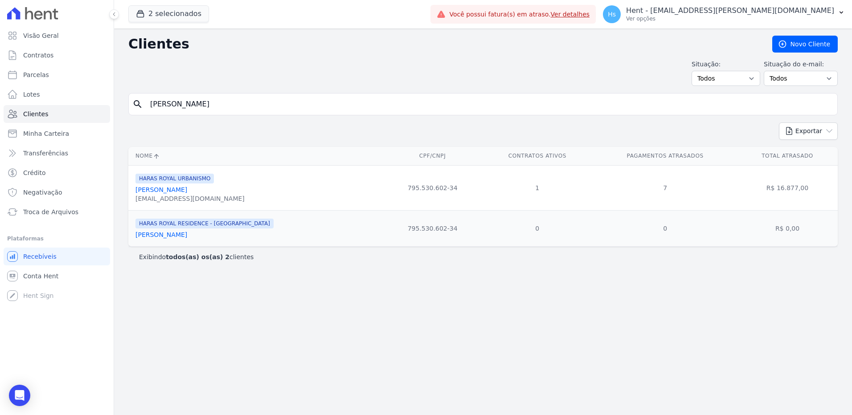
click at [185, 192] on link "Aniely Keyko Hideshima" at bounding box center [161, 189] width 52 height 7
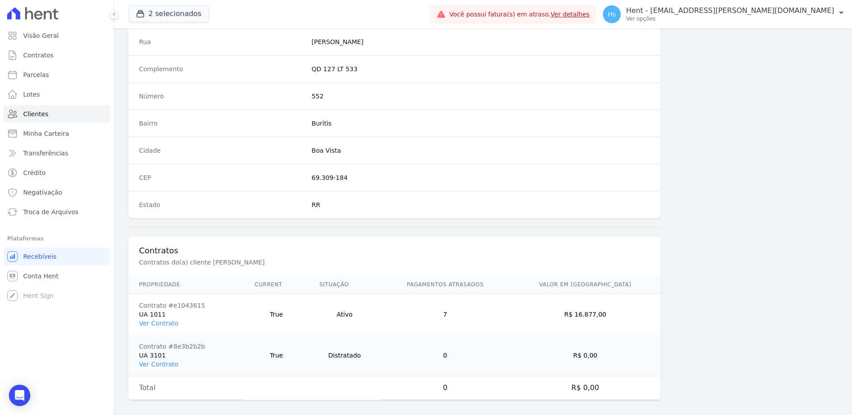
scroll to position [460, 0]
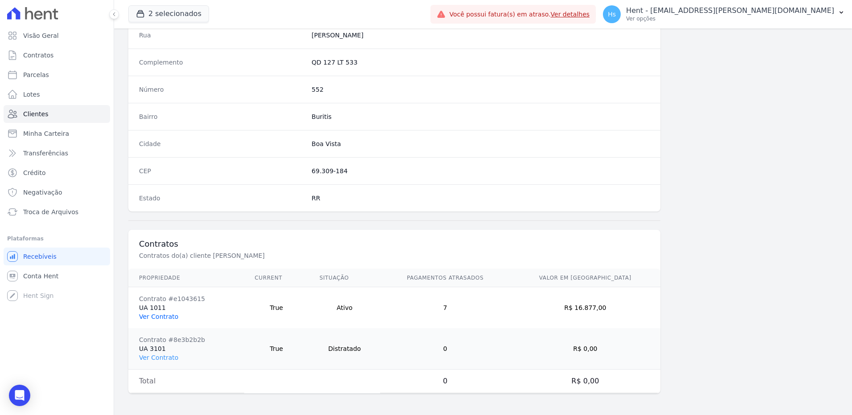
click at [154, 316] on link "Ver Contrato" at bounding box center [158, 316] width 39 height 7
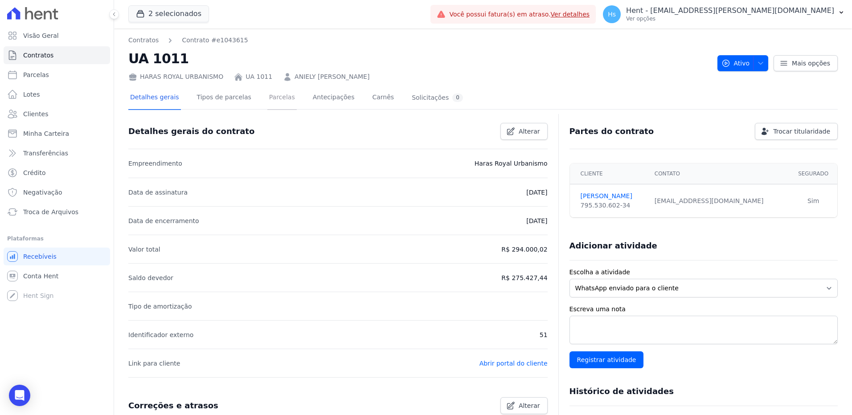
click at [267, 94] on link "Parcelas" at bounding box center [281, 98] width 29 height 24
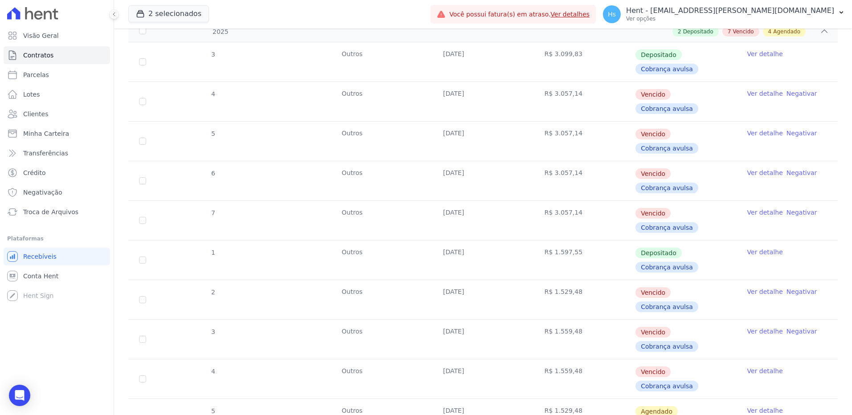
scroll to position [178, 0]
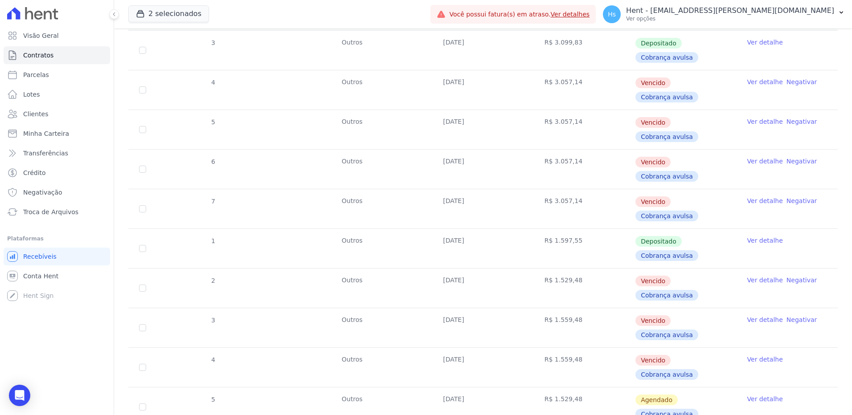
click at [753, 83] on link "Ver detalhe" at bounding box center [765, 82] width 36 height 9
click at [755, 117] on link "Ver detalhe" at bounding box center [765, 121] width 36 height 9
click at [753, 157] on link "Ver detalhe" at bounding box center [765, 161] width 36 height 9
click at [757, 84] on link "Ver detalhe" at bounding box center [765, 82] width 36 height 9
click at [756, 117] on link "Ver detalhe" at bounding box center [765, 121] width 36 height 9
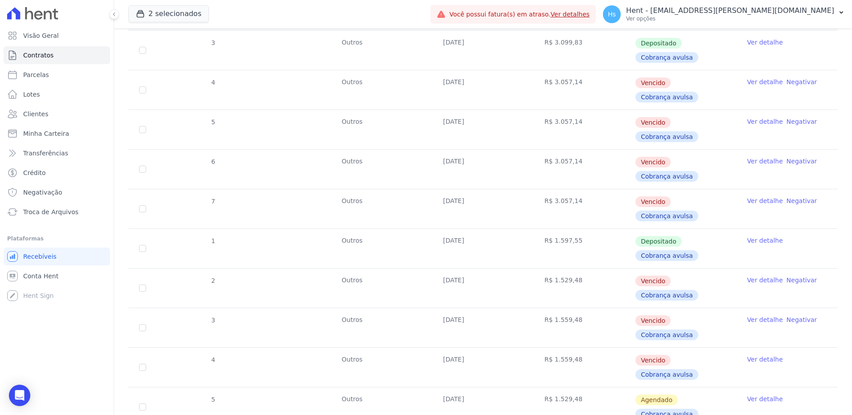
click at [757, 157] on link "Ver detalhe" at bounding box center [765, 161] width 36 height 9
click at [756, 197] on link "Ver detalhe" at bounding box center [765, 201] width 36 height 9
click at [759, 276] on link "Ver detalhe" at bounding box center [765, 280] width 36 height 9
click at [759, 316] on link "Ver detalhe" at bounding box center [765, 320] width 36 height 9
click at [756, 355] on link "Ver detalhe" at bounding box center [765, 359] width 36 height 9
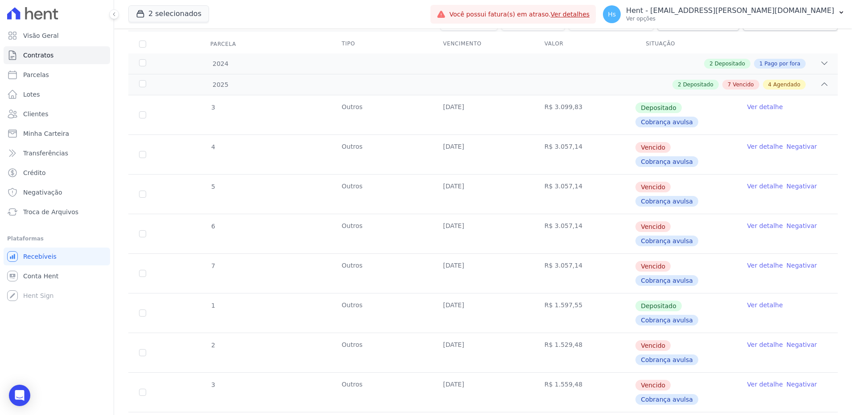
scroll to position [45, 0]
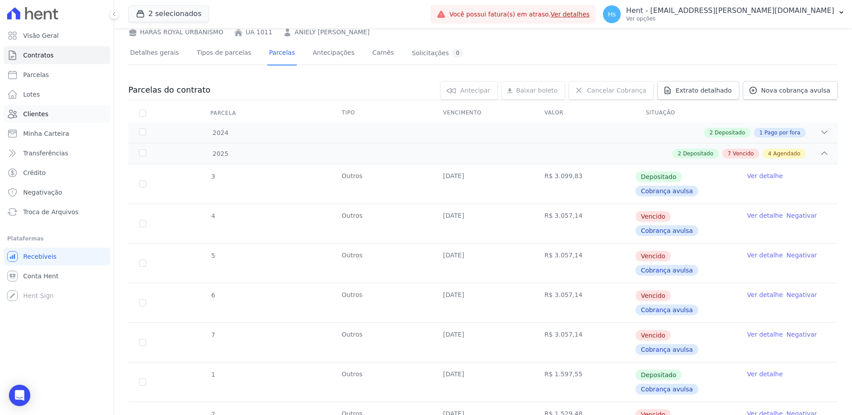
click at [25, 115] on span "Clientes" at bounding box center [35, 114] width 25 height 9
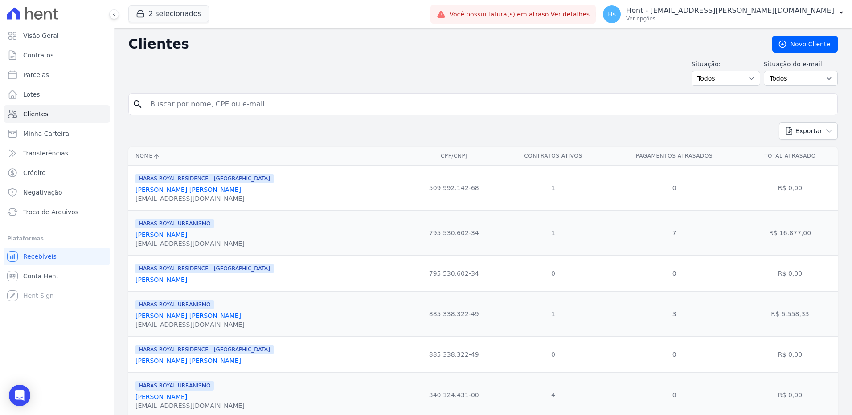
click at [193, 108] on input "search" at bounding box center [489, 104] width 689 height 18
paste input "Emerson De Paula Oliveira"
type input "Emerson De Paula Oliveira"
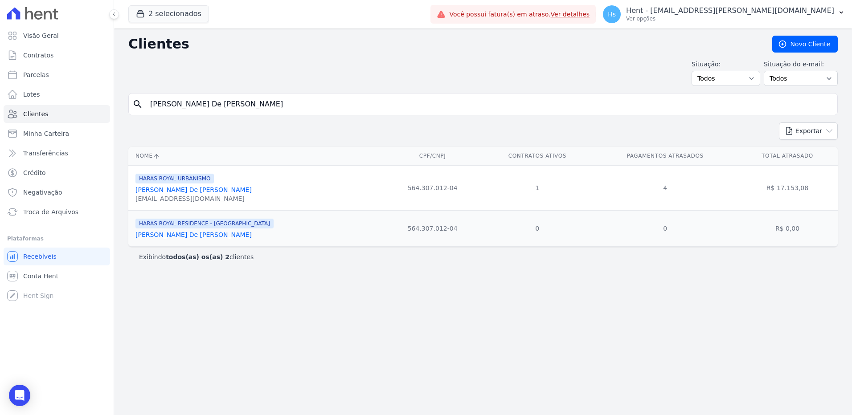
click at [158, 189] on link "Emerson De Paula Oliveira" at bounding box center [193, 189] width 116 height 7
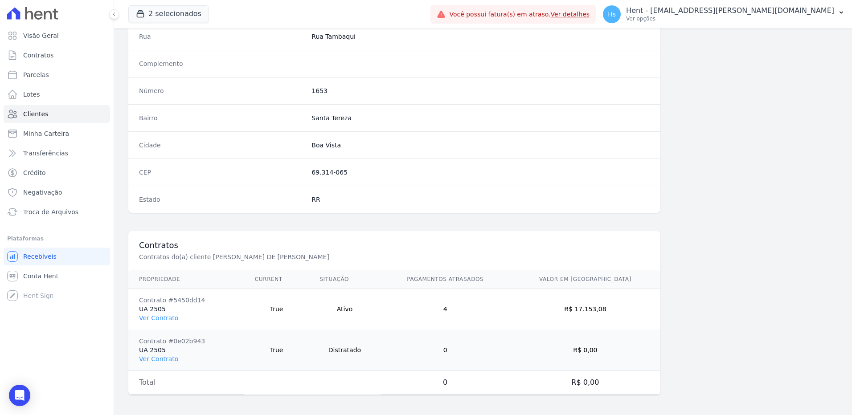
scroll to position [460, 0]
click at [159, 320] on link "Ver Contrato" at bounding box center [158, 316] width 39 height 7
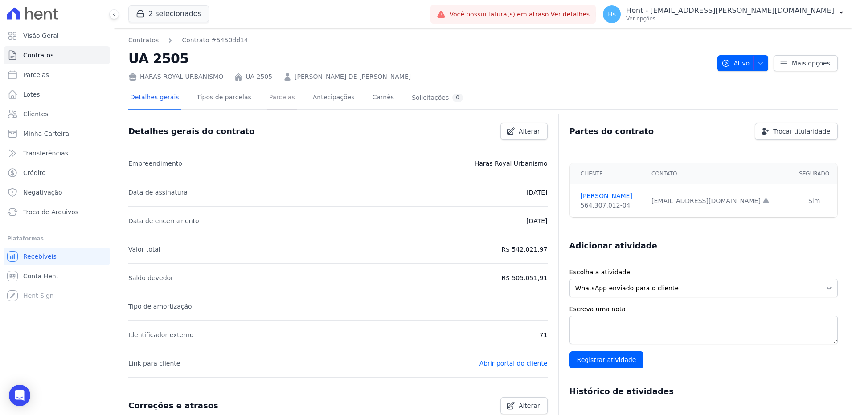
click at [277, 101] on link "Parcelas" at bounding box center [281, 98] width 29 height 24
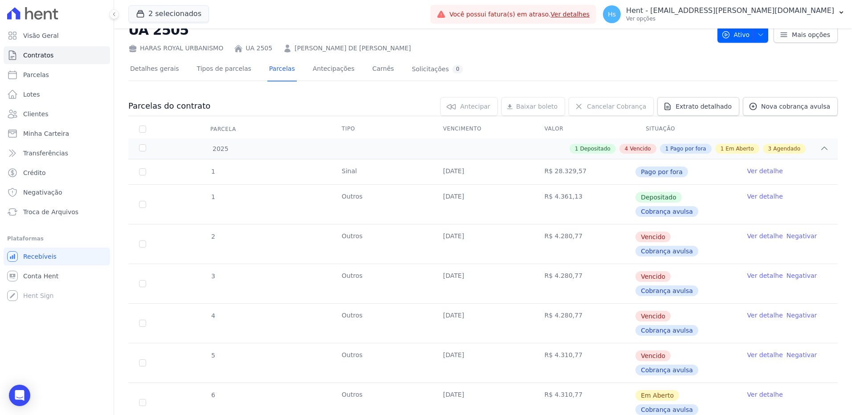
scroll to position [45, 0]
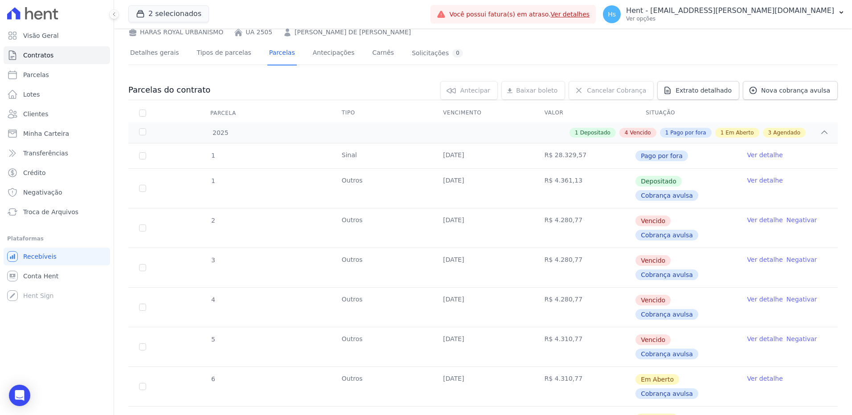
click at [762, 218] on link "Ver detalhe" at bounding box center [765, 220] width 36 height 9
click at [763, 255] on link "Ver detalhe" at bounding box center [765, 259] width 36 height 9
click at [760, 295] on link "Ver detalhe" at bounding box center [765, 299] width 36 height 9
click at [757, 335] on link "Ver detalhe" at bounding box center [765, 339] width 36 height 9
click at [38, 123] on ul "Visão Geral Contratos Parcelas Lotes Clientes Minha Carteira Transferências Cré…" at bounding box center [57, 124] width 107 height 194
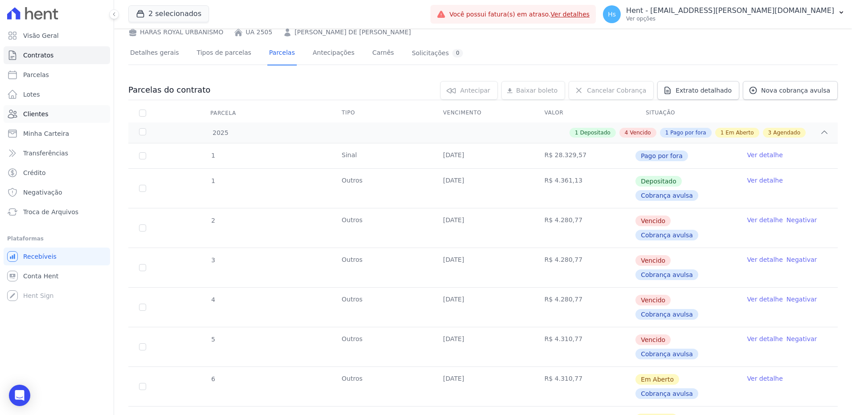
click at [38, 120] on link "Clientes" at bounding box center [57, 114] width 107 height 18
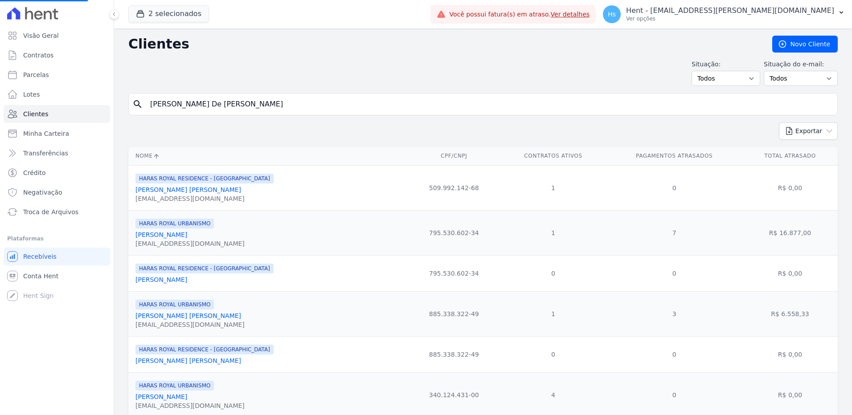
click at [230, 105] on input "Emerson De Paula Oliveira" at bounding box center [489, 104] width 689 height 18
click at [230, 105] on input "search" at bounding box center [489, 104] width 689 height 18
type input "Paulo Henrique Almeida Das Neves"
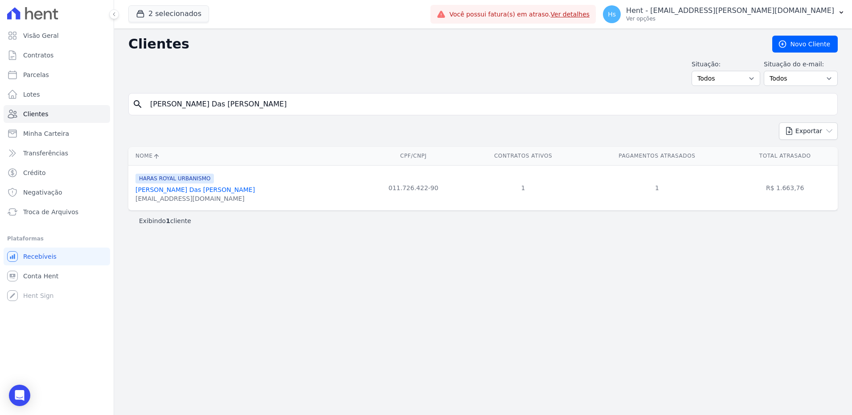
click at [155, 190] on link "Paulo Henrique Almeida Das Neves" at bounding box center [194, 189] width 119 height 7
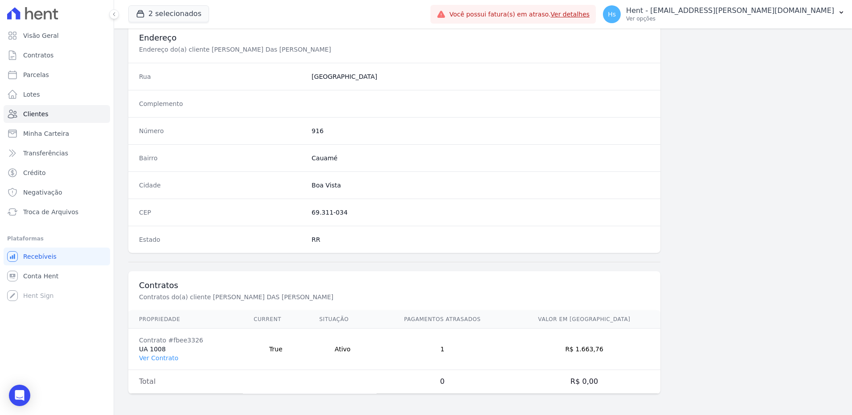
scroll to position [419, 0]
click at [166, 360] on link "Ver Contrato" at bounding box center [158, 357] width 39 height 7
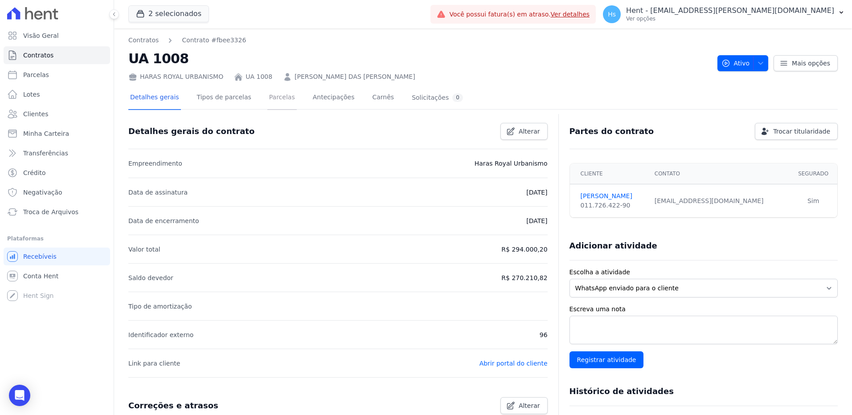
click at [272, 98] on link "Parcelas" at bounding box center [281, 98] width 29 height 24
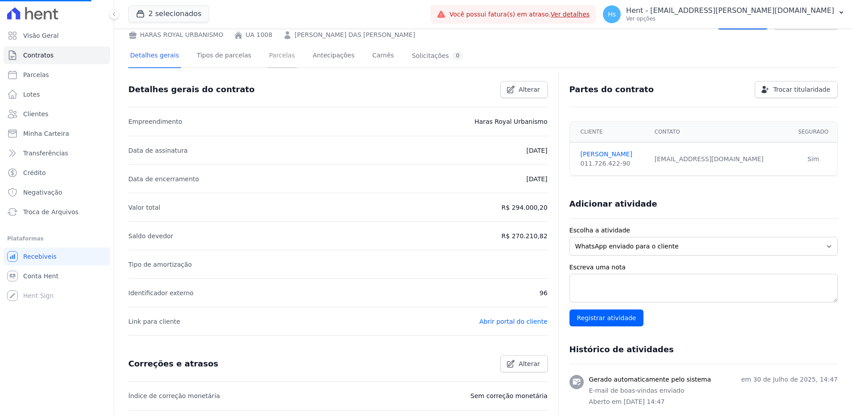
scroll to position [171, 0]
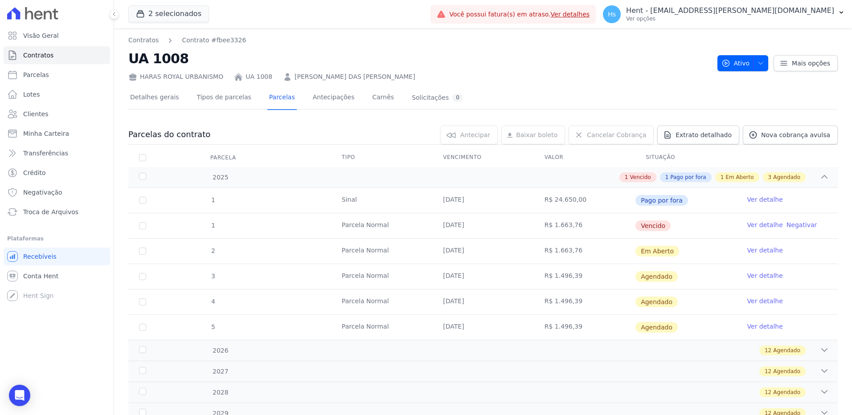
click at [756, 227] on link "Ver detalhe" at bounding box center [765, 225] width 36 height 9
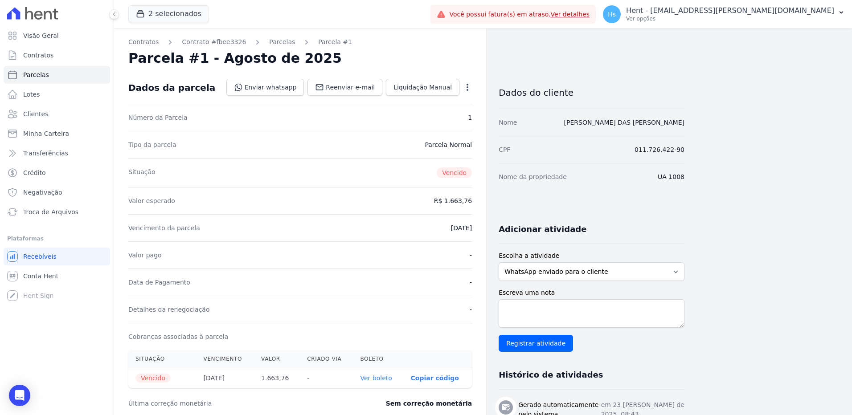
scroll to position [45, 0]
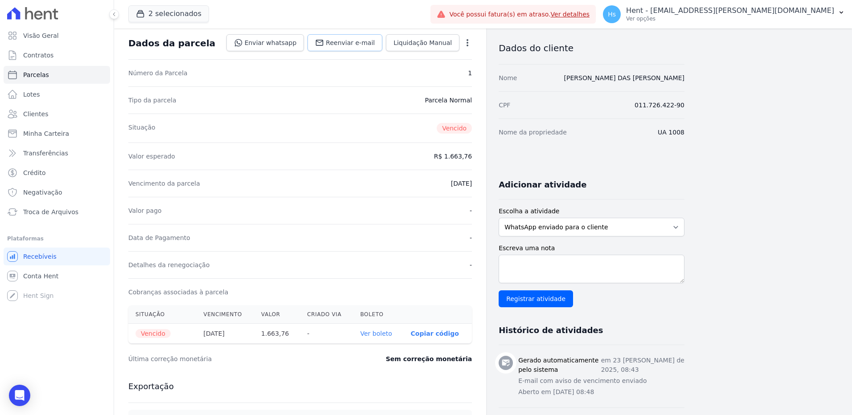
click at [366, 47] on link "Reenviar e-mail" at bounding box center [345, 42] width 75 height 17
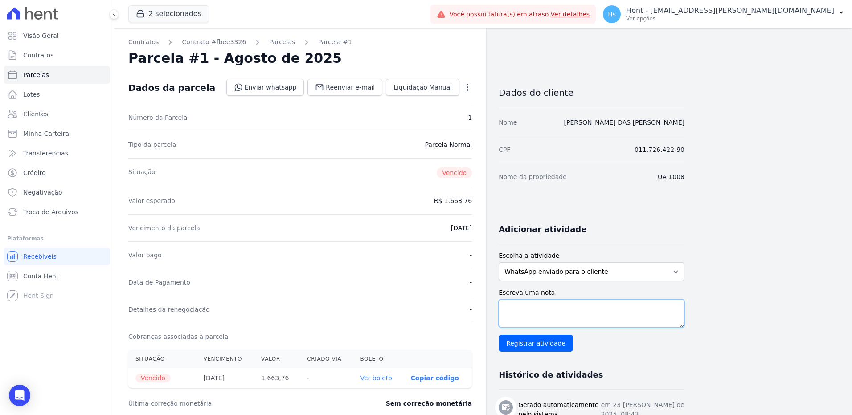
drag, startPoint x: 536, startPoint y: 303, endPoint x: 539, endPoint y: 311, distance: 8.2
click at [539, 311] on textarea "Escreva uma nota" at bounding box center [592, 314] width 186 height 29
paste textarea "Enviado e-mail e WhatsApp, aguardando interação do cliente."
type textarea "Enviado e-mail e WhatsApp, aguardando interação do cliente."
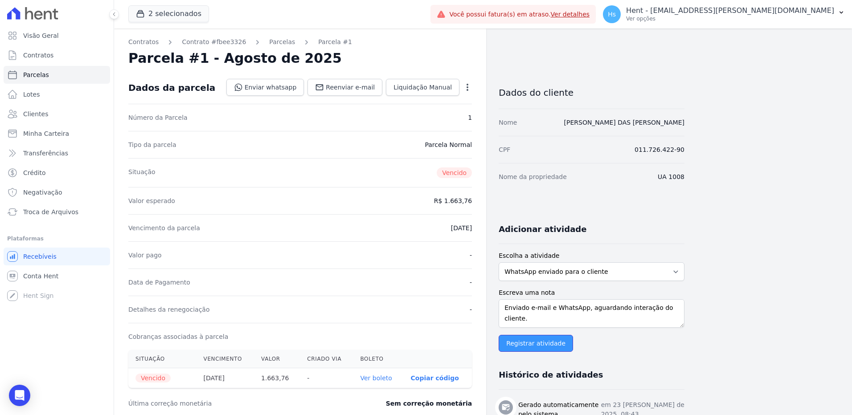
click at [531, 340] on input "Registrar atividade" at bounding box center [536, 343] width 74 height 17
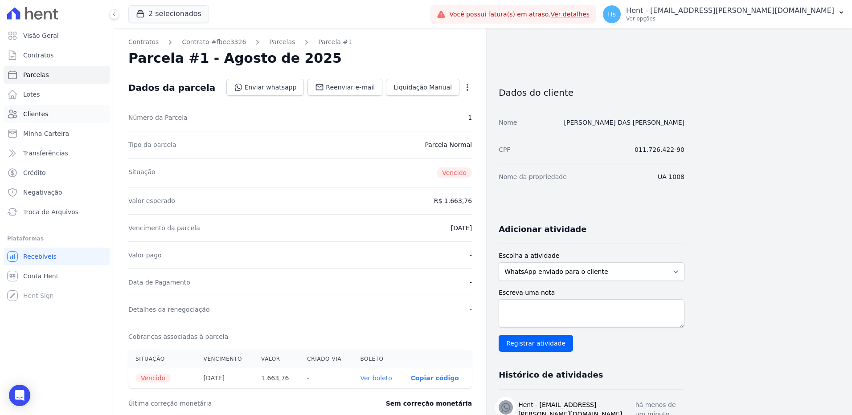
click at [19, 122] on link "Clientes" at bounding box center [57, 114] width 107 height 18
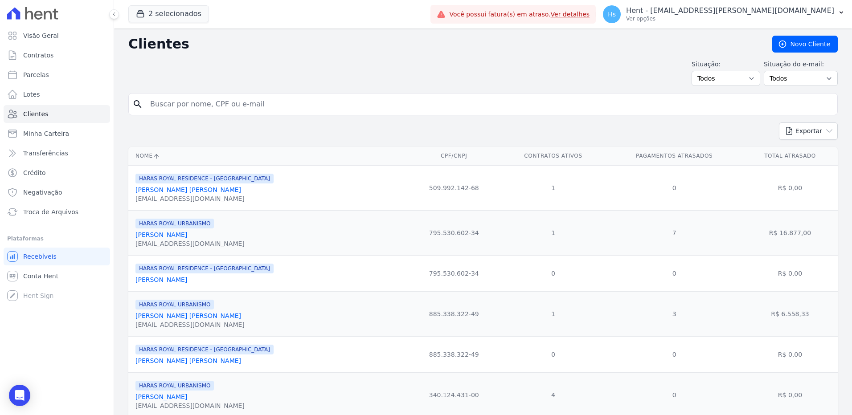
click at [193, 113] on input "search" at bounding box center [489, 104] width 689 height 18
paste input "Jackson Araujo De Souza"
type input "Jackson Araujo De Souza"
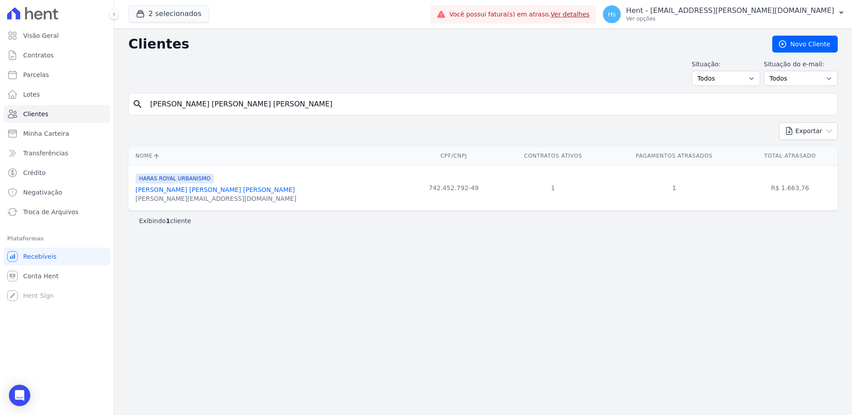
click at [150, 196] on div "jackson.photo.js@gmail.com" at bounding box center [215, 198] width 161 height 9
click at [148, 193] on link "Jackson Araujo De Souza" at bounding box center [215, 189] width 160 height 7
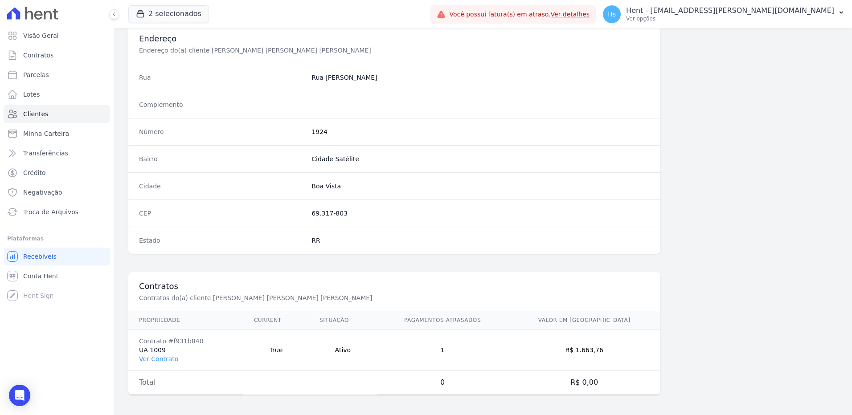
scroll to position [419, 0]
click at [164, 361] on link "Ver Contrato" at bounding box center [158, 357] width 39 height 7
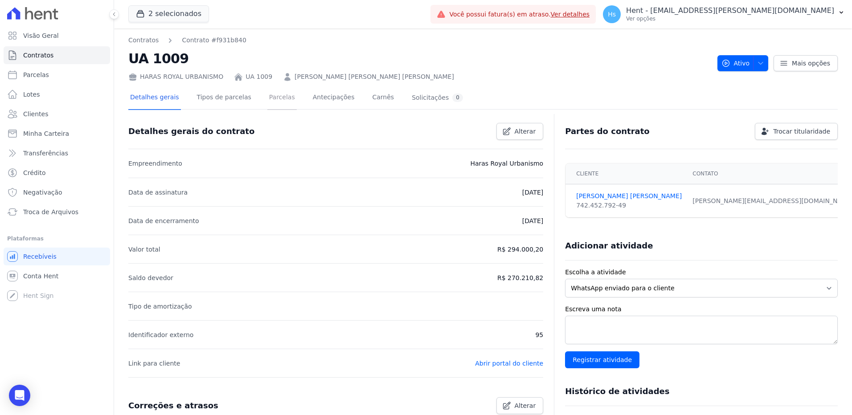
click at [267, 94] on link "Parcelas" at bounding box center [281, 98] width 29 height 24
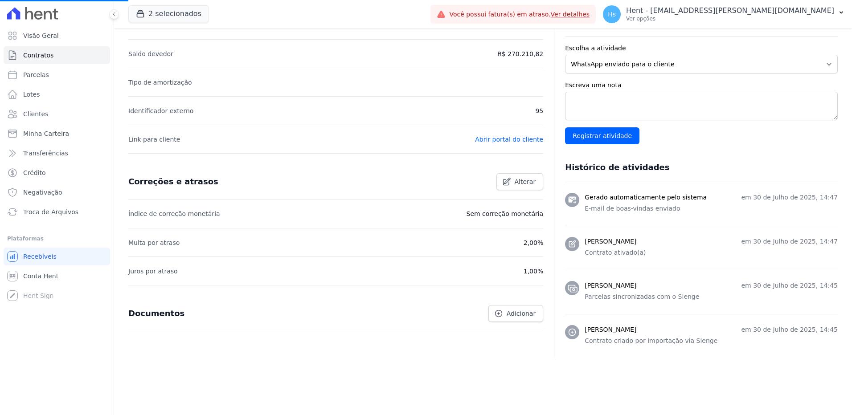
scroll to position [231, 0]
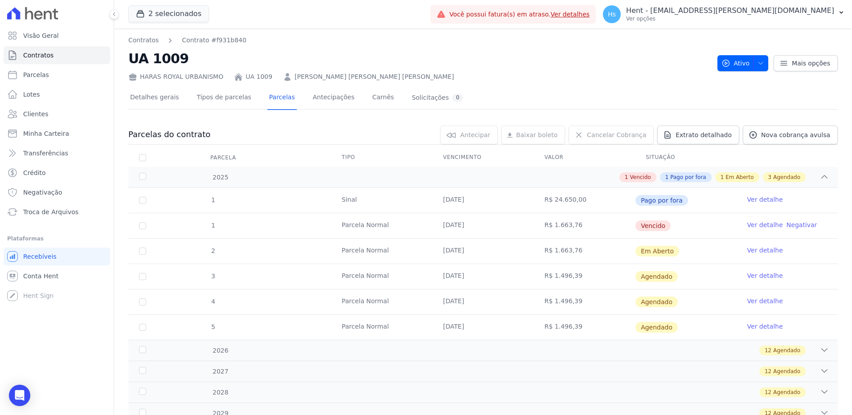
click at [747, 225] on link "Ver detalhe" at bounding box center [765, 225] width 36 height 9
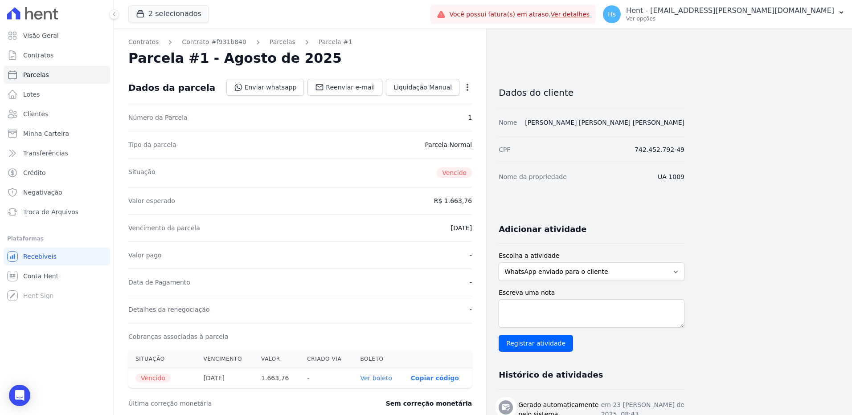
click at [268, 50] on h2 "Parcela #1 - Agosto de 2025" at bounding box center [234, 58] width 213 height 16
click at [270, 45] on link "Parcelas" at bounding box center [283, 41] width 26 height 9
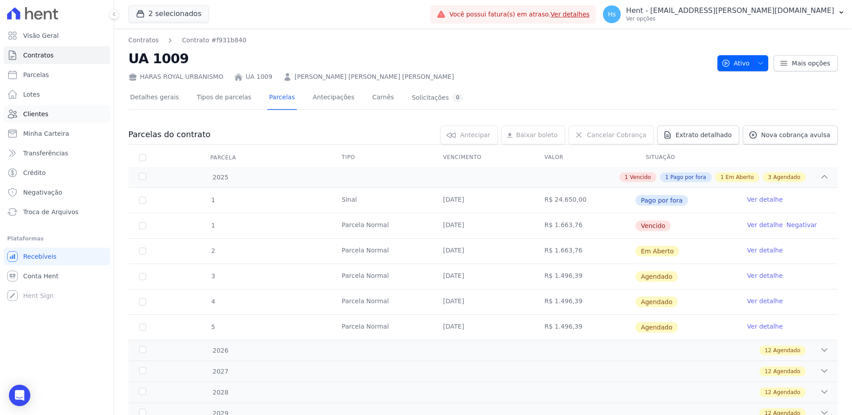
click at [45, 119] on link "Clientes" at bounding box center [57, 114] width 107 height 18
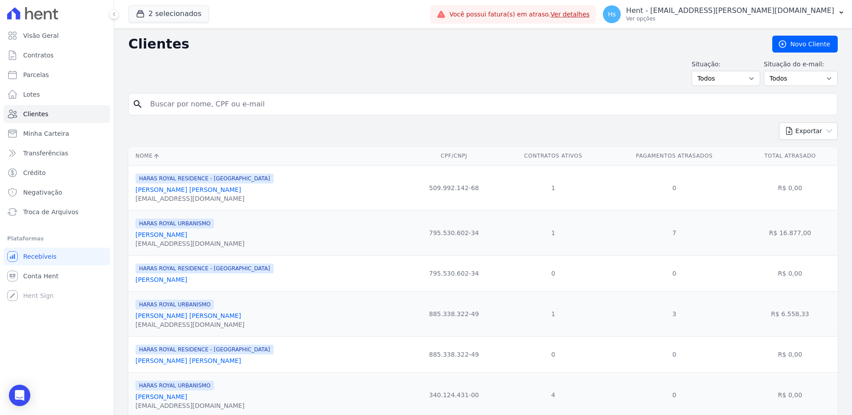
click at [234, 103] on input "search" at bounding box center [489, 104] width 689 height 18
paste input "Paulo Henrique Almeida Das Neves"
type input "Paulo Henrique Almeida Das Neves"
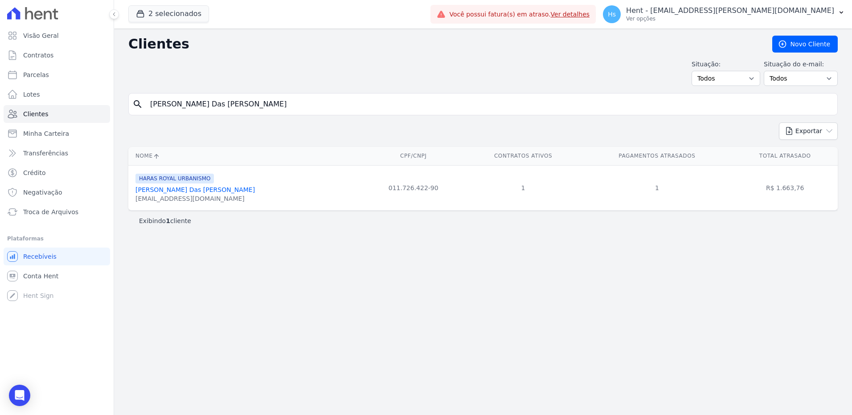
click at [178, 193] on link "Paulo Henrique Almeida Das Neves" at bounding box center [194, 189] width 119 height 7
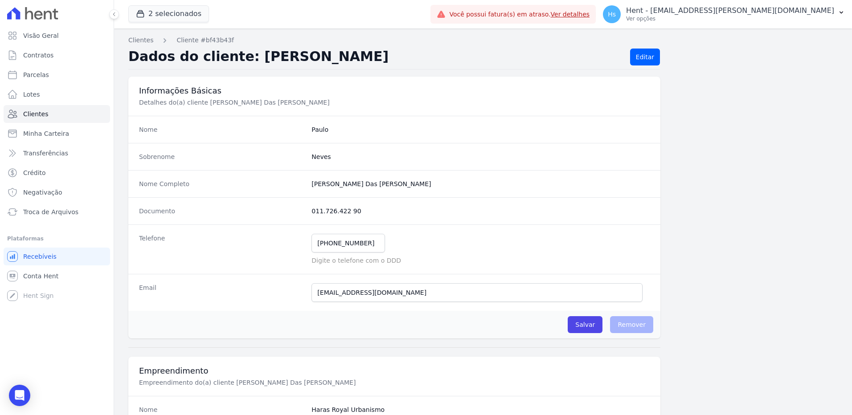
drag, startPoint x: 305, startPoint y: 185, endPoint x: 376, endPoint y: 181, distance: 71.0
click at [376, 181] on div "Nome Completo Paulo Henrique Almeida Das Neves" at bounding box center [394, 183] width 532 height 27
copy div "Paulo Henrique Almeida"
drag, startPoint x: 354, startPoint y: 240, endPoint x: 328, endPoint y: 243, distance: 26.4
click at [328, 243] on input "(95) 99143-0521" at bounding box center [349, 243] width 74 height 19
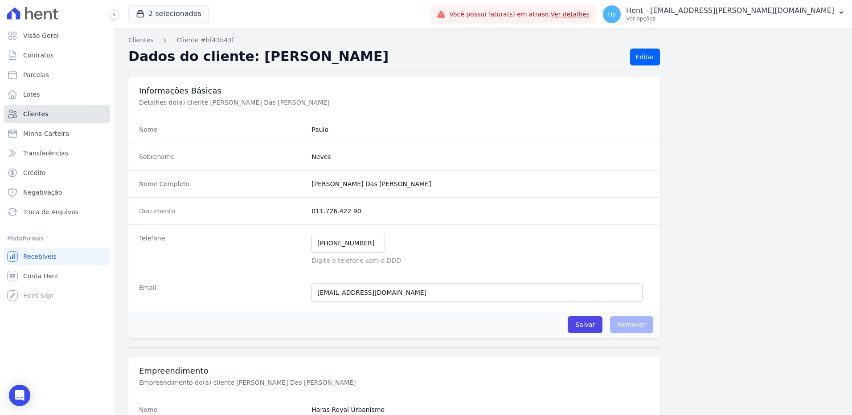
click at [42, 113] on span "Clientes" at bounding box center [35, 114] width 25 height 9
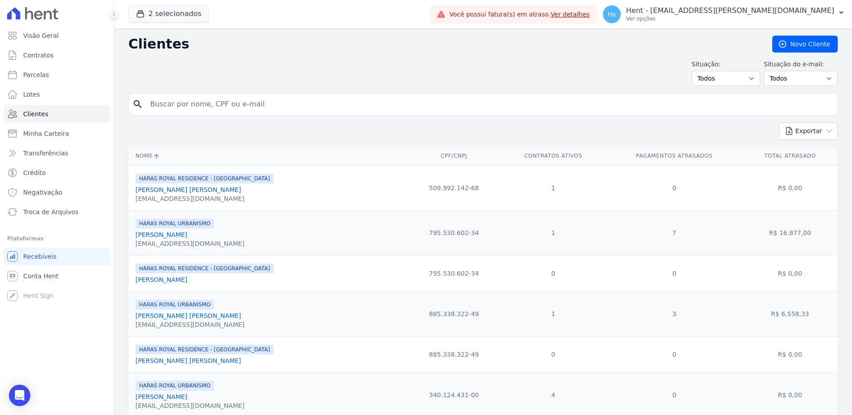
click at [171, 97] on input "search" at bounding box center [489, 104] width 689 height 18
paste input "Jackson Araujo De Souza"
type input "Jackson Araujo De Souza"
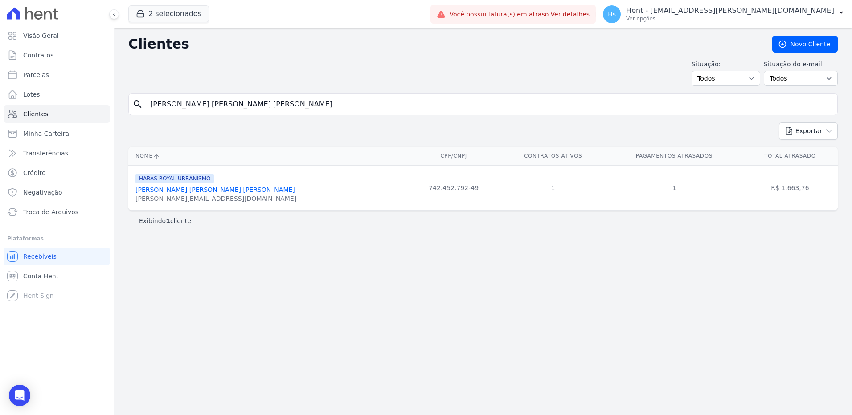
click at [180, 189] on link "Jackson Araujo De Souza" at bounding box center [215, 189] width 160 height 7
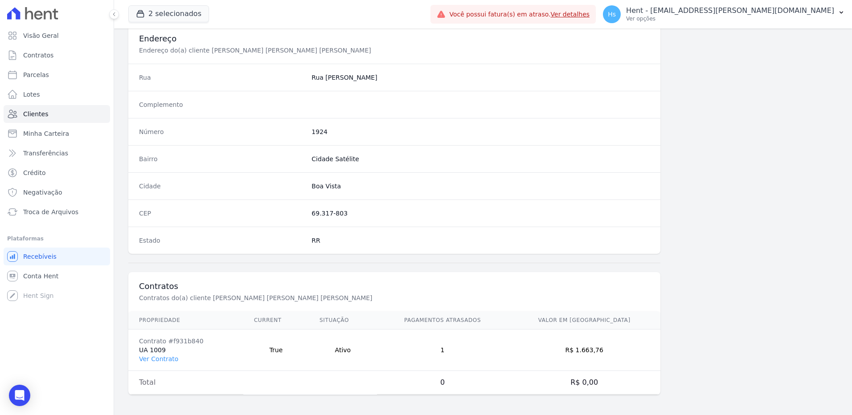
scroll to position [419, 0]
click at [169, 360] on link "Ver Contrato" at bounding box center [158, 357] width 39 height 7
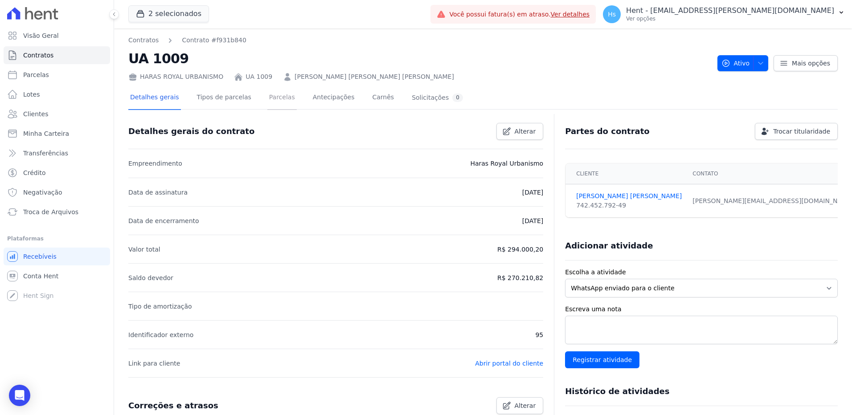
click at [267, 100] on link "Parcelas" at bounding box center [281, 98] width 29 height 24
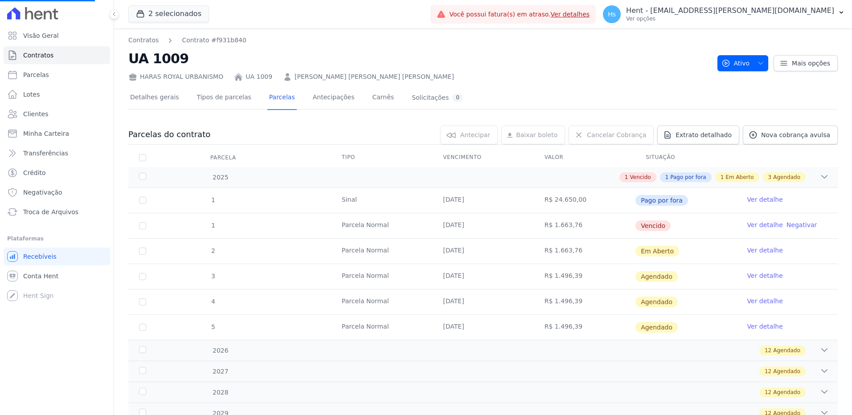
click at [765, 227] on link "Ver detalhe" at bounding box center [765, 225] width 36 height 9
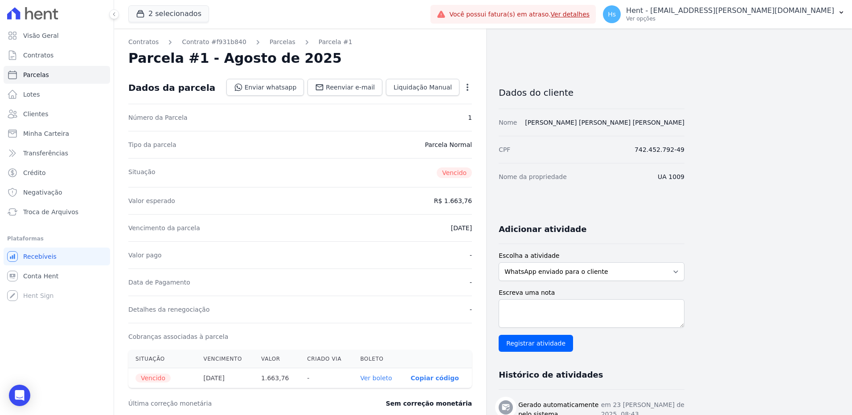
click at [41, 124] on ul "Visão Geral Contratos Parcelas Lotes Clientes Minha Carteira Transferências Cré…" at bounding box center [57, 124] width 107 height 194
click at [37, 116] on span "Clientes" at bounding box center [35, 114] width 25 height 9
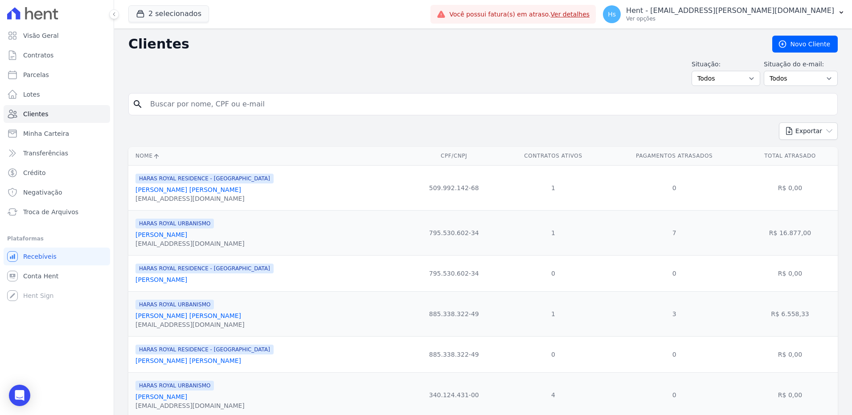
click at [210, 103] on input "search" at bounding box center [489, 104] width 689 height 18
paste input "Jackson Araujo De Souza"
type input "Jackson Araujo De Souza"
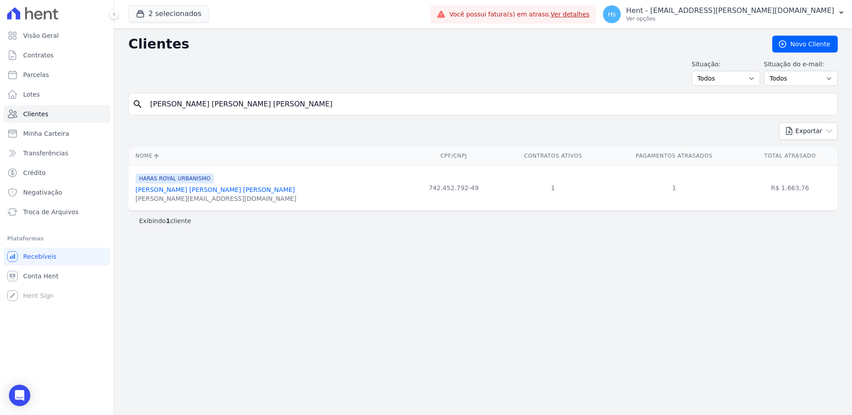
click at [177, 187] on link "Jackson Araujo De Souza" at bounding box center [215, 189] width 160 height 7
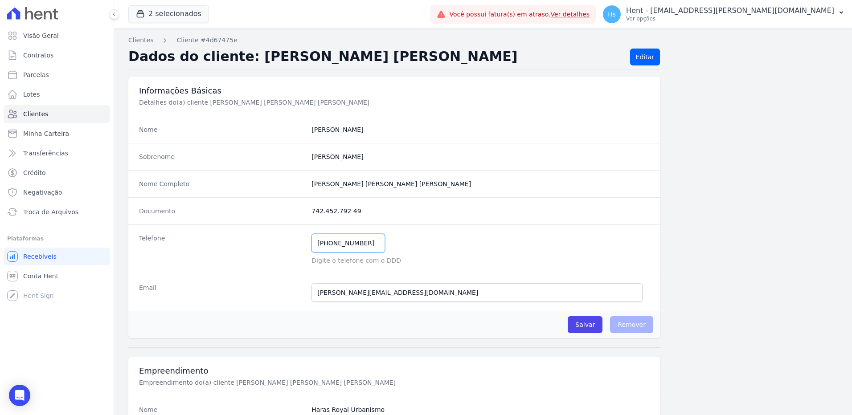
drag, startPoint x: 361, startPoint y: 243, endPoint x: 312, endPoint y: 245, distance: 48.2
click at [312, 245] on input "(95) 99124-9095" at bounding box center [349, 243] width 74 height 19
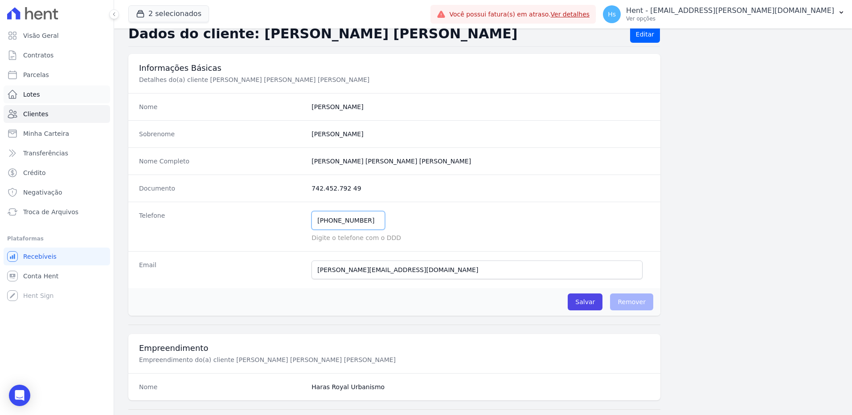
scroll to position [45, 0]
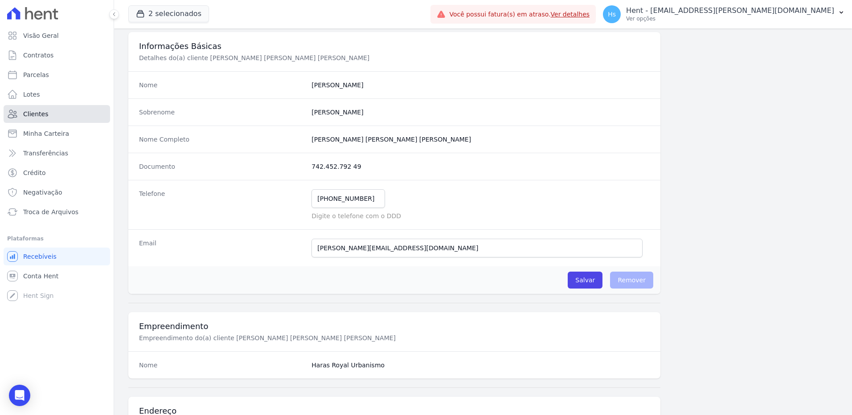
click at [28, 117] on span "Clientes" at bounding box center [35, 114] width 25 height 9
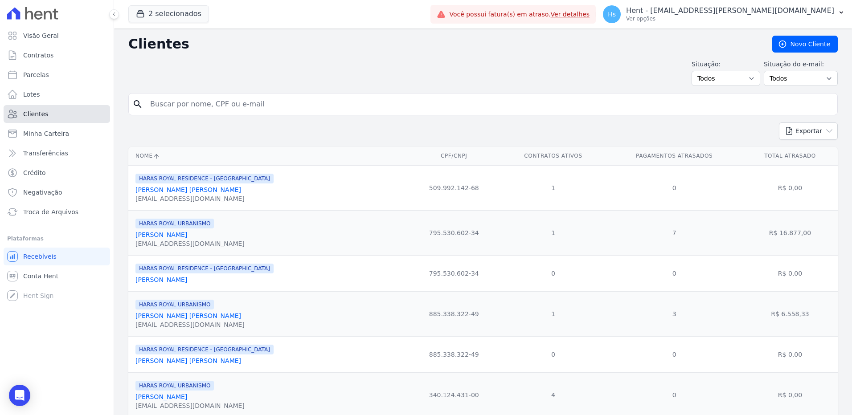
click at [47, 112] on link "Clientes" at bounding box center [57, 114] width 107 height 18
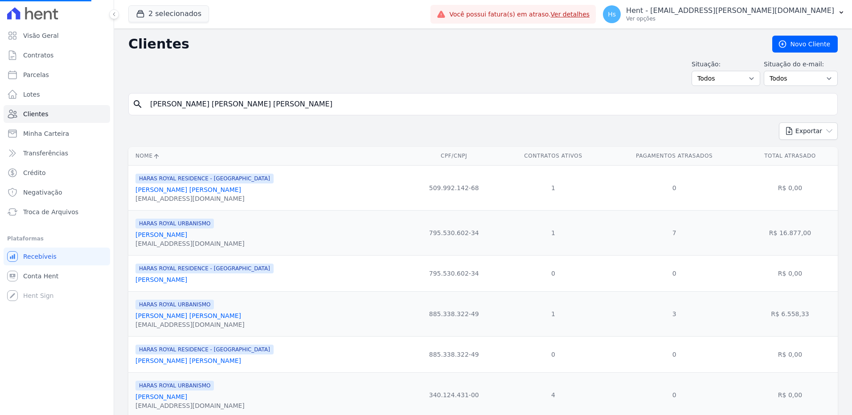
click at [260, 108] on input "Jackson Araujo De Souza" at bounding box center [489, 104] width 689 height 18
click at [246, 109] on input "search" at bounding box center [489, 104] width 689 height 18
paste input "Jackson Araujo De Souza"
type input "Jackson Araujo De Souza"
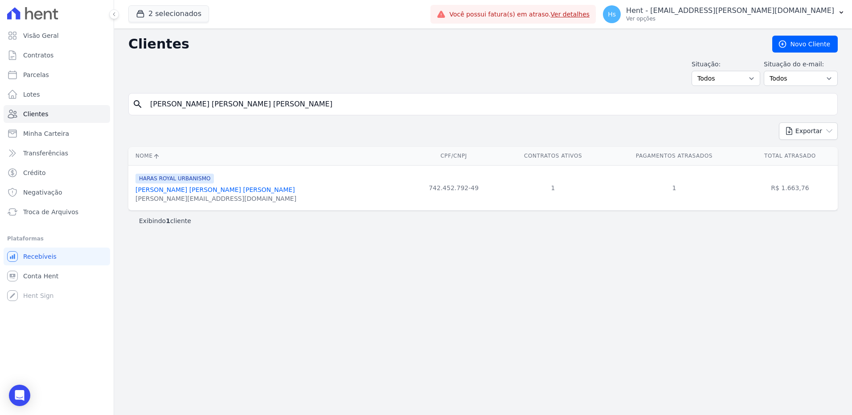
click at [183, 195] on div "jackson.photo.js@gmail.com" at bounding box center [215, 198] width 161 height 9
click at [172, 190] on link "Jackson Araujo De Souza" at bounding box center [215, 189] width 160 height 7
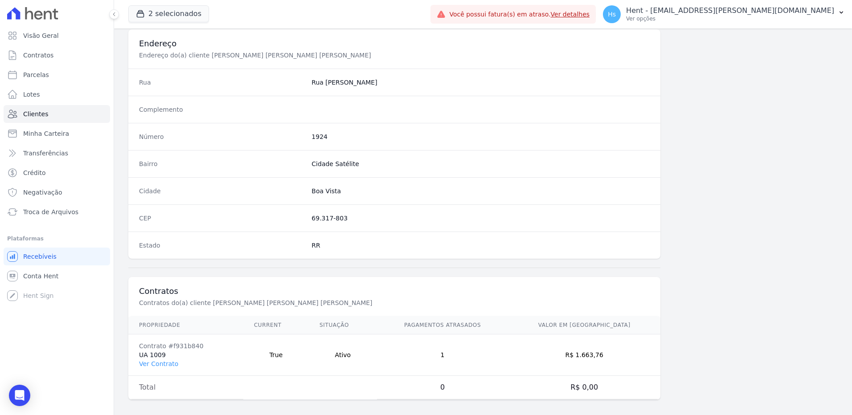
scroll to position [419, 0]
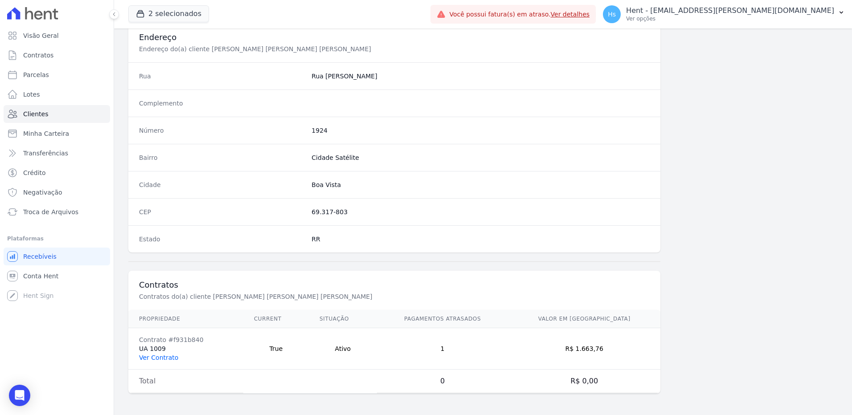
click at [156, 357] on link "Ver Contrato" at bounding box center [158, 357] width 39 height 7
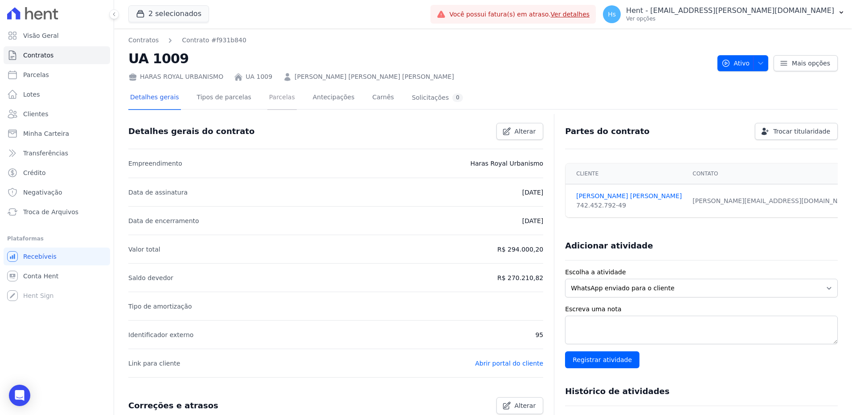
click at [267, 90] on link "Parcelas" at bounding box center [281, 98] width 29 height 24
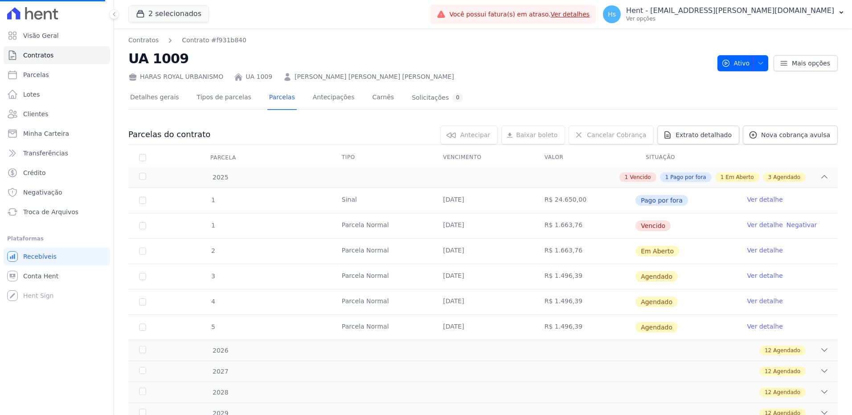
click at [755, 229] on link "Ver detalhe" at bounding box center [765, 225] width 36 height 9
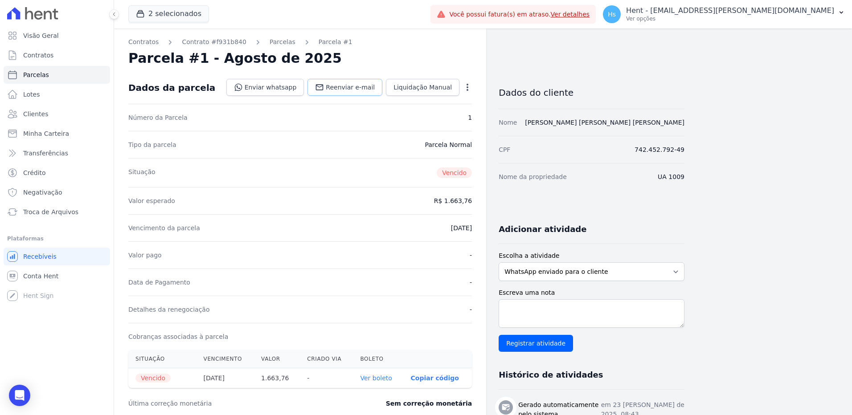
click at [361, 88] on span "Reenviar e-mail" at bounding box center [350, 87] width 49 height 9
click at [546, 311] on textarea "Escreva uma nota" at bounding box center [592, 314] width 186 height 29
paste textarea "Enviado e-mail e WhatsApp, aguardando interação do cliente."
type textarea "Enviado e-mail e WhatsApp, aguardando interação do cliente."
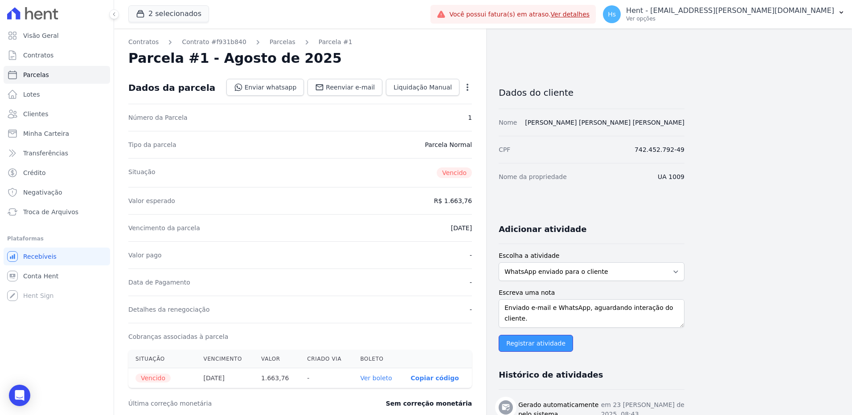
click at [550, 345] on input "Registrar atividade" at bounding box center [536, 343] width 74 height 17
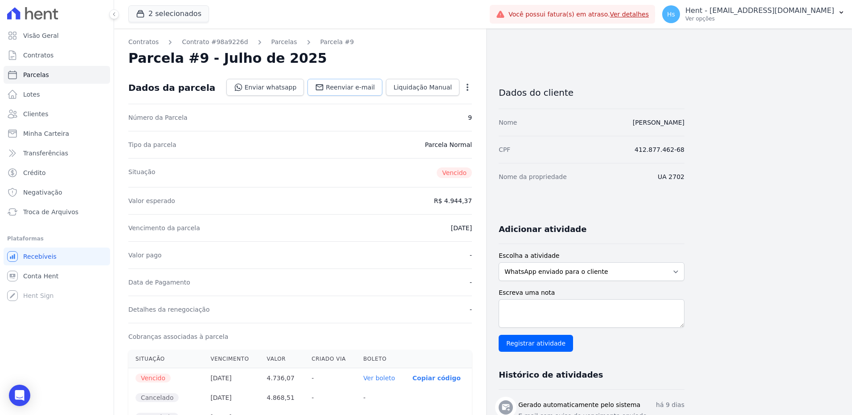
click at [347, 88] on span "Reenviar e-mail" at bounding box center [350, 87] width 49 height 9
click at [571, 314] on textarea "Escreva uma nota" at bounding box center [592, 314] width 186 height 29
paste textarea "Enviado e-mail e WhatsApp, aguardando interação do cliente."
type textarea "Enviado e-mail e WhatsApp, aguardando interação do cliente."
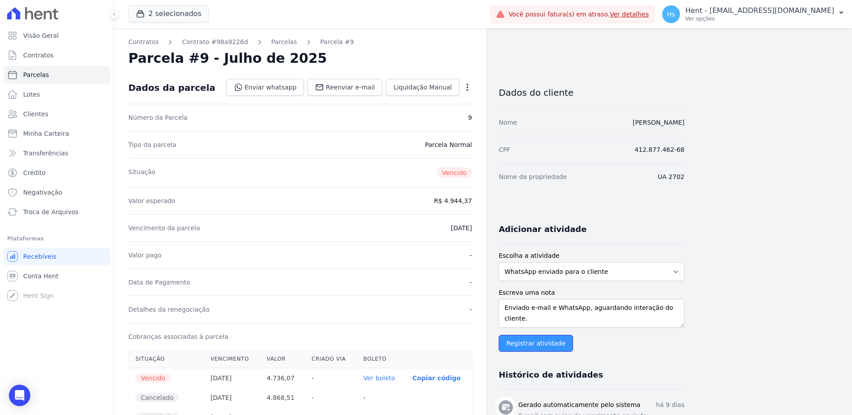
click at [515, 343] on input "Registrar atividade" at bounding box center [536, 343] width 74 height 17
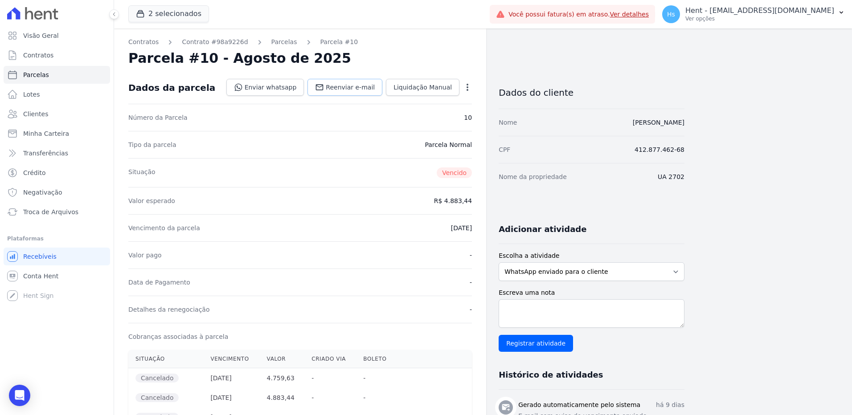
click at [350, 89] on span "Reenviar e-mail" at bounding box center [350, 87] width 49 height 9
click at [561, 306] on textarea "Escreva uma nota" at bounding box center [592, 314] width 186 height 29
paste textarea "Enviado e-mail e WhatsApp, aguardando interação do cliente."
type textarea "Enviado e-mail e WhatsApp, aguardando interação do cliente."
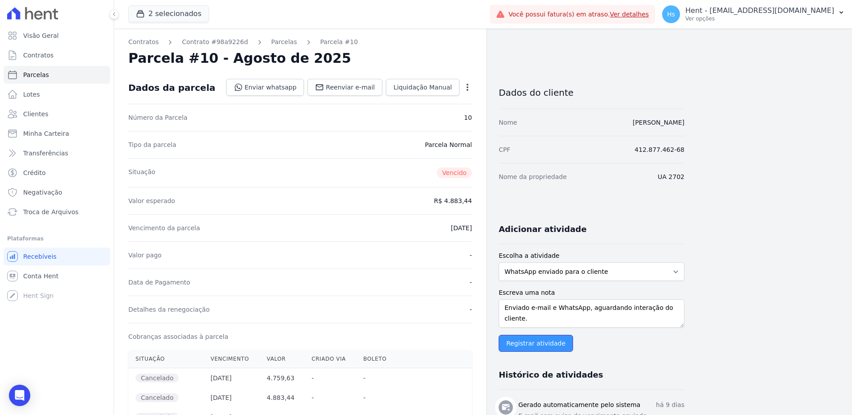
click at [525, 350] on input "Registrar atividade" at bounding box center [536, 343] width 74 height 17
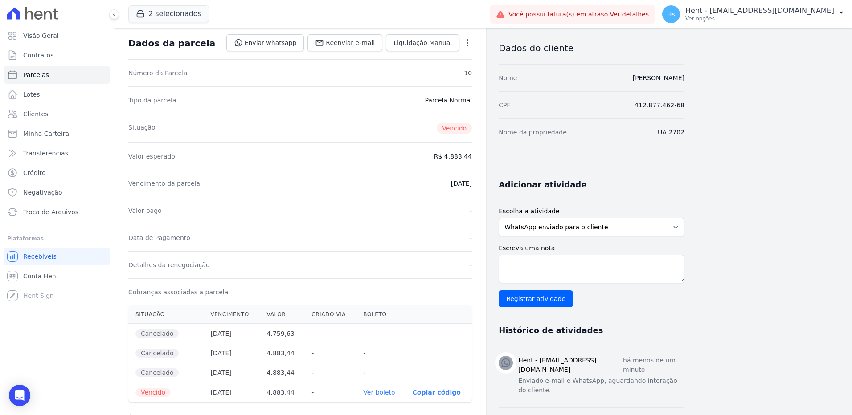
scroll to position [0, 0]
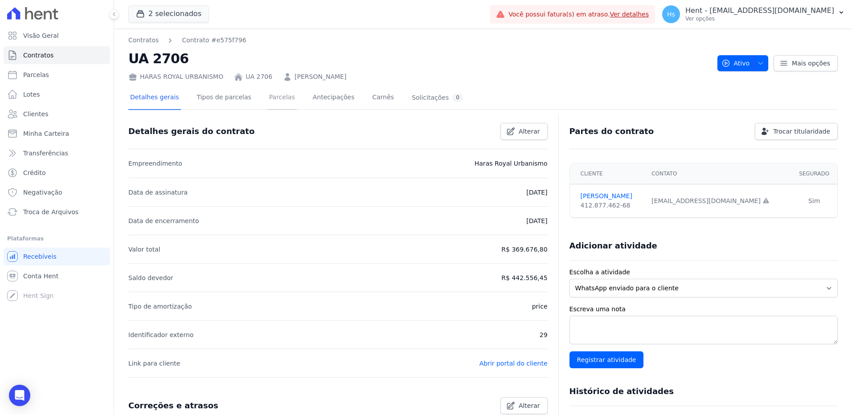
click at [276, 102] on link "Parcelas" at bounding box center [281, 98] width 29 height 24
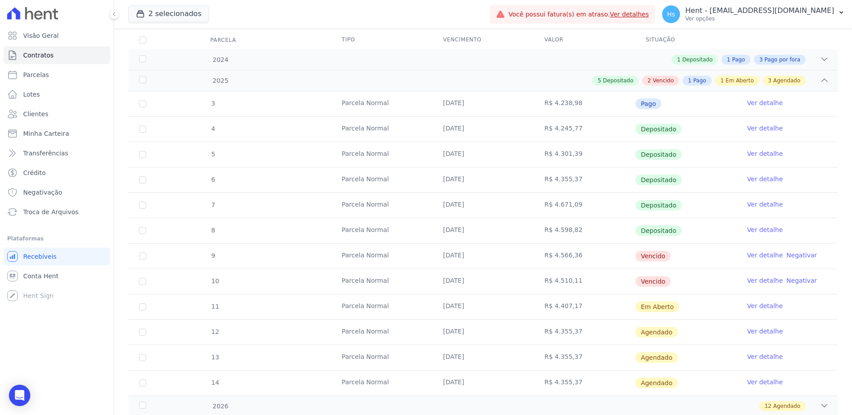
scroll to position [134, 0]
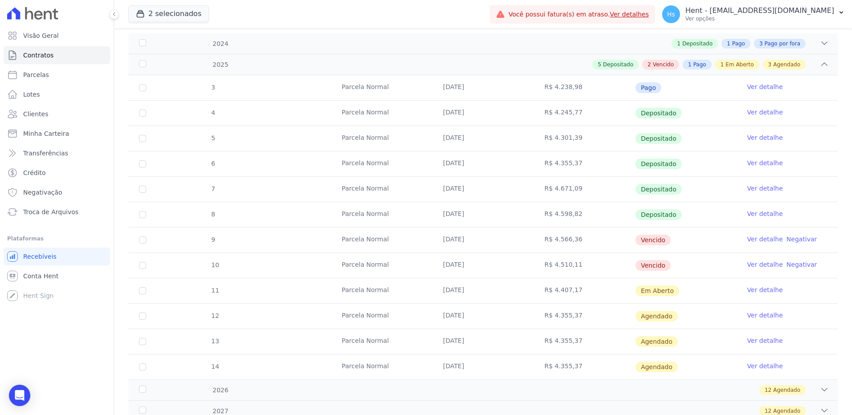
click at [756, 242] on link "Ver detalhe" at bounding box center [765, 239] width 36 height 9
click at [756, 263] on link "Ver detalhe" at bounding box center [765, 264] width 36 height 9
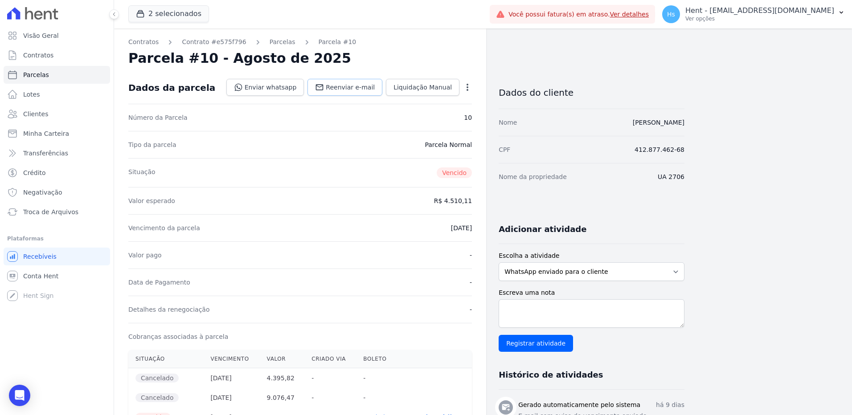
click at [357, 90] on span "Reenviar e-mail" at bounding box center [350, 87] width 49 height 9
click at [553, 317] on textarea "Escreva uma nota" at bounding box center [592, 314] width 186 height 29
paste textarea "Enviado e-mail e WhatsApp, aguardando interação do cliente."
type textarea "Enviado e-mail e WhatsApp, aguardando interação do cliente."
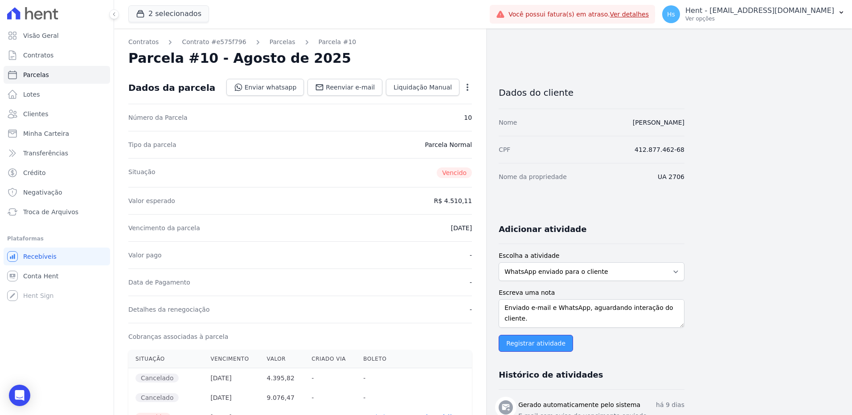
click at [546, 347] on input "Registrar atividade" at bounding box center [536, 343] width 74 height 17
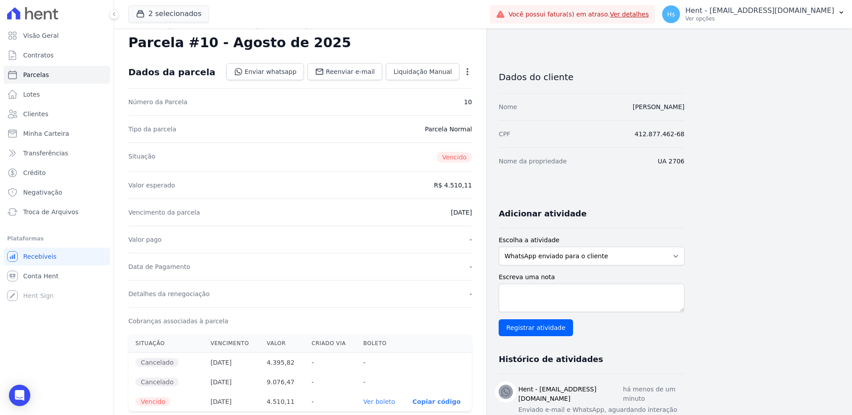
scroll to position [0, 0]
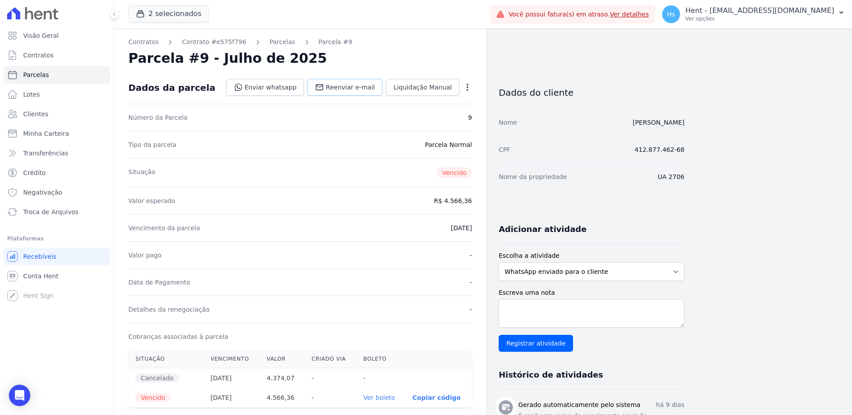
click at [353, 86] on span "Reenviar e-mail" at bounding box center [350, 87] width 49 height 9
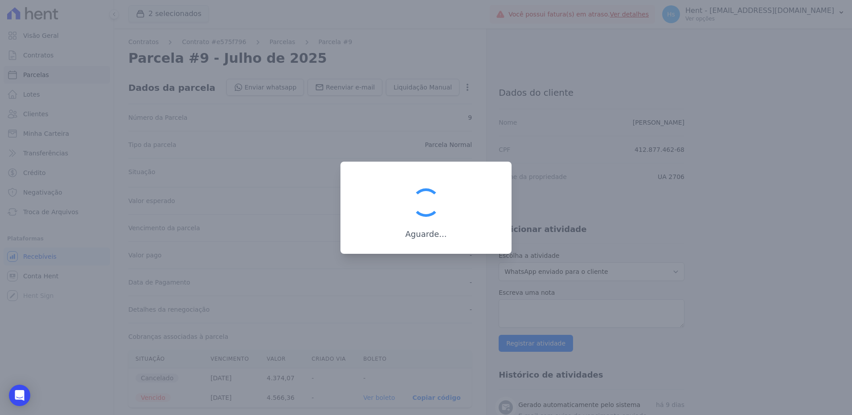
click at [565, 312] on div at bounding box center [426, 207] width 852 height 415
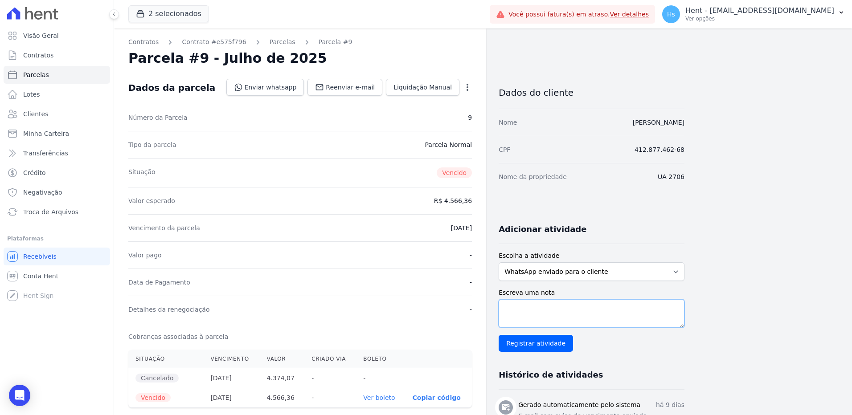
click at [565, 312] on textarea "Escreva uma nota" at bounding box center [592, 314] width 186 height 29
paste textarea "Enviado e-mail e WhatsApp, aguardando interação do cliente."
type textarea "Enviado e-mail e WhatsApp, aguardando interação do cliente."
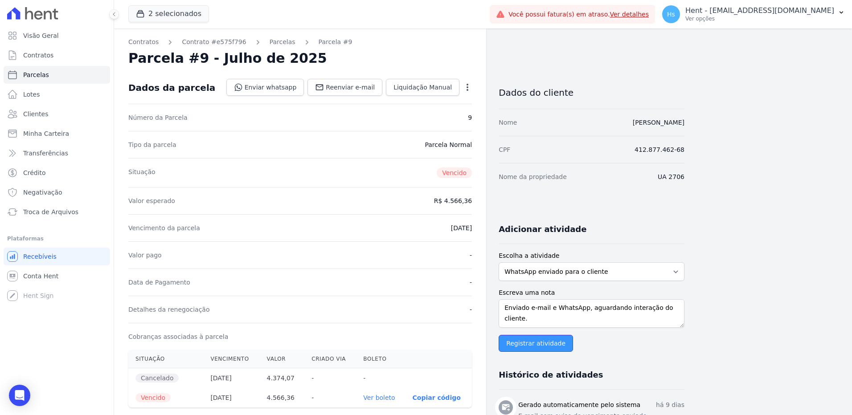
click at [530, 346] on input "Registrar atividade" at bounding box center [536, 343] width 74 height 17
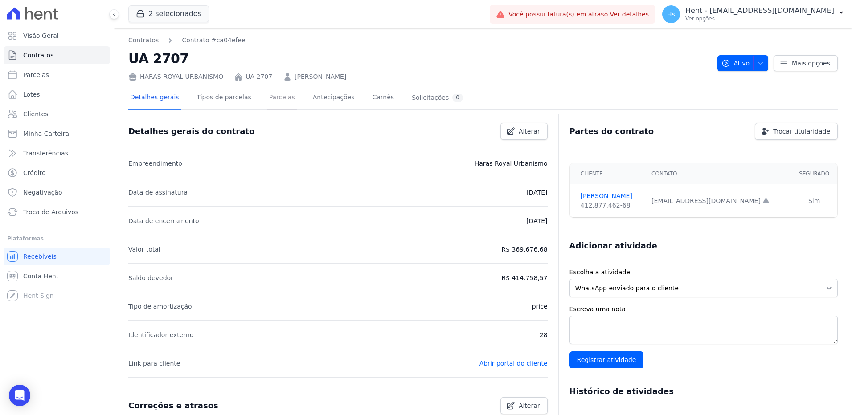
click at [277, 104] on link "Parcelas" at bounding box center [281, 98] width 29 height 24
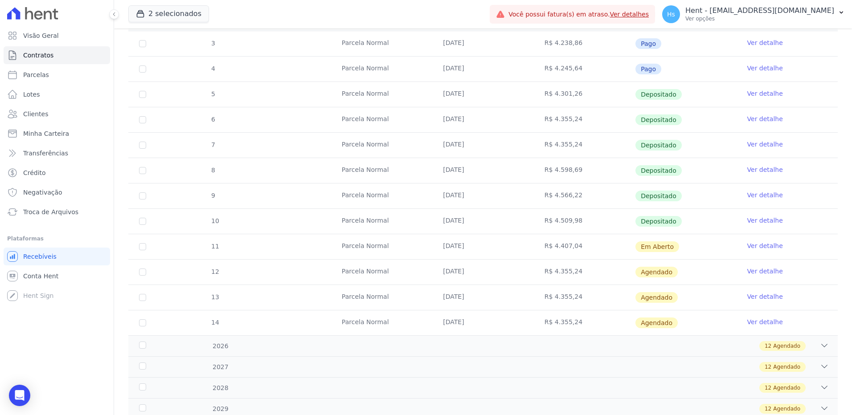
scroll to position [178, 0]
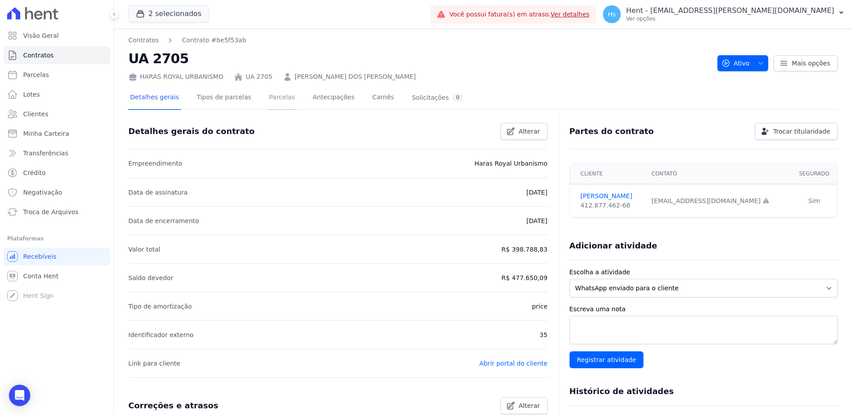
click at [276, 99] on link "Parcelas" at bounding box center [281, 98] width 29 height 24
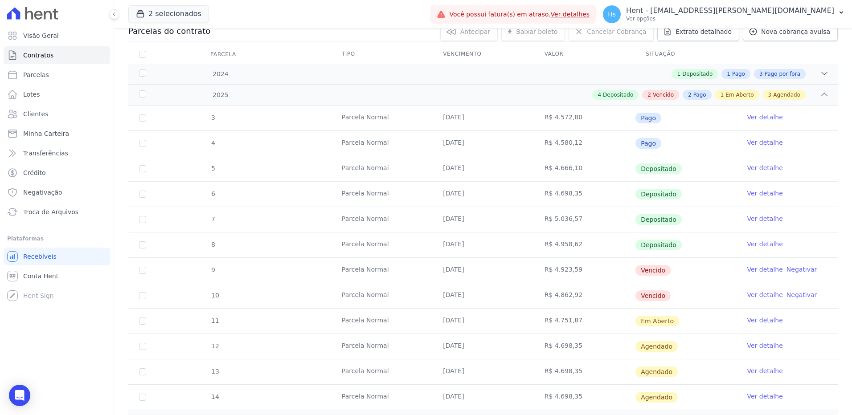
scroll to position [134, 0]
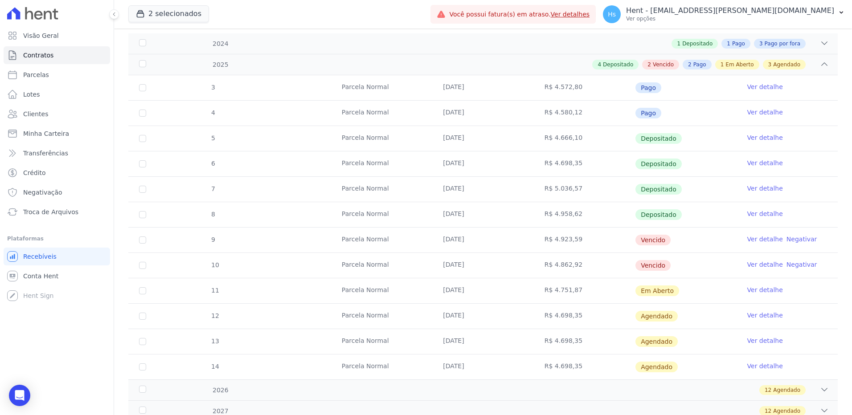
click at [761, 239] on link "Ver detalhe" at bounding box center [765, 239] width 36 height 9
click at [763, 266] on link "Ver detalhe" at bounding box center [765, 264] width 36 height 9
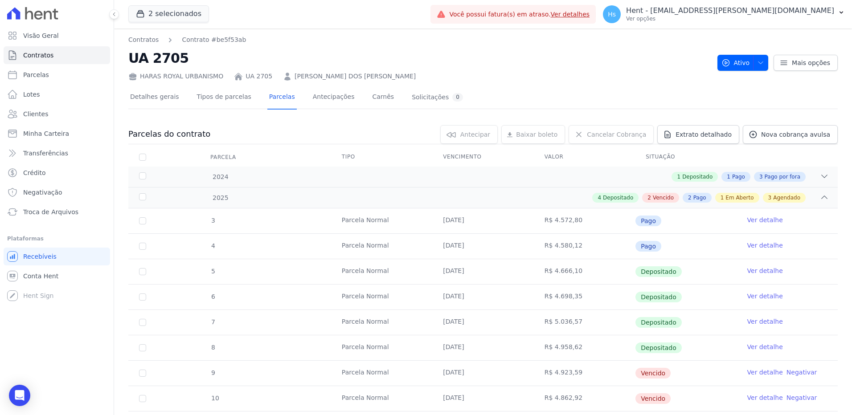
scroll to position [0, 0]
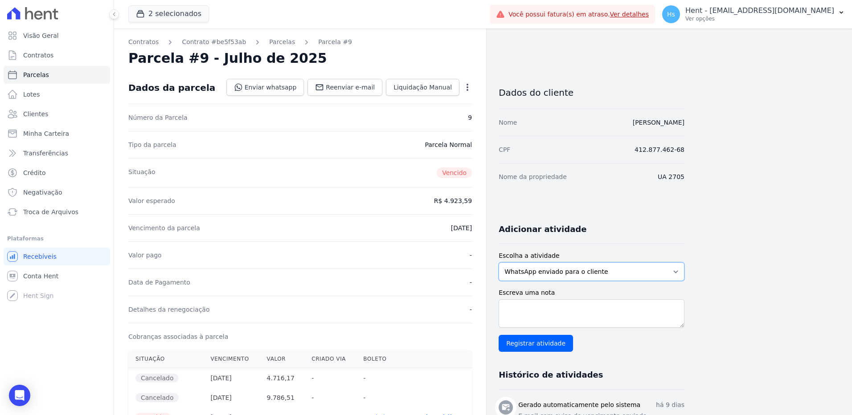
click at [579, 266] on select "WhatsApp enviado para o cliente Adicionar um comentário Ligação feita para o cl…" at bounding box center [592, 272] width 186 height 19
click at [538, 317] on textarea "Escreva uma nota" at bounding box center [592, 314] width 186 height 29
paste textarea "Enviado e-mail e WhatsApp, aguardando interação do cliente."
type textarea "Enviado e-mail e WhatsApp, aguardando interação do cliente."
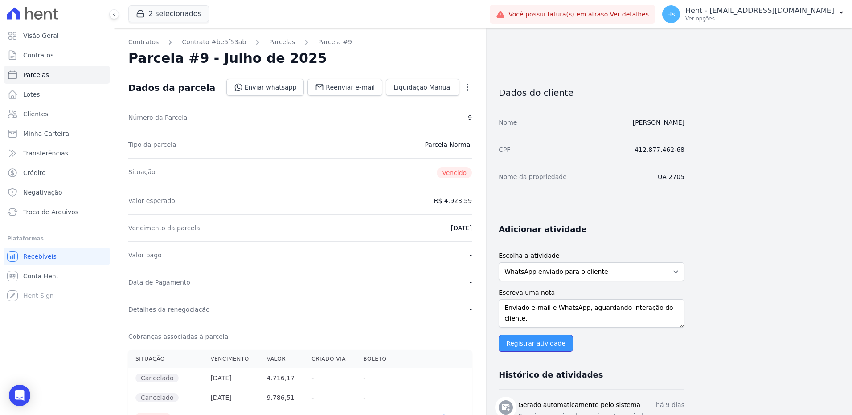
click at [514, 340] on input "Registrar atividade" at bounding box center [536, 343] width 74 height 17
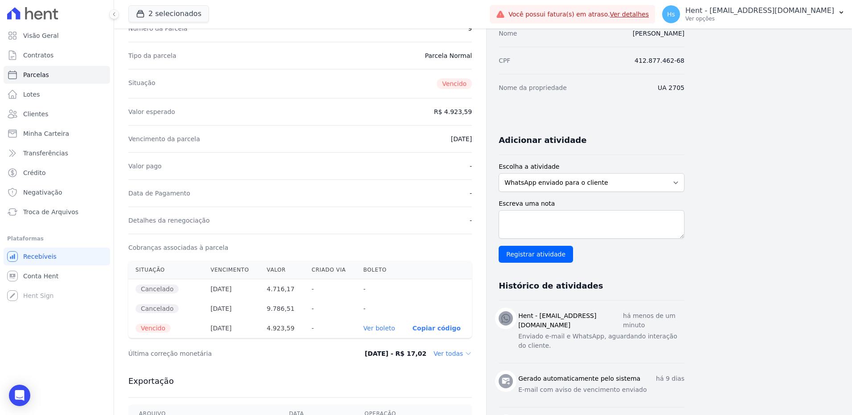
scroll to position [45, 0]
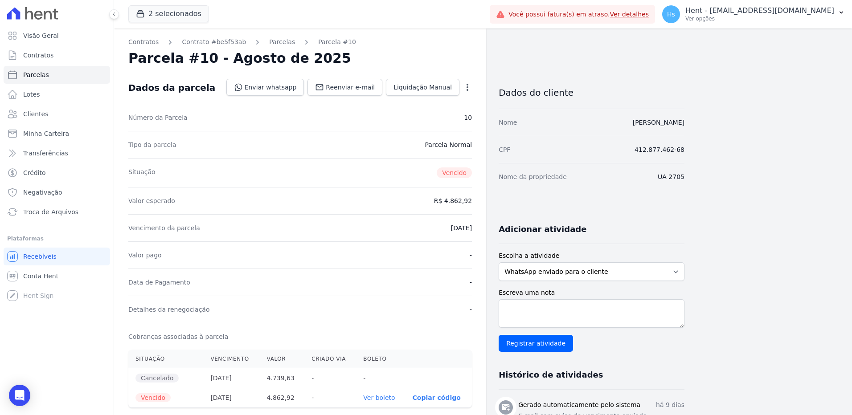
scroll to position [45, 0]
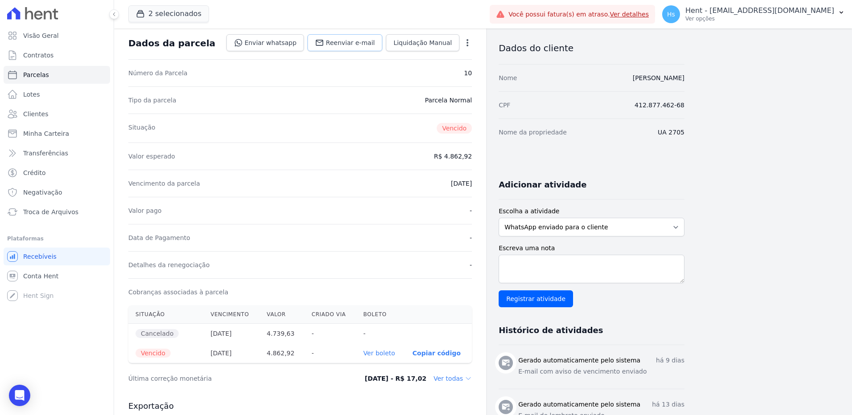
click at [368, 42] on span "Reenviar e-mail" at bounding box center [350, 42] width 49 height 9
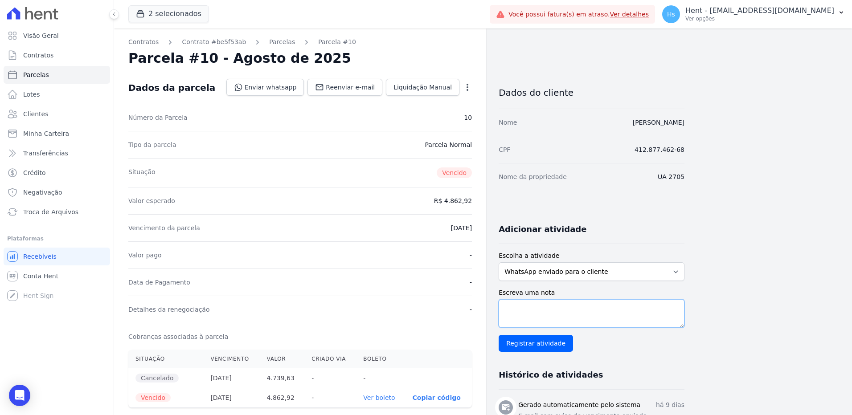
click at [544, 311] on textarea "Escreva uma nota" at bounding box center [592, 314] width 186 height 29
paste textarea "Enviado e-mail e WhatsApp, aguardando interação do cliente."
type textarea "Enviado e-mail e WhatsApp, aguardando interação do cliente."
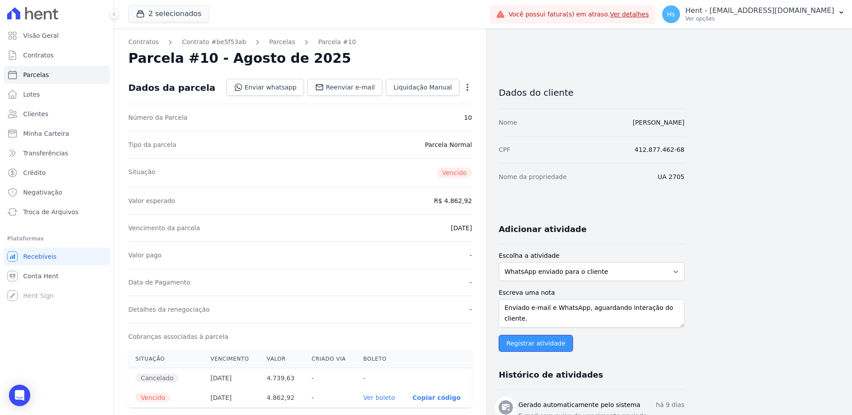
click at [541, 344] on input "Registrar atividade" at bounding box center [536, 343] width 74 height 17
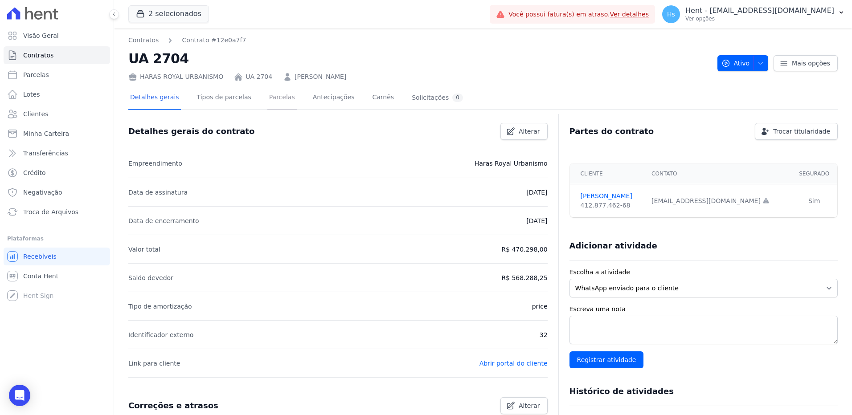
click at [270, 103] on link "Parcelas" at bounding box center [281, 98] width 29 height 24
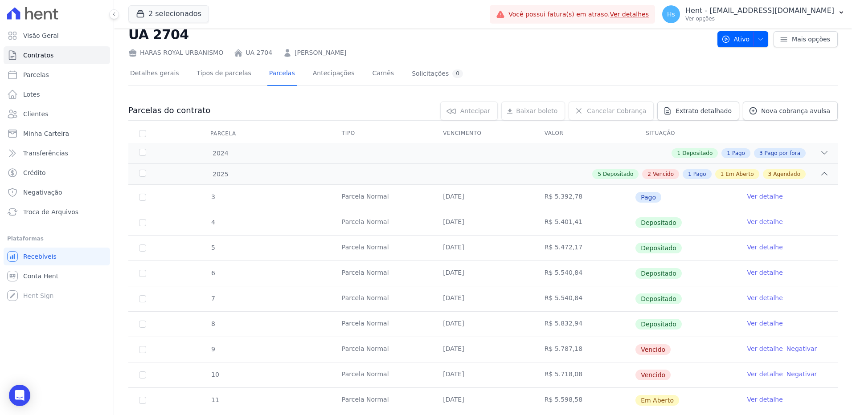
scroll to position [89, 0]
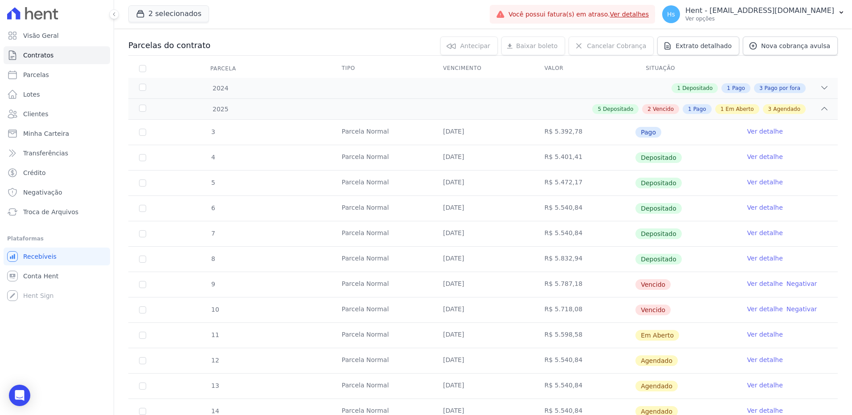
click at [759, 286] on link "Ver detalhe" at bounding box center [765, 283] width 36 height 9
drag, startPoint x: 756, startPoint y: 309, endPoint x: 357, endPoint y: 27, distance: 488.2
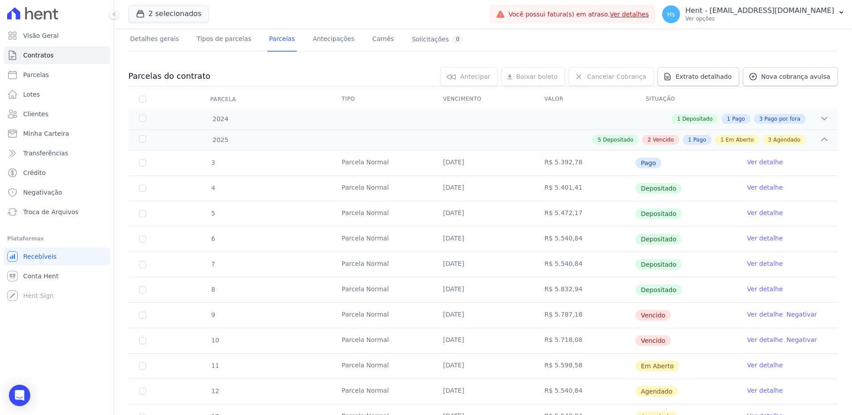
scroll to position [45, 0]
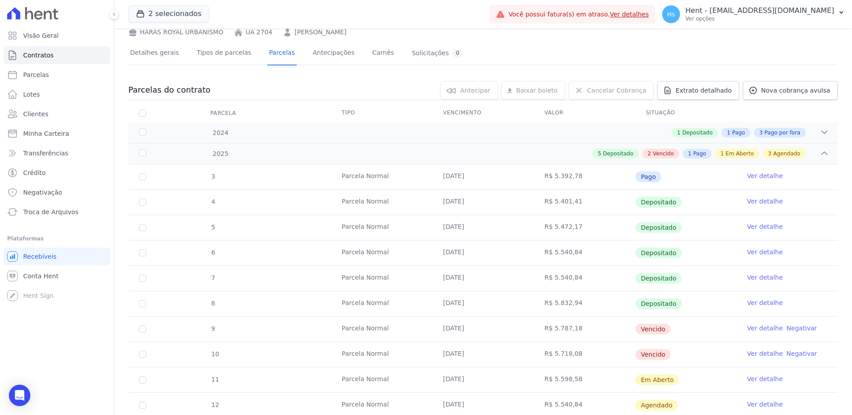
click at [751, 330] on link "Ver detalhe" at bounding box center [765, 328] width 36 height 9
click at [753, 354] on link "Ver detalhe" at bounding box center [765, 353] width 36 height 9
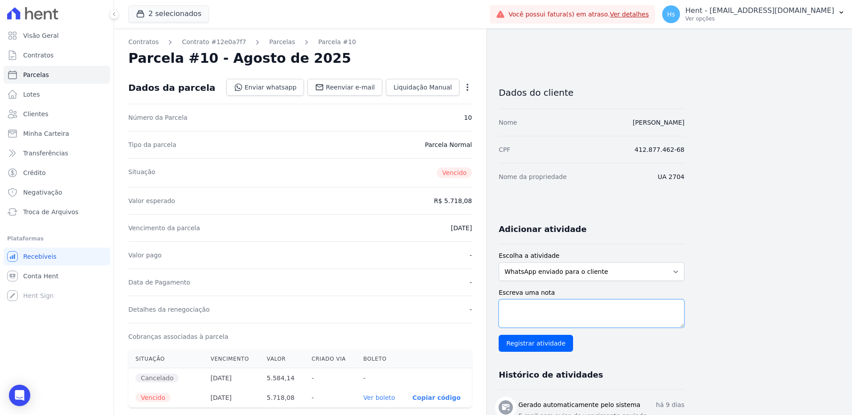
click at [545, 328] on textarea "Escreva uma nota" at bounding box center [592, 314] width 186 height 29
paste textarea "Enviado e-mail e WhatsApp, aguardando interação do cliente."
type textarea "Enviado e-mail e WhatsApp, aguardando interação do cliente."
click at [345, 87] on span "Reenviar e-mail" at bounding box center [350, 87] width 49 height 9
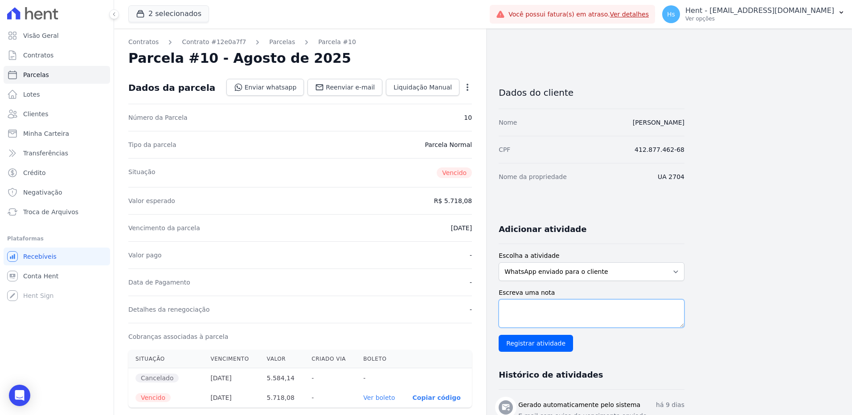
click at [540, 310] on textarea "Escreva uma nota" at bounding box center [592, 314] width 186 height 29
paste textarea "Enviado e-mail e WhatsApp, aguardando interação do cliente."
type textarea "Enviado e-mail e WhatsApp, aguardando interação do cliente."
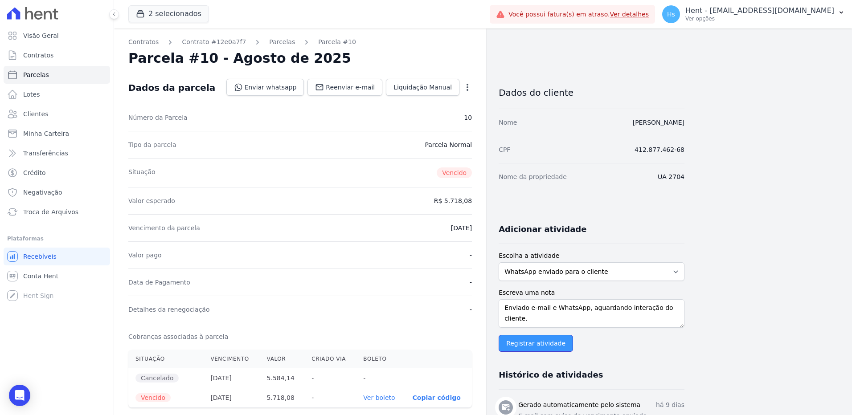
click at [532, 345] on input "Registrar atividade" at bounding box center [536, 343] width 74 height 17
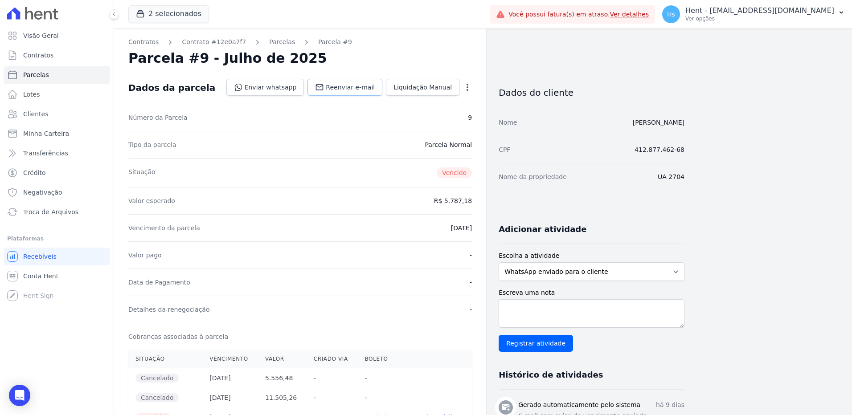
click at [339, 86] on span "Reenviar e-mail" at bounding box center [350, 87] width 49 height 9
click at [535, 271] on select "WhatsApp enviado para o cliente Adicionar um comentário Ligação feita para o cl…" at bounding box center [592, 272] width 186 height 19
click at [499, 263] on select "WhatsApp enviado para o cliente Adicionar um comentário Ligação feita para o cl…" at bounding box center [592, 272] width 186 height 19
click at [534, 317] on textarea "Escreva uma nota" at bounding box center [592, 314] width 186 height 29
paste textarea "Enviado e-mail e WhatsApp, aguardando interação do cliente."
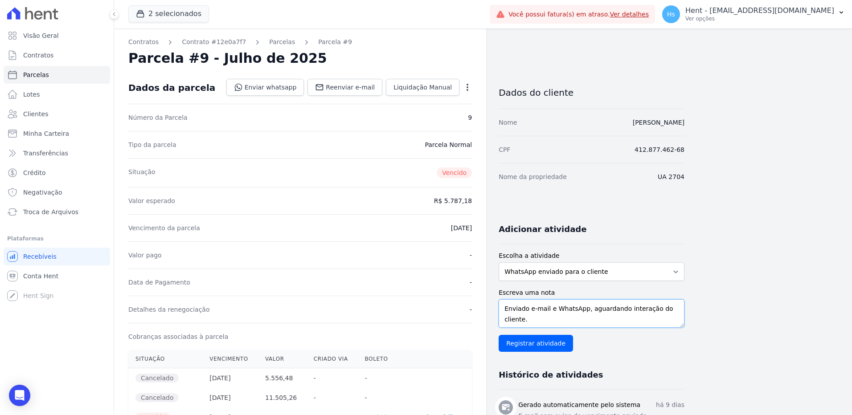
scroll to position [7, 0]
type textarea "Enviado e-mail e WhatsApp, aguardando interação do cliente."
click at [522, 344] on input "Registrar atividade" at bounding box center [536, 343] width 74 height 17
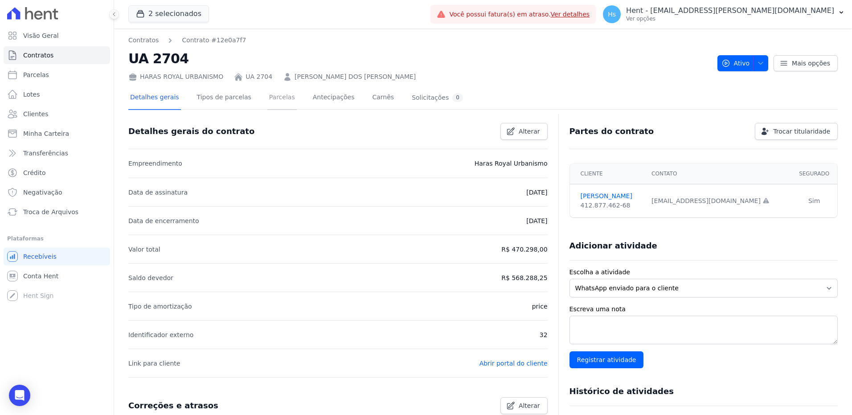
click at [277, 103] on link "Parcelas" at bounding box center [281, 98] width 29 height 24
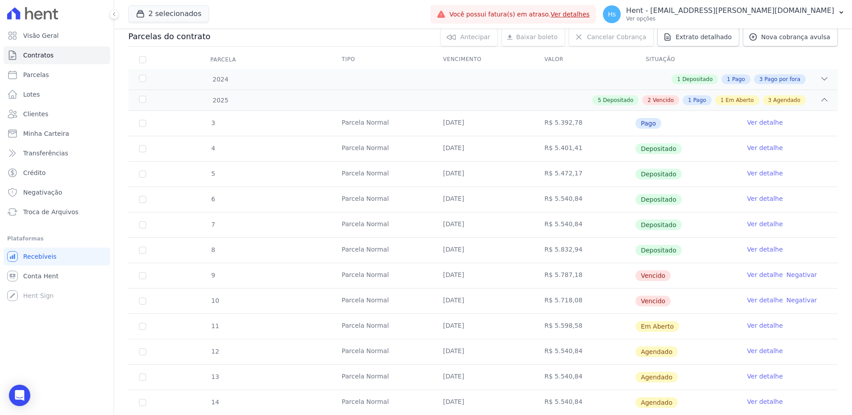
scroll to position [134, 0]
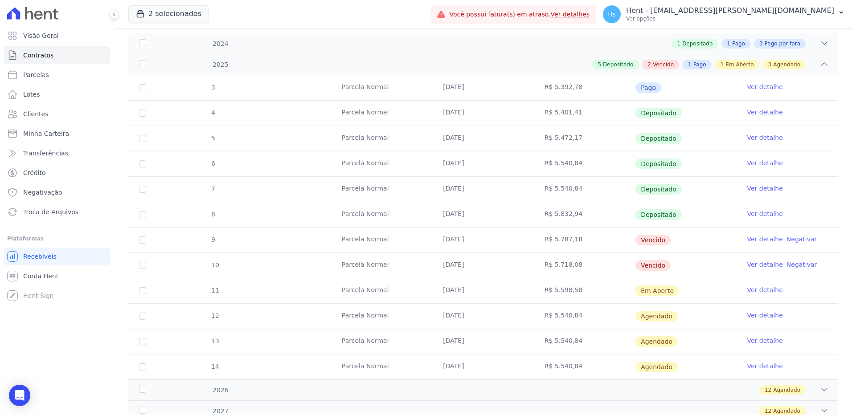
click at [759, 240] on link "Ver detalhe" at bounding box center [765, 239] width 36 height 9
click at [754, 265] on link "Ver detalhe" at bounding box center [765, 264] width 36 height 9
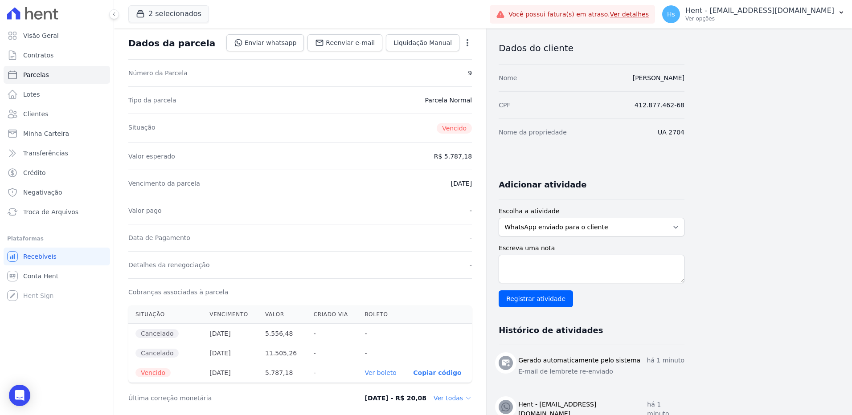
scroll to position [89, 0]
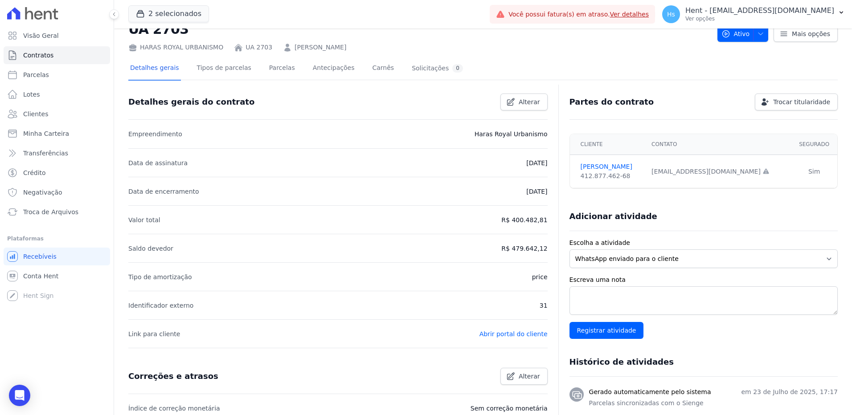
scroll to position [89, 0]
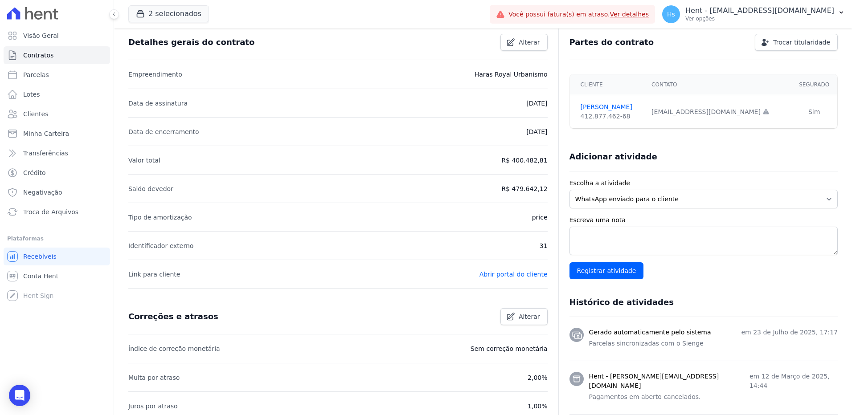
click at [457, 263] on li "Link para cliente Abrir portal do cliente" at bounding box center [337, 274] width 419 height 29
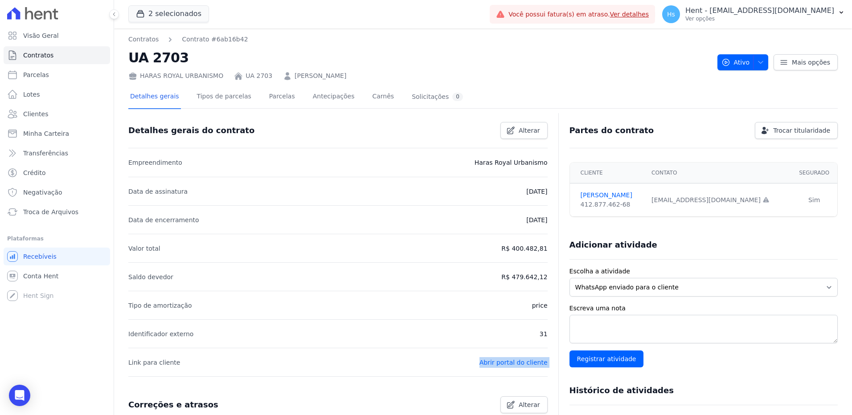
scroll to position [0, 0]
click at [433, 258] on li "Valor total R$ 400.482,81" at bounding box center [337, 249] width 419 height 29
click at [278, 100] on link "Parcelas" at bounding box center [281, 98] width 29 height 24
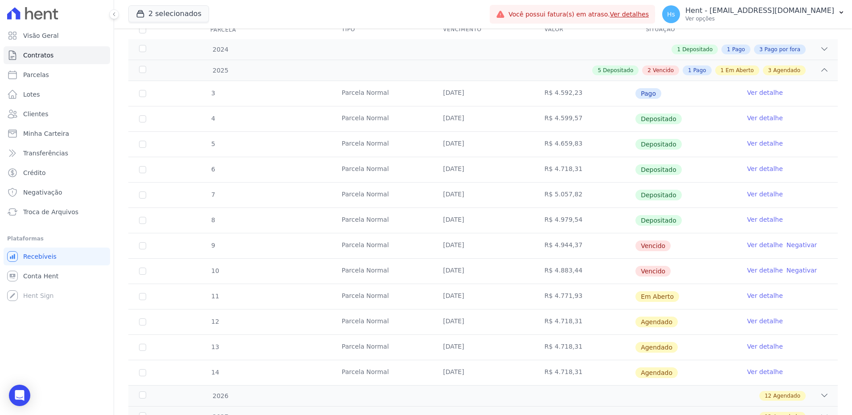
scroll to position [178, 0]
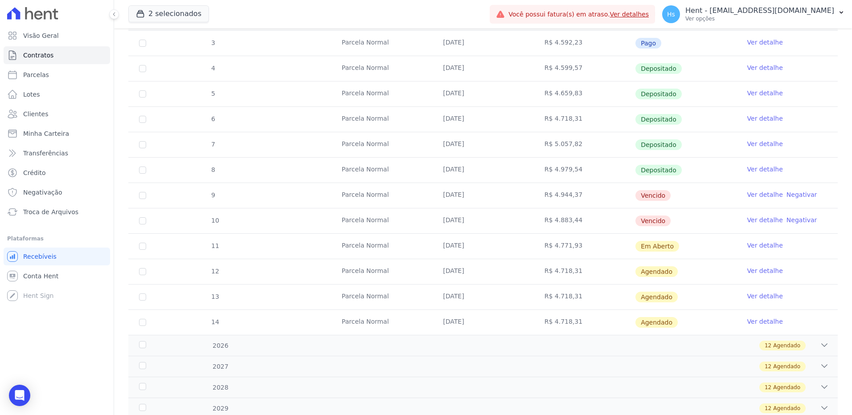
click at [756, 196] on link "Ver detalhe" at bounding box center [765, 194] width 36 height 9
click at [761, 219] on link "Ver detalhe" at bounding box center [765, 220] width 36 height 9
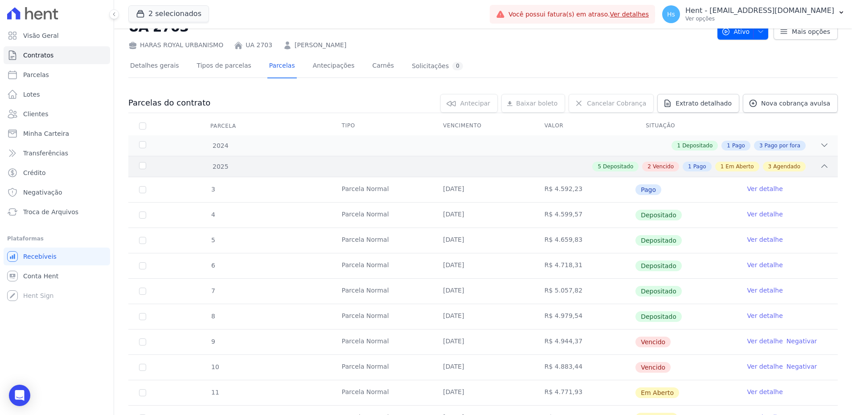
scroll to position [0, 0]
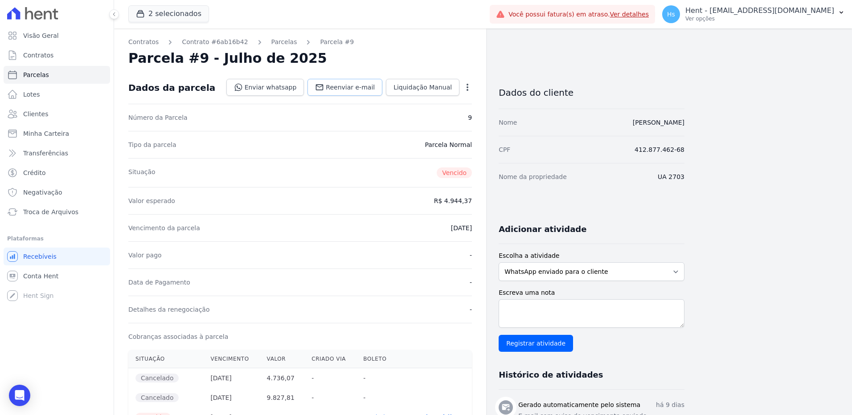
click at [343, 90] on span "Reenviar e-mail" at bounding box center [350, 87] width 49 height 9
click at [561, 317] on textarea "Escreva uma nota" at bounding box center [592, 314] width 186 height 29
paste textarea "Enviado e-mail e WhatsApp, aguardando interação do cliente."
type textarea "Enviado e-mail e WhatsApp, aguardando interação do cliente."
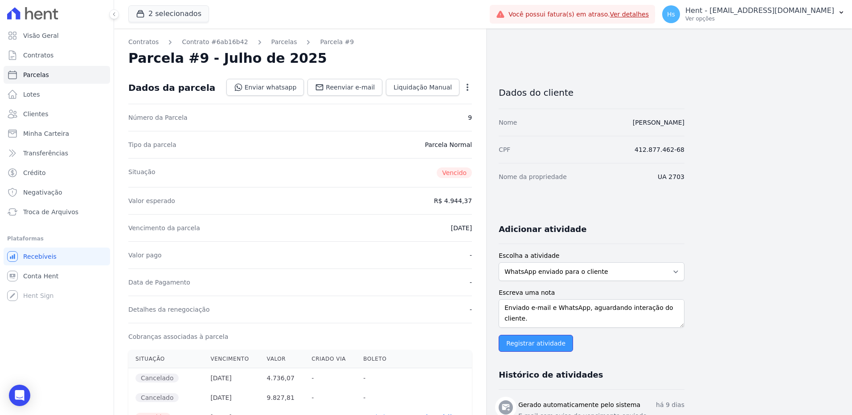
click at [525, 343] on input "Registrar atividade" at bounding box center [536, 343] width 74 height 17
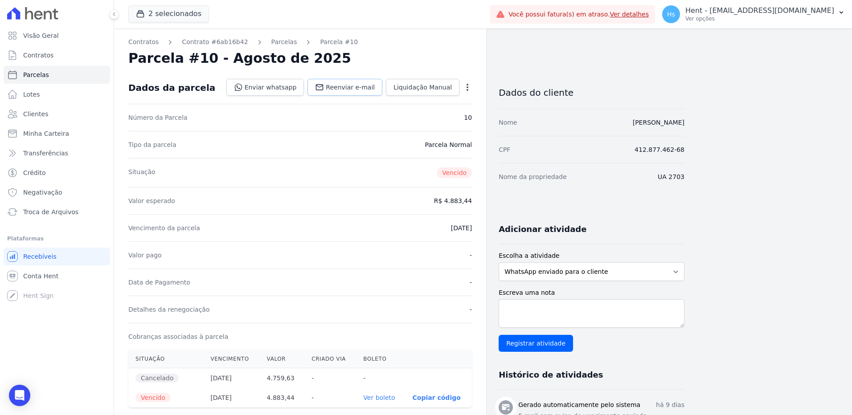
click at [352, 94] on link "Reenviar e-mail" at bounding box center [345, 87] width 75 height 17
click at [574, 316] on textarea "Escreva uma nota" at bounding box center [592, 314] width 186 height 29
paste textarea "Enviado e-mail e WhatsApp, aguardando interação do cliente."
type textarea "Enviado e-mail e WhatsApp, aguardando interação do cliente."
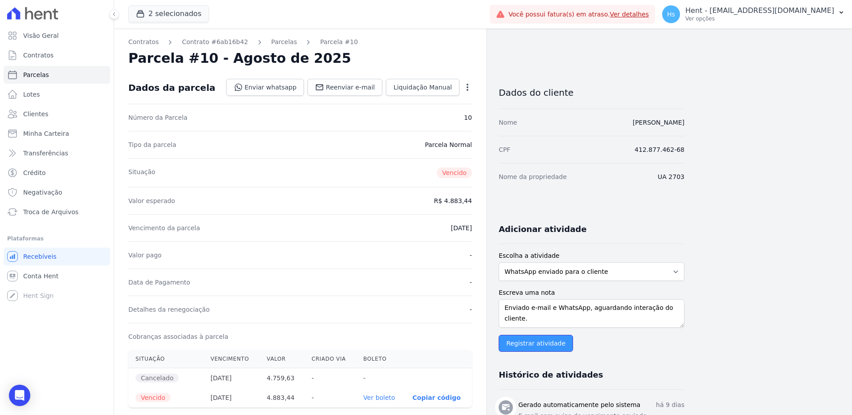
click at [523, 347] on input "Registrar atividade" at bounding box center [536, 343] width 74 height 17
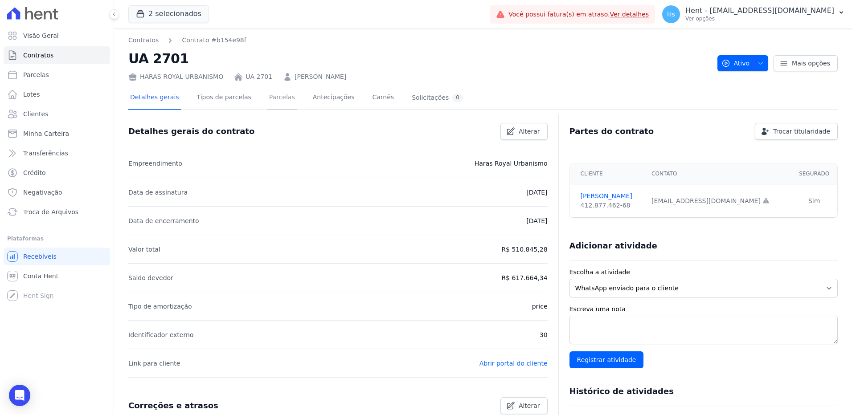
click at [269, 99] on link "Parcelas" at bounding box center [281, 98] width 29 height 24
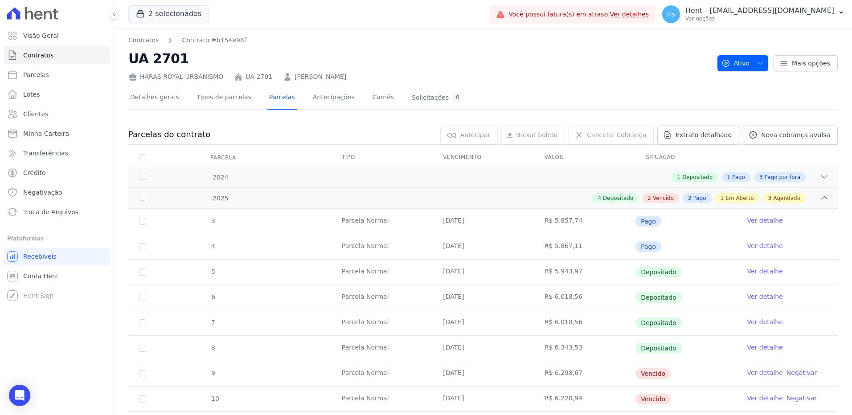
click at [755, 371] on link "Ver detalhe" at bounding box center [765, 373] width 36 height 9
click at [754, 398] on link "Ver detalhe" at bounding box center [765, 398] width 36 height 9
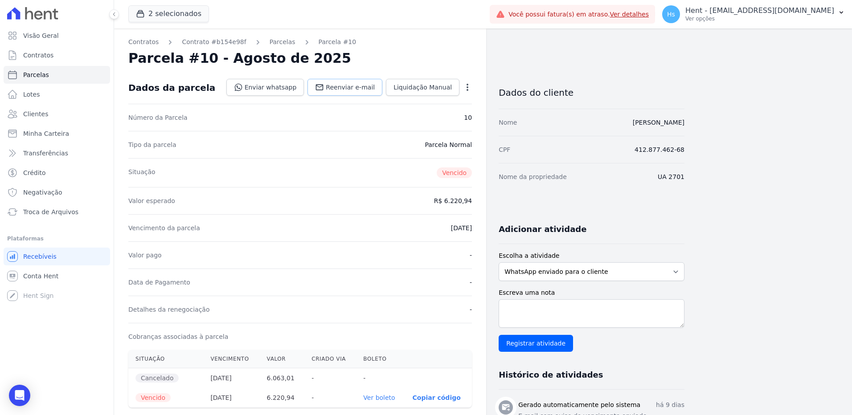
click at [356, 82] on link "Reenviar e-mail" at bounding box center [345, 87] width 75 height 17
click at [585, 307] on textarea "Escreva uma nota" at bounding box center [592, 314] width 186 height 29
paste textarea "Enviado e-mail e WhatsApp, aguardando interação do cliente."
type textarea "Enviado e-mail e WhatsApp, aguardando interação do cliente."
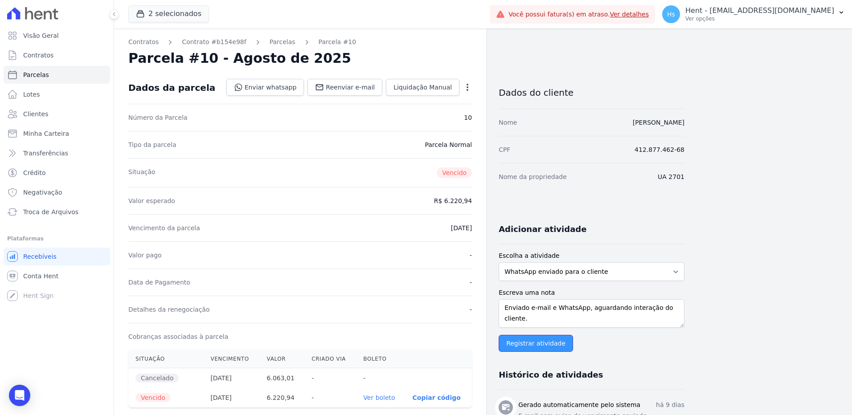
click at [534, 343] on input "Registrar atividade" at bounding box center [536, 343] width 74 height 17
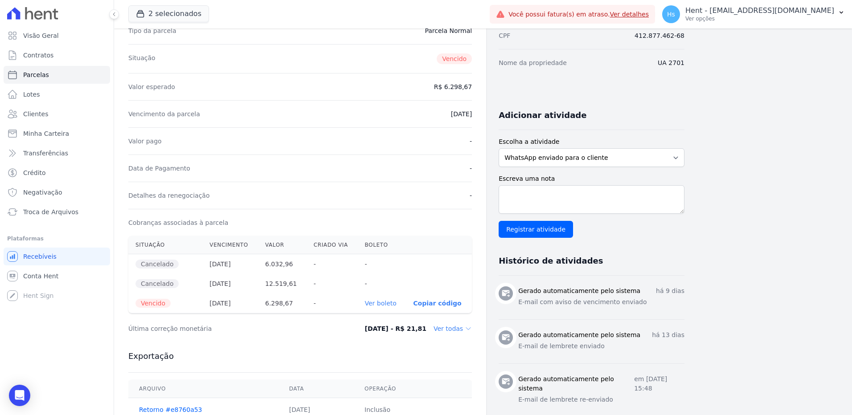
scroll to position [134, 0]
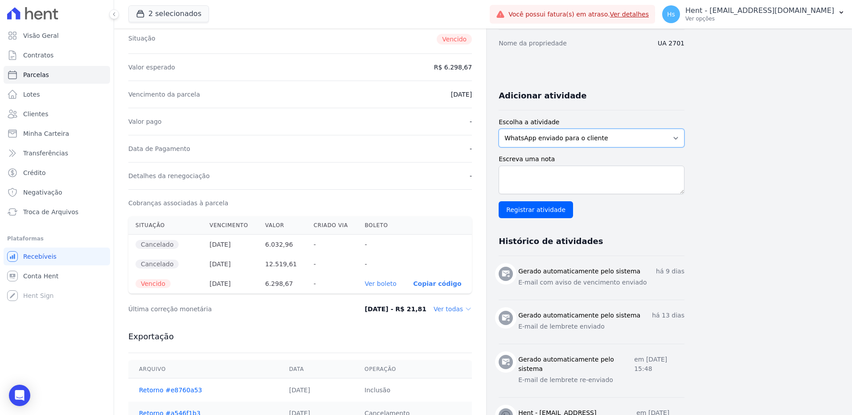
click at [544, 141] on select "WhatsApp enviado para o cliente Adicionar um comentário Ligação feita para o cl…" at bounding box center [592, 138] width 186 height 19
click at [499, 129] on select "WhatsApp enviado para o cliente Adicionar um comentário Ligação feita para o cl…" at bounding box center [592, 138] width 186 height 19
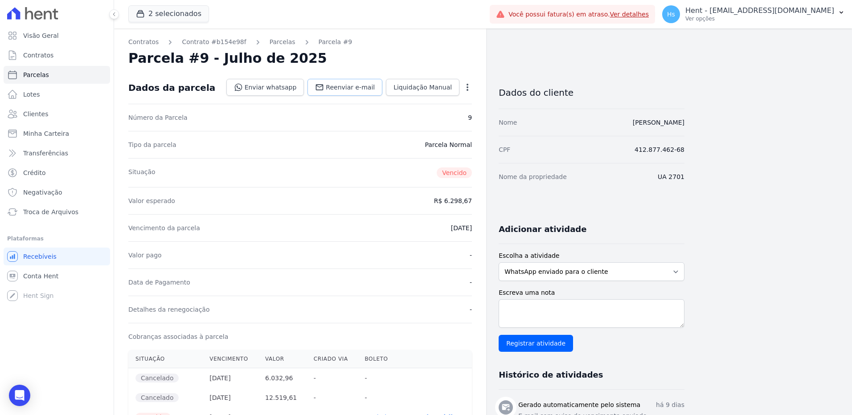
click at [349, 89] on span "Reenviar e-mail" at bounding box center [350, 87] width 49 height 9
click at [606, 314] on textarea "Escreva uma nota" at bounding box center [592, 314] width 186 height 29
paste textarea "Enviado e-mail e WhatsApp, aguardando interação do cliente."
type textarea "Enviado e-mail e WhatsApp, aguardando interação do cliente."
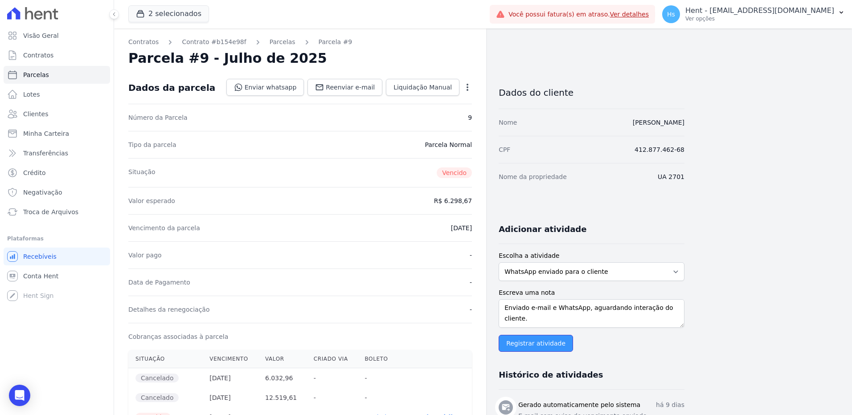
click at [534, 346] on input "Registrar atividade" at bounding box center [536, 343] width 74 height 17
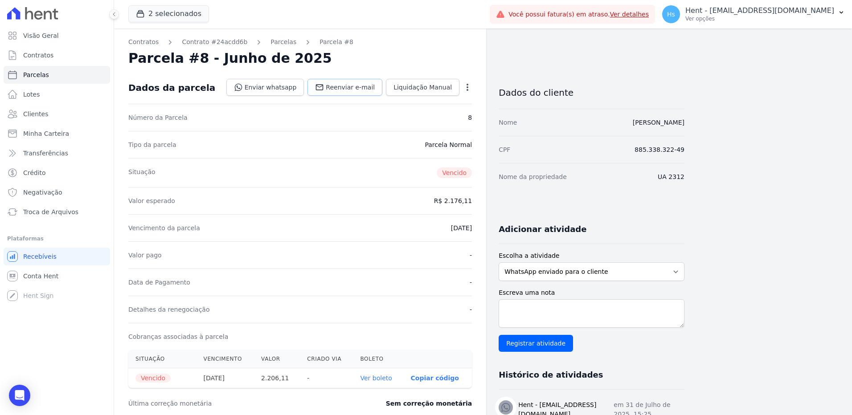
click at [351, 90] on span "Reenviar e-mail" at bounding box center [350, 87] width 49 height 9
click at [610, 315] on textarea "Escreva uma nota" at bounding box center [592, 314] width 186 height 29
paste textarea "Enviado e-mail e WhatsApp, aguardando interação do cliente."
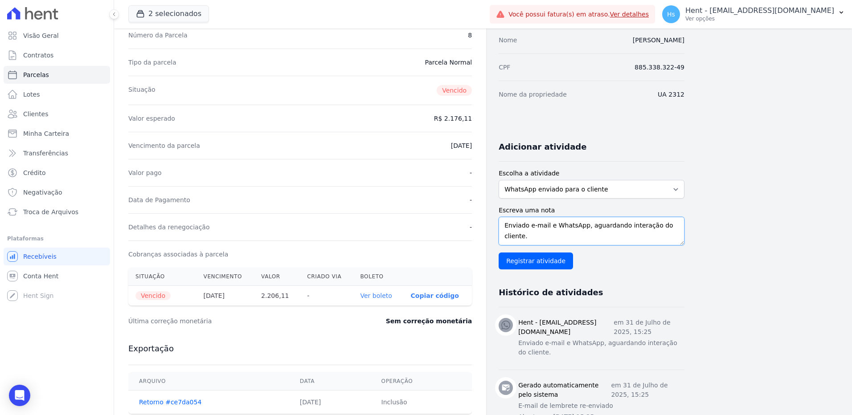
scroll to position [89, 0]
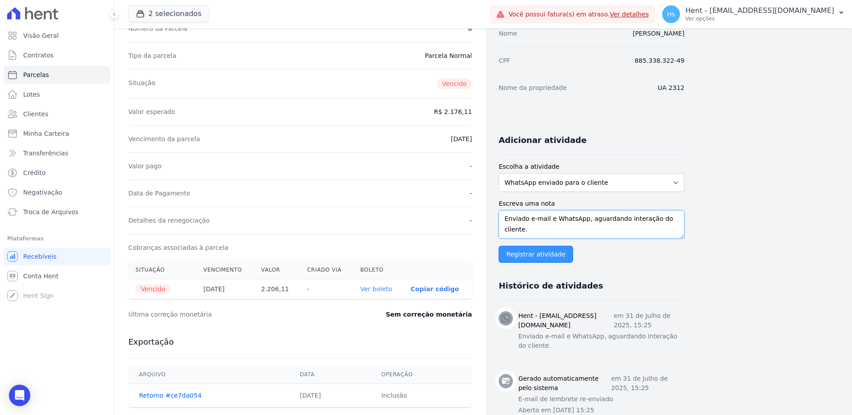
type textarea "Enviado e-mail e WhatsApp, aguardando interação do cliente."
click at [521, 256] on input "Registrar atividade" at bounding box center [536, 254] width 74 height 17
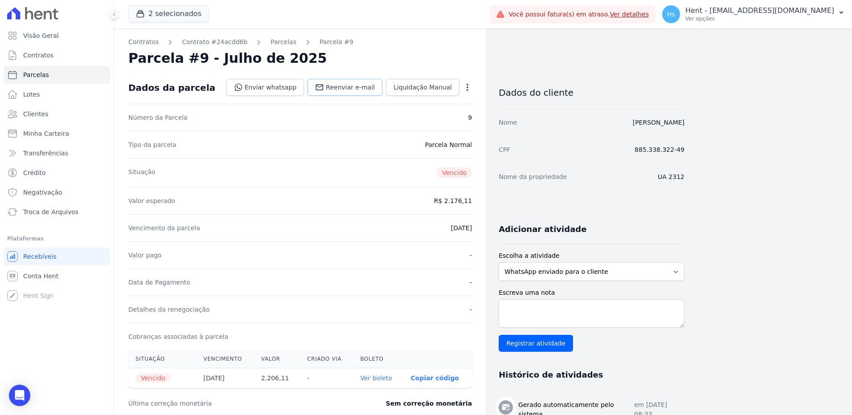
click at [343, 89] on span "Reenviar e-mail" at bounding box center [350, 87] width 49 height 9
click at [581, 320] on textarea "Escreva uma nota" at bounding box center [592, 314] width 186 height 29
paste textarea "Enviado e-mail e WhatsApp, aguardando interação do cliente."
type textarea "Enviado e-mail e WhatsApp, aguardando interação do cliente."
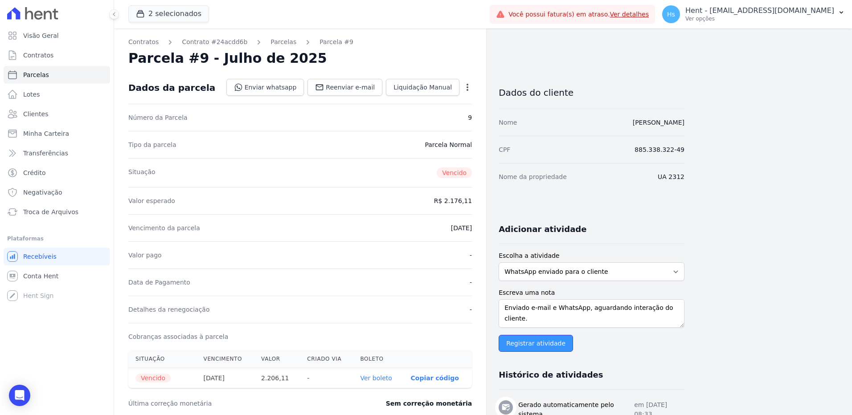
click at [523, 341] on input "Registrar atividade" at bounding box center [536, 343] width 74 height 17
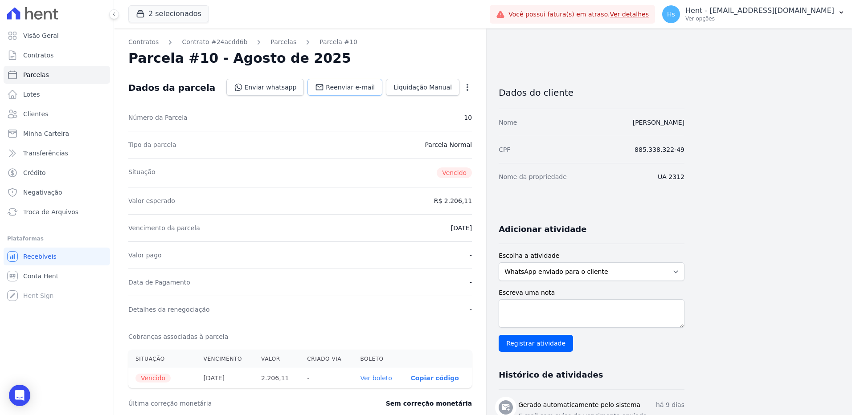
click at [357, 88] on span "Reenviar e-mail" at bounding box center [350, 87] width 49 height 9
click at [568, 309] on textarea "Escreva uma nota" at bounding box center [592, 314] width 186 height 29
paste textarea "Enviado e-mail e WhatsApp, aguardando interação do cliente."
type textarea "Enviado e-mail e WhatsApp, aguardando interação do cliente."
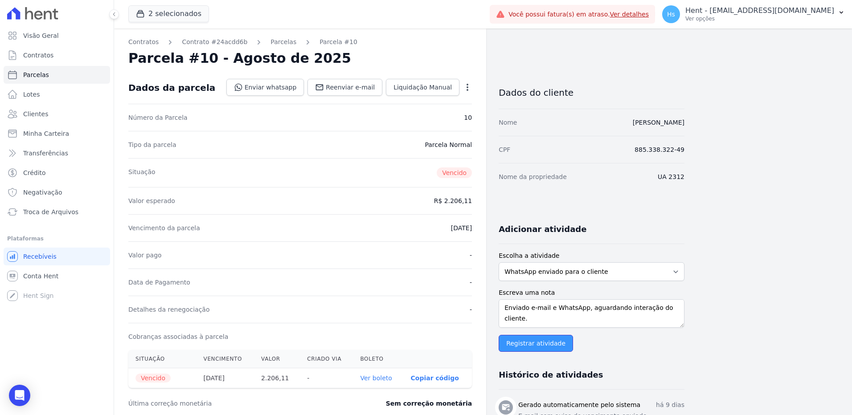
click at [534, 342] on input "Registrar atividade" at bounding box center [536, 343] width 74 height 17
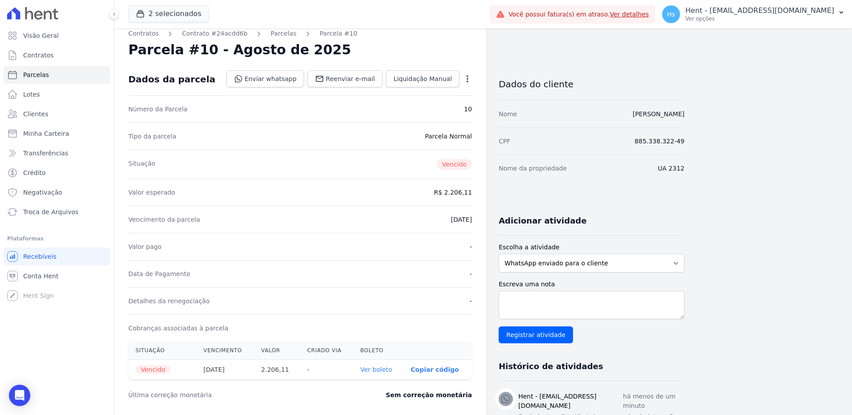
scroll to position [0, 0]
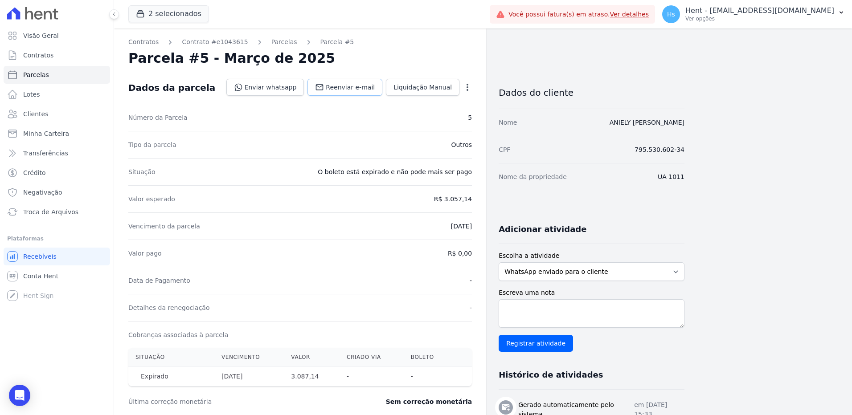
click at [357, 87] on span "Reenviar e-mail" at bounding box center [350, 87] width 49 height 9
click at [545, 312] on textarea "Escreva uma nota" at bounding box center [592, 314] width 186 height 29
paste textarea "Enviado e-mail e WhatsApp, aguardando interação do cliente."
type textarea "Enviado e-mail e WhatsApp, aguardando interação do cliente."
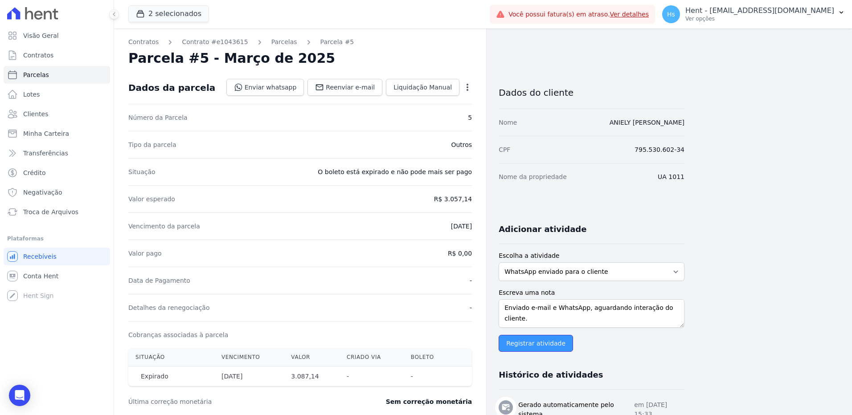
click at [539, 346] on input "Registrar atividade" at bounding box center [536, 343] width 74 height 17
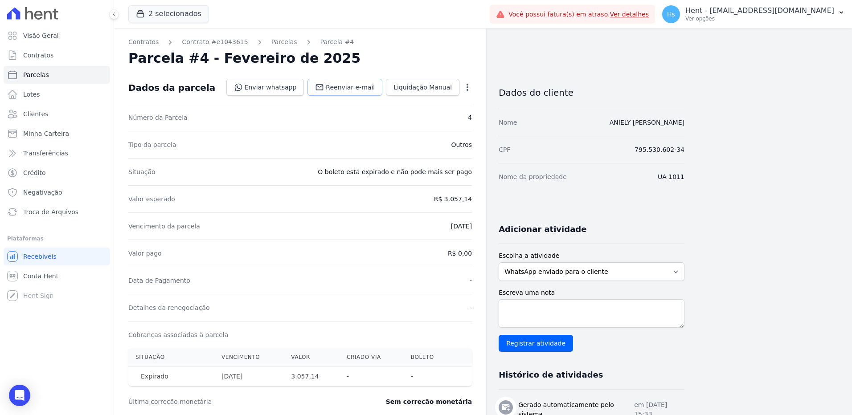
click at [349, 86] on span "Reenviar e-mail" at bounding box center [350, 87] width 49 height 9
click at [594, 324] on textarea "Escreva uma nota" at bounding box center [592, 314] width 186 height 29
paste textarea "Enviado e-mail e WhatsApp, aguardando interação do cliente."
type textarea "Enviado e-mail e WhatsApp, aguardando interação do cliente."
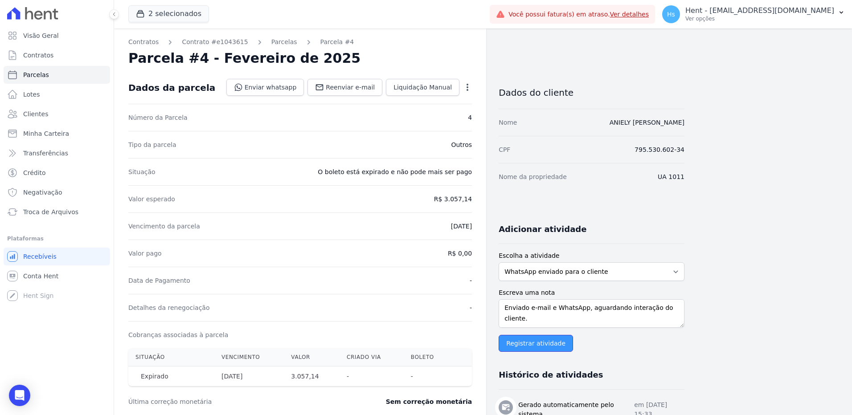
click at [526, 349] on input "Registrar atividade" at bounding box center [536, 343] width 74 height 17
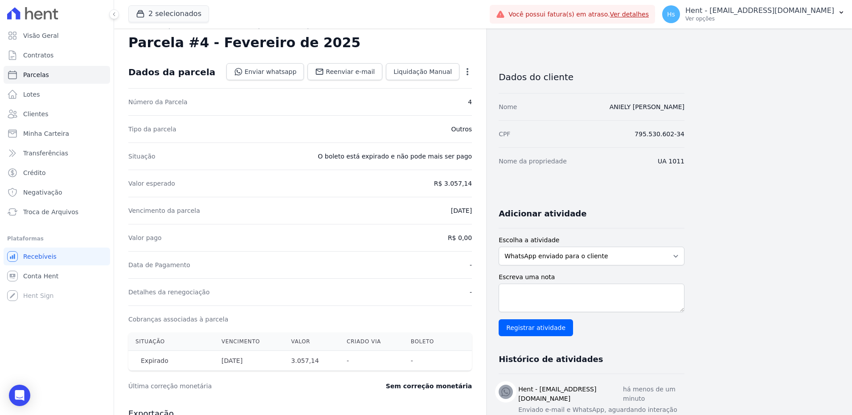
scroll to position [0, 0]
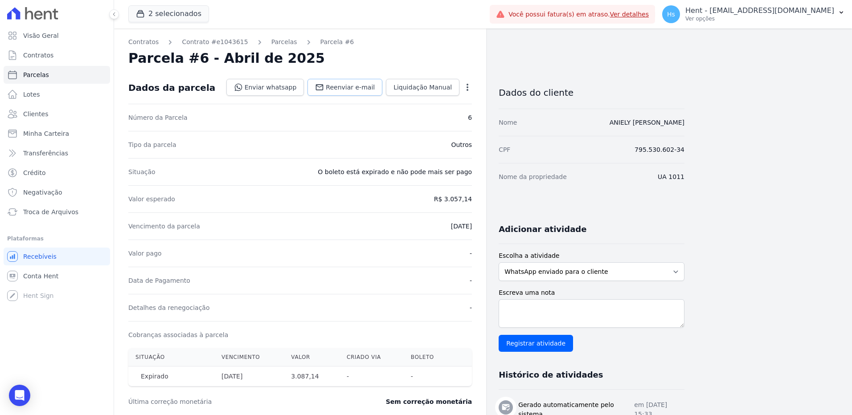
click at [343, 89] on span "Reenviar e-mail" at bounding box center [350, 87] width 49 height 9
click at [538, 310] on textarea "Escreva uma nota" at bounding box center [592, 314] width 186 height 29
paste textarea "Enviado e-mail e WhatsApp, aguardando interação do cliente."
type textarea "Enviado e-mail e WhatsApp, aguardando interação do cliente."
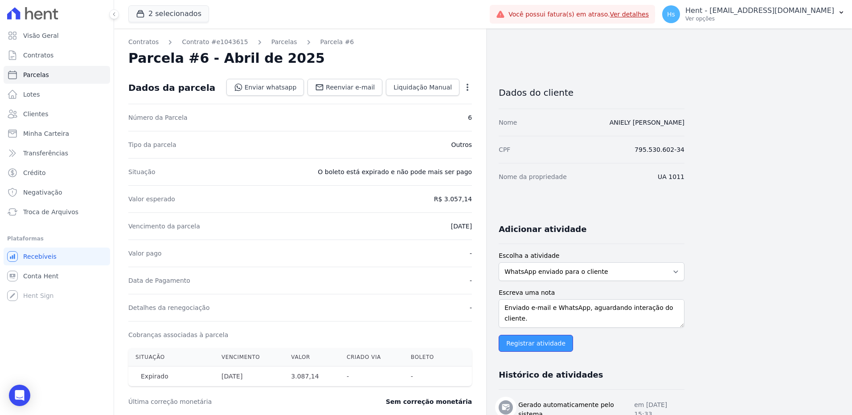
click at [534, 341] on input "Registrar atividade" at bounding box center [536, 343] width 74 height 17
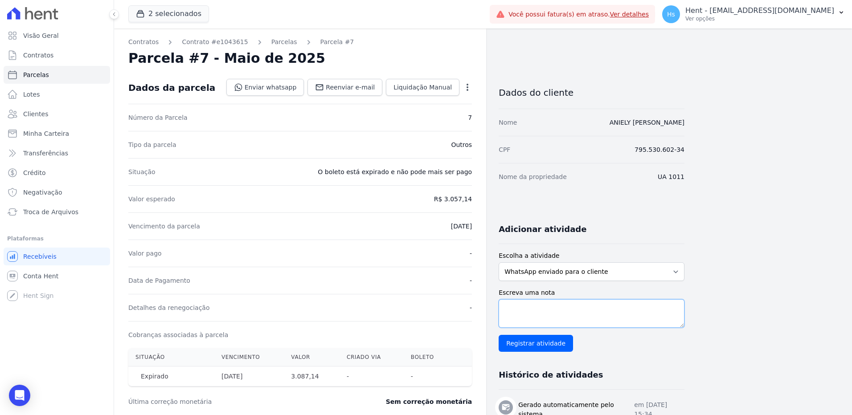
click at [564, 317] on textarea "Escreva uma nota" at bounding box center [592, 314] width 186 height 29
paste textarea "Enviado e-mail e WhatsApp, aguardando interação do cliente."
type textarea "Enviado e-mail e WhatsApp, aguardando interação do cliente."
click at [346, 89] on span "Reenviar e-mail" at bounding box center [350, 87] width 49 height 9
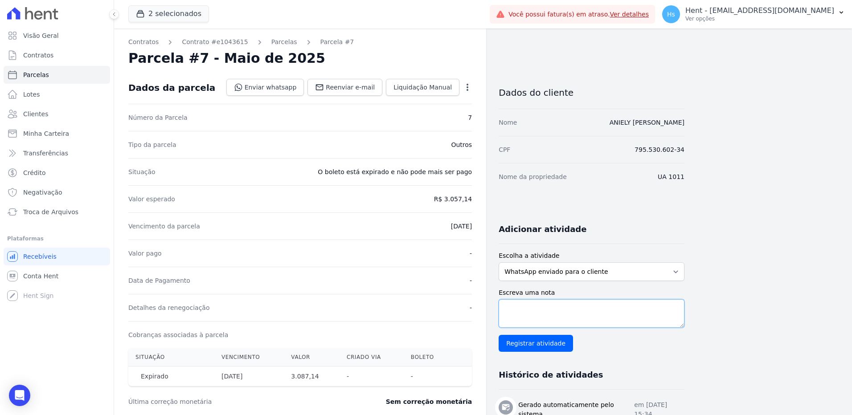
click at [530, 310] on textarea "Escreva uma nota" at bounding box center [592, 314] width 186 height 29
paste textarea "Enviado e-mail e WhatsApp, aguardando interação do cliente."
type textarea "Enviado e-mail e WhatsApp, aguardando interação do cliente."
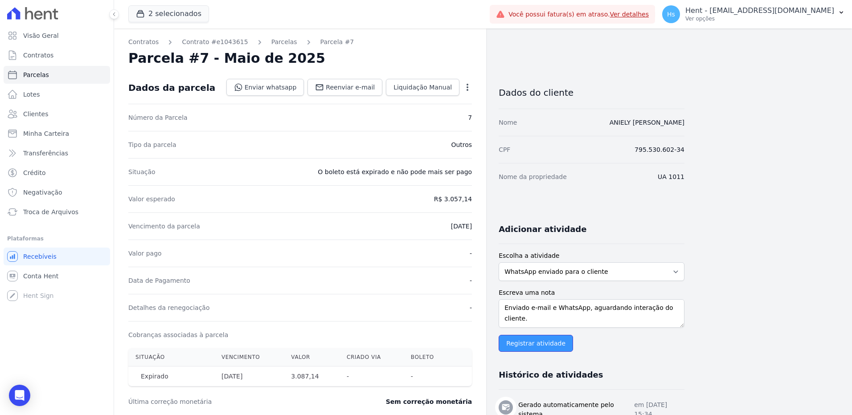
click at [526, 346] on input "Registrar atividade" at bounding box center [536, 343] width 74 height 17
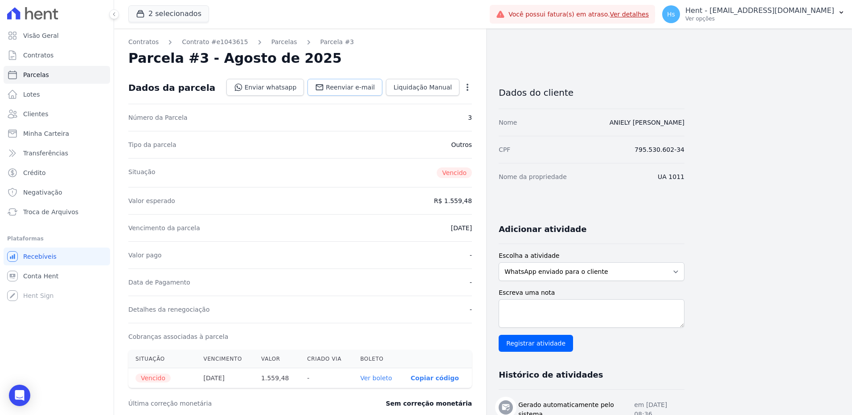
click at [368, 83] on span "Reenviar e-mail" at bounding box center [350, 87] width 49 height 9
click at [568, 333] on div "Escreva uma nota Registrar atividade" at bounding box center [592, 320] width 186 height 64
click at [557, 313] on textarea "Escreva uma nota" at bounding box center [592, 314] width 186 height 29
paste textarea "Enviado e-mail e WhatsApp, aguardando interação do cliente."
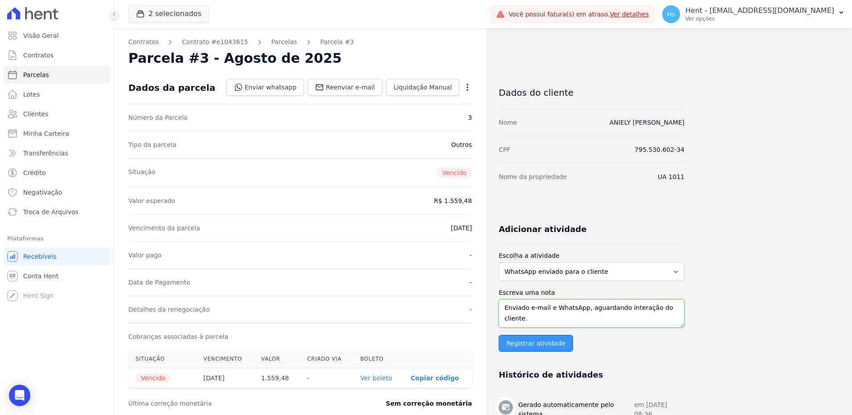
type textarea "Enviado e-mail e WhatsApp, aguardando interação do cliente."
click at [543, 345] on input "Registrar atividade" at bounding box center [536, 343] width 74 height 17
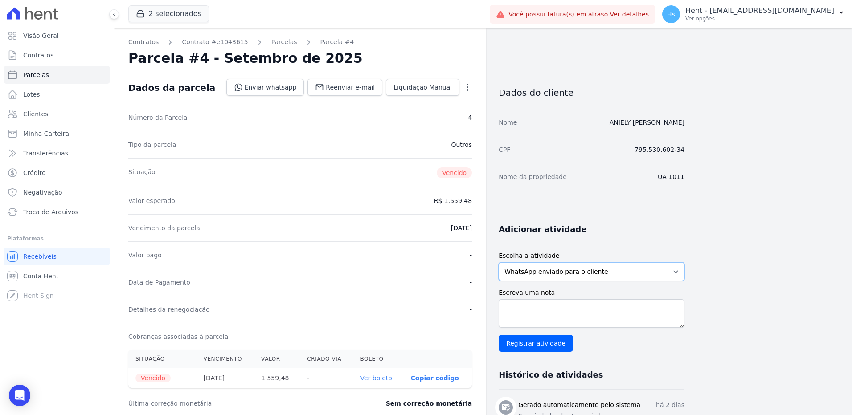
click at [577, 269] on select "WhatsApp enviado para o cliente Adicionar um comentário Ligação feita para o cl…" at bounding box center [592, 272] width 186 height 19
click at [360, 89] on span "Reenviar e-mail" at bounding box center [350, 87] width 49 height 9
click at [548, 313] on textarea "Escreva uma nota" at bounding box center [592, 314] width 186 height 29
paste textarea "Enviado e-mail e WhatsApp, aguardando interação do cliente."
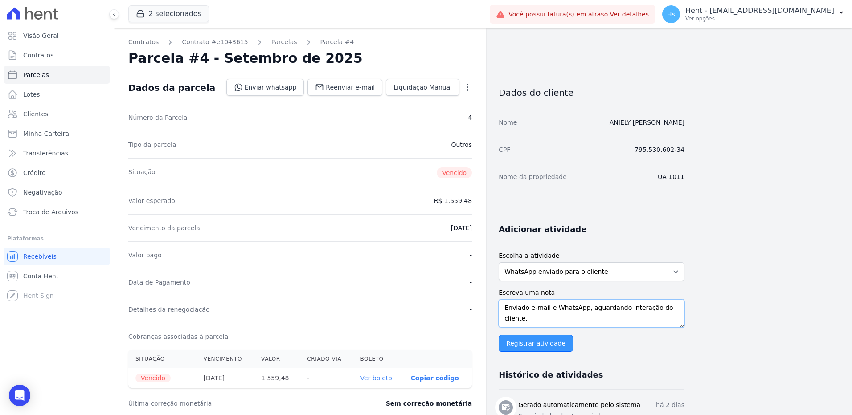
type textarea "Enviado e-mail e WhatsApp, aguardando interação do cliente."
click at [542, 344] on input "Registrar atividade" at bounding box center [536, 343] width 74 height 17
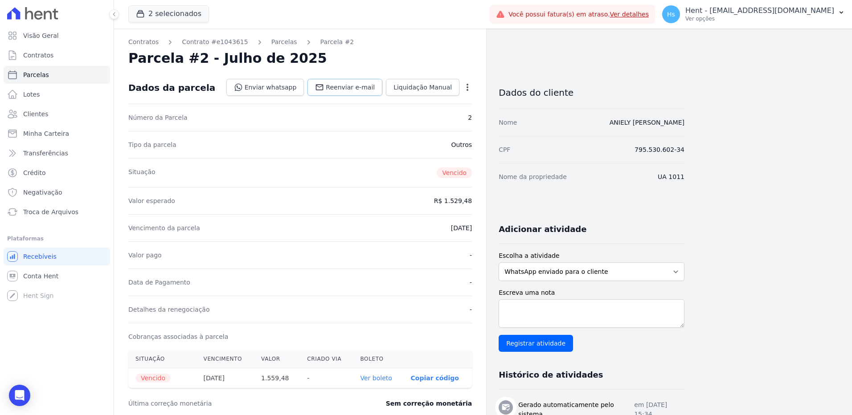
click at [354, 90] on span "Reenviar e-mail" at bounding box center [350, 87] width 49 height 9
click at [547, 318] on textarea "Escreva uma nota" at bounding box center [592, 314] width 186 height 29
paste textarea "Enviado e-mail e WhatsApp, aguardando interação do cliente."
type textarea "Enviado e-mail e WhatsApp, aguardando interação do cliente."
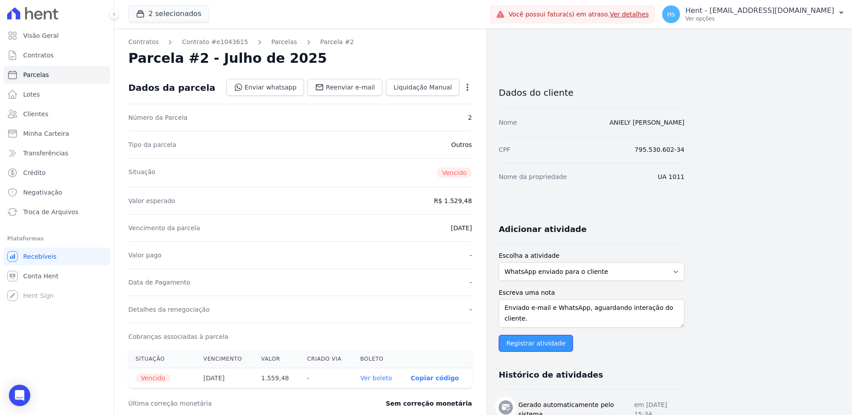
click at [532, 340] on input "Registrar atividade" at bounding box center [536, 343] width 74 height 17
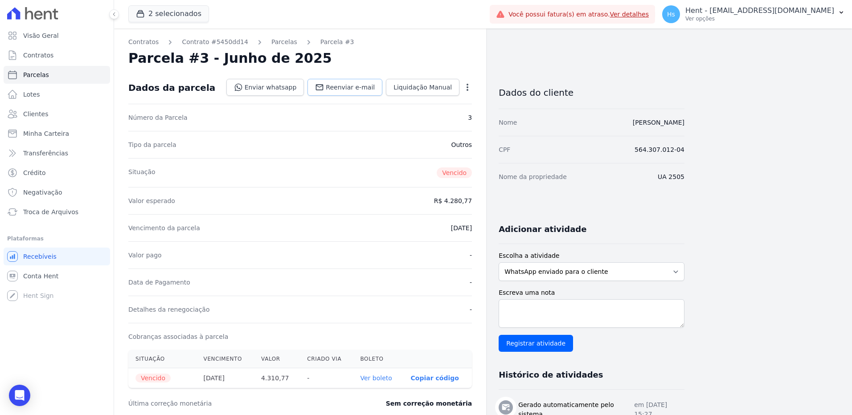
click at [350, 84] on span "Reenviar e-mail" at bounding box center [350, 87] width 49 height 9
click at [544, 302] on textarea "Escreva uma nota" at bounding box center [592, 314] width 186 height 29
paste textarea "Enviado e-mail e WhatsApp, aguardando interação do cliente."
type textarea "Enviado e-mail e WhatsApp, aguardando interação do cliente."
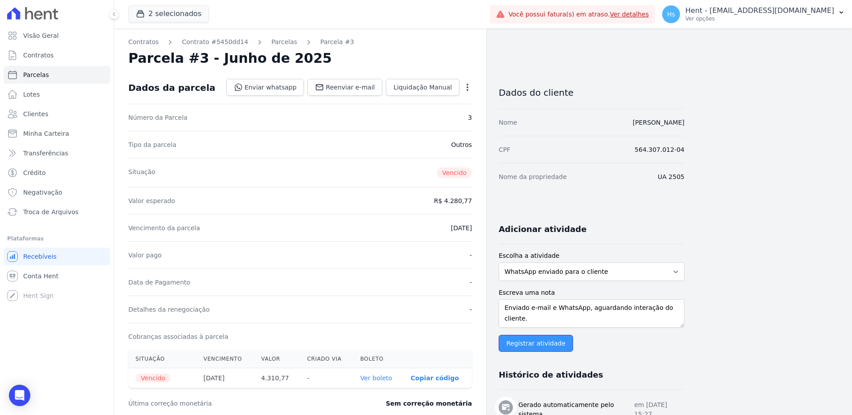
click at [527, 342] on input "Registrar atividade" at bounding box center [536, 343] width 74 height 17
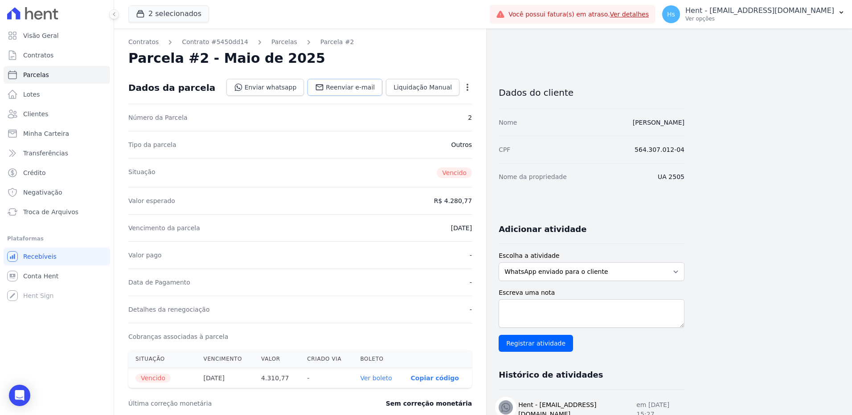
click at [340, 90] on span "Reenviar e-mail" at bounding box center [350, 87] width 49 height 9
click at [537, 326] on textarea "Escreva uma nota" at bounding box center [592, 314] width 186 height 29
paste textarea "Enviado e-mail e WhatsApp, aguardando interação do cliente."
type textarea "Enviado e-mail e WhatsApp, aguardando interação do cliente."
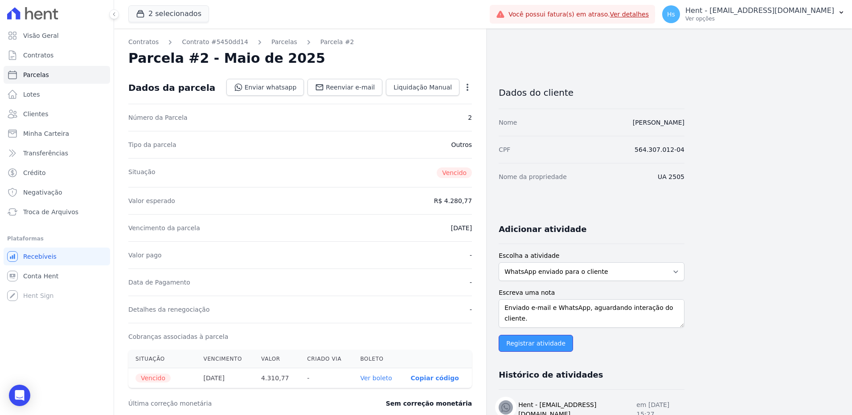
click at [529, 345] on input "Registrar atividade" at bounding box center [536, 343] width 74 height 17
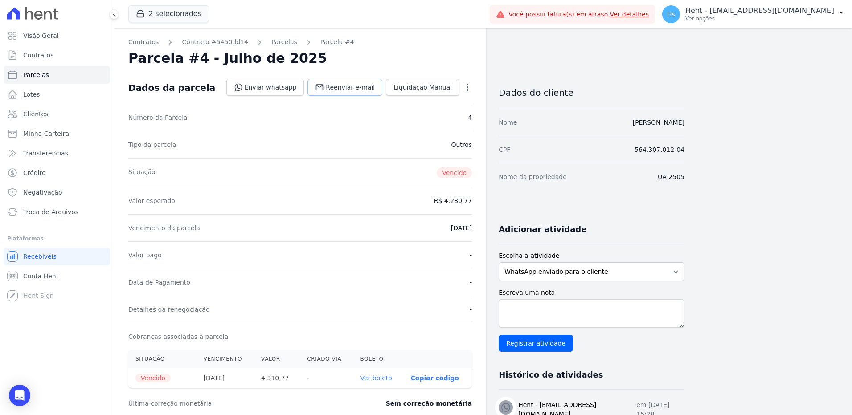
click at [347, 90] on span "Reenviar e-mail" at bounding box center [350, 87] width 49 height 9
click at [564, 311] on textarea "Escreva uma nota" at bounding box center [592, 314] width 186 height 29
paste textarea "Enviado e-mail e WhatsApp, aguardando interação do cliente."
type textarea "Enviado e-mail e WhatsApp, aguardando interação do cliente."
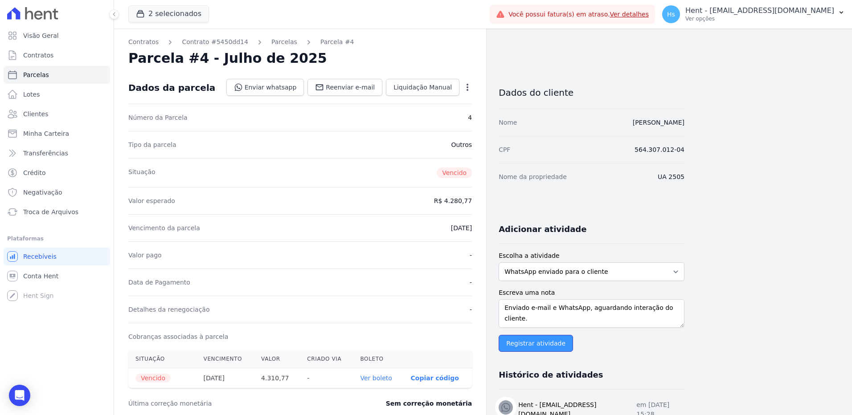
click at [524, 344] on input "Registrar atividade" at bounding box center [536, 343] width 74 height 17
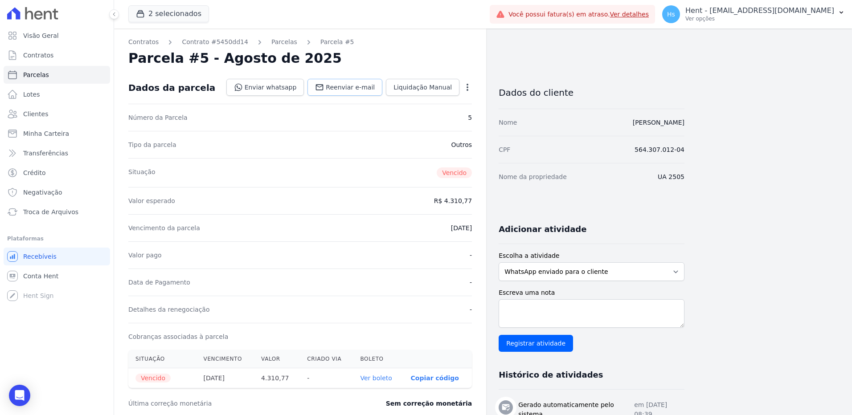
click at [355, 86] on span "Reenviar e-mail" at bounding box center [350, 87] width 49 height 9
click at [621, 315] on textarea "Escreva uma nota" at bounding box center [592, 314] width 186 height 29
paste textarea "Enviado e-mail e WhatsApp, aguardando interação do cliente."
type textarea "Enviado e-mail e WhatsApp, aguardando interação do cliente."
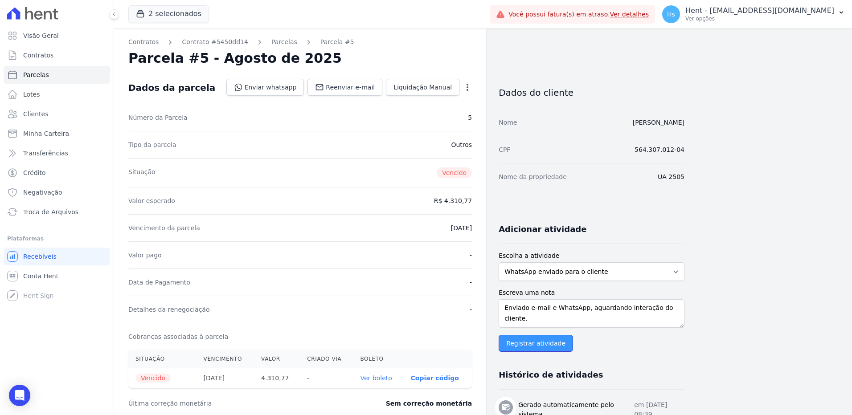
click at [529, 344] on input "Registrar atividade" at bounding box center [536, 343] width 74 height 17
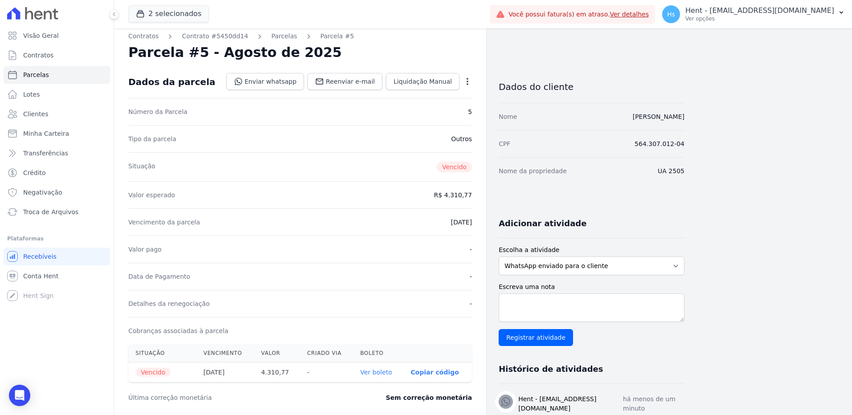
scroll to position [0, 0]
